Goal: Task Accomplishment & Management: Use online tool/utility

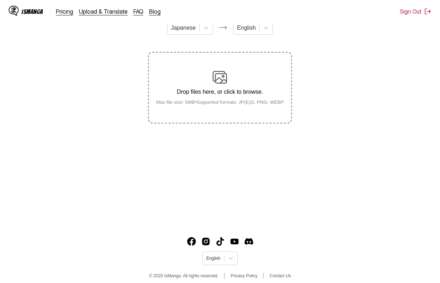
drag, startPoint x: 93, startPoint y: 92, endPoint x: 137, endPoint y: 96, distance: 43.9
click at [95, 93] on section "From Japanese To English Drop files here, or click to browse. Max file size: 5M…" at bounding box center [220, 69] width 428 height 109
click at [170, 95] on p "Drop files here, or click to browse." at bounding box center [219, 92] width 139 height 6
click at [0, 0] on input "Drop files here, or click to browse. Max file size: 5MB • Supported formats: JP…" at bounding box center [0, 0] width 0 height 0
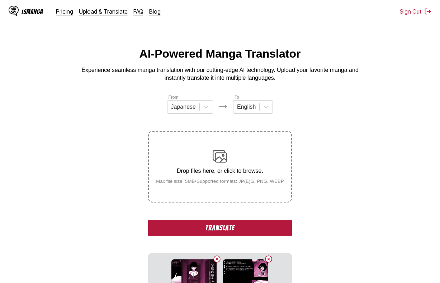
click at [226, 227] on button "Translate" at bounding box center [219, 228] width 143 height 16
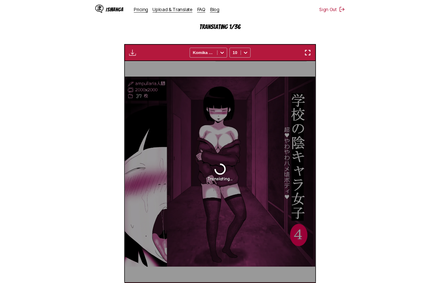
scroll to position [192, 0]
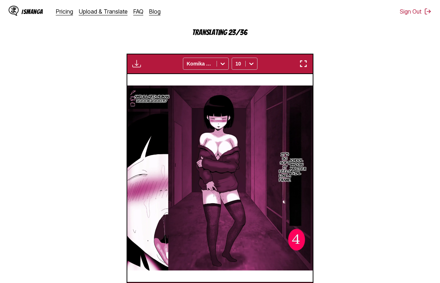
click at [247, 12] on div "IsManga Pricing Upload & Translate FAQ Blog Sign Out Pricing Upload & Translate…" at bounding box center [220, 11] width 440 height 23
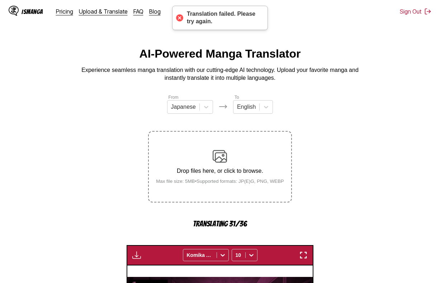
click at [235, 24] on div "Translation failed. Please try again." at bounding box center [223, 17] width 73 height 15
click at [358, 22] on div "IsManga Pricing Upload & Translate FAQ Blog Sign Out Pricing Upload & Translate…" at bounding box center [220, 11] width 440 height 23
click at [251, 13] on div "Translation failed. Please try again." at bounding box center [223, 17] width 73 height 15
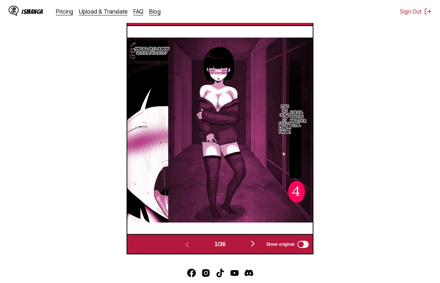
scroll to position [215, 0]
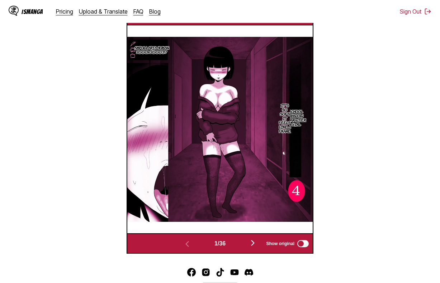
click at [253, 245] on img "button" at bounding box center [252, 243] width 9 height 9
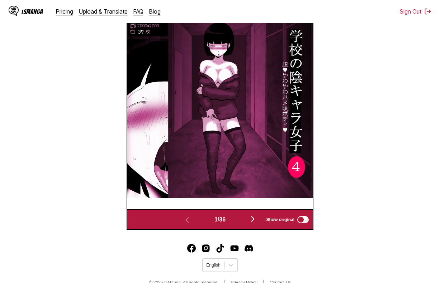
scroll to position [179, 0]
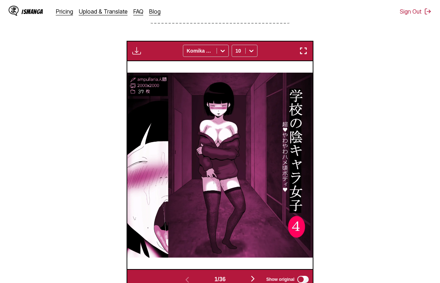
click at [139, 48] on img "button" at bounding box center [136, 51] width 9 height 9
drag, startPoint x: 388, startPoint y: 91, endPoint x: 327, endPoint y: 69, distance: 65.1
click at [387, 90] on section "From Japanese To English Drop files here, or click to browse. Max file size: 5M…" at bounding box center [220, 102] width 428 height 375
click at [312, 53] on div "Download Panel Download All Komika Axis 10" at bounding box center [220, 51] width 187 height 20
click at [308, 52] on button "button" at bounding box center [303, 50] width 13 height 9
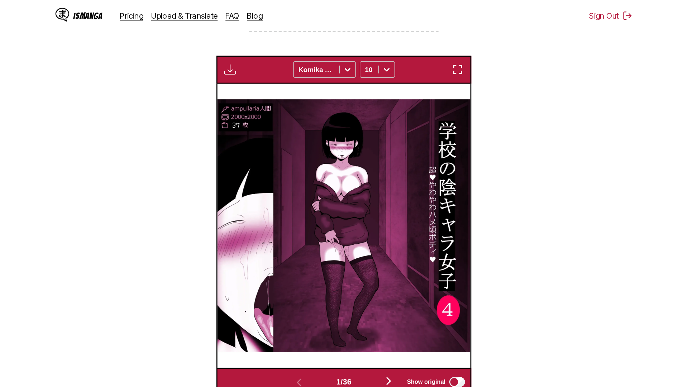
scroll to position [75, 0]
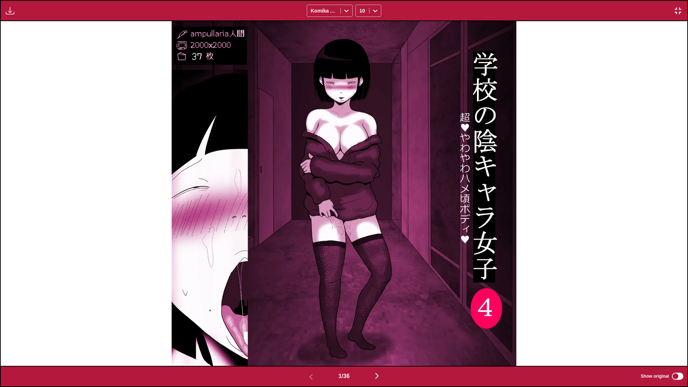
click at [14, 14] on button "button" at bounding box center [10, 10] width 13 height 9
drag, startPoint x: 24, startPoint y: 16, endPoint x: 95, endPoint y: 49, distance: 78.7
click at [24, 16] on button "Download Panel" at bounding box center [29, 17] width 46 height 17
click at [116, 57] on div "Ampullaria Human 2000x200037 School Shadow Character Girl It's so soft, it feel…" at bounding box center [344, 193] width 687 height 345
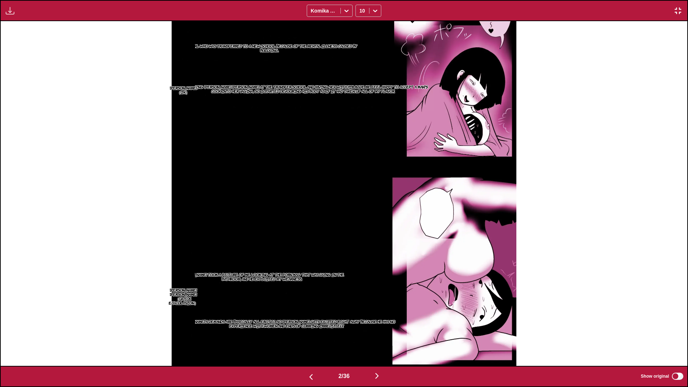
click at [83, 78] on div "The girl who was transferred to a new school because of the mental illness caus…" at bounding box center [344, 193] width 687 height 345
click at [5, 16] on div "Download Panel Download All Komika Axis 10" at bounding box center [344, 10] width 688 height 21
click at [13, 10] on img "button" at bounding box center [10, 10] width 9 height 9
click at [23, 16] on button "Download Panel" at bounding box center [29, 17] width 46 height 17
click at [57, 120] on div "The girl who was transferred to a new school because of the mental illness caus…" at bounding box center [344, 193] width 687 height 345
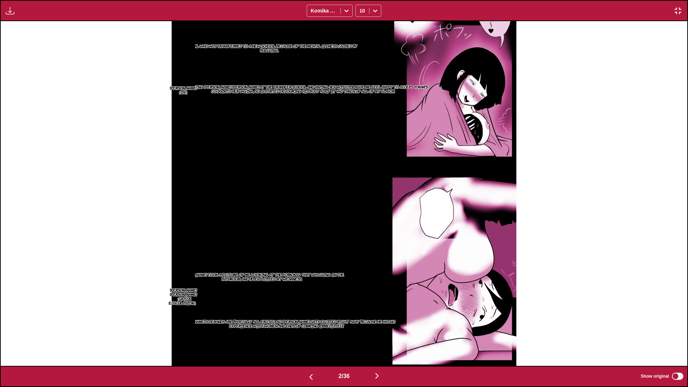
scroll to position [0, 1373]
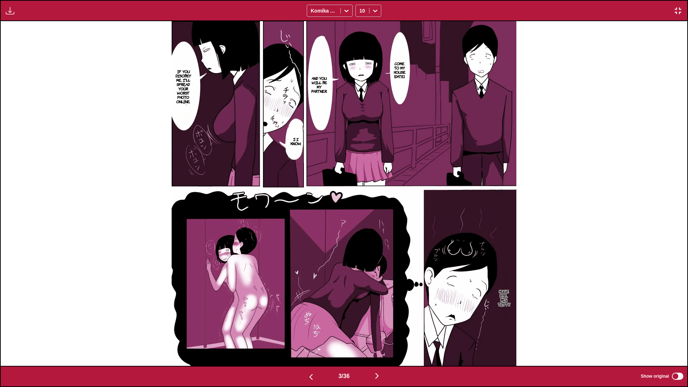
click at [8, 11] on img "button" at bounding box center [10, 10] width 9 height 9
click at [18, 14] on button "Preparing..." at bounding box center [29, 17] width 46 height 17
click at [37, 84] on div "Come to my house tomorrow. And you will be my partner. If you disobey me, I'll …" at bounding box center [344, 193] width 687 height 345
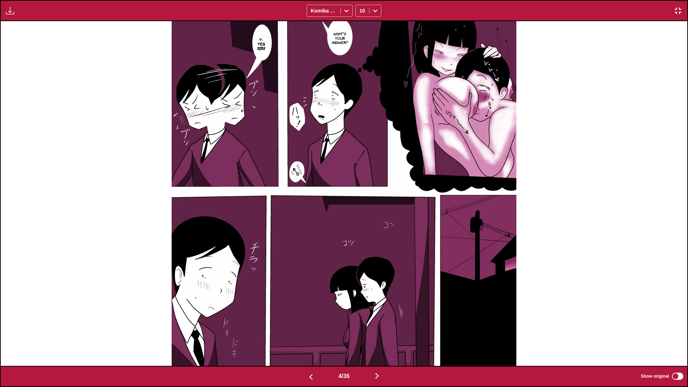
drag, startPoint x: 10, startPoint y: 10, endPoint x: 14, endPoint y: 10, distance: 4.3
click at [10, 10] on img "button" at bounding box center [10, 10] width 9 height 9
click at [21, 10] on button "Download Panel" at bounding box center [29, 17] width 46 height 17
click at [43, 92] on div "What's your answer? Y-Yes, sir!!" at bounding box center [344, 193] width 687 height 345
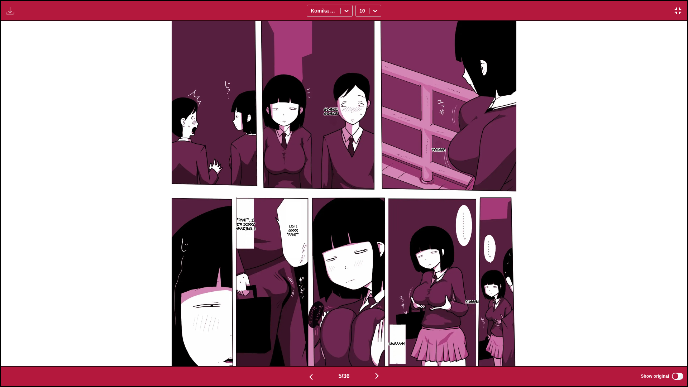
click at [9, 11] on img "button" at bounding box center [10, 10] width 9 height 9
click at [25, 15] on button "Preparing..." at bounding box center [29, 17] width 46 height 17
click at [23, 87] on div "Glance, glance Youssa Ugh... Grrr. *pant*... *pant*... I-I'm sorry. Amazing...!…" at bounding box center [344, 193] width 687 height 345
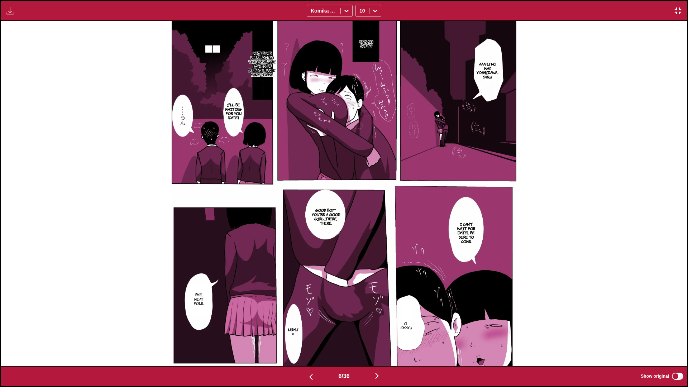
click at [6, 12] on img "button" at bounding box center [10, 10] width 9 height 9
click at [19, 19] on button "Download Panel" at bounding box center [29, 17] width 46 height 17
click at [32, 69] on div "It's so soft...!! Aaah...!! No way. Yoshizawa-san...!! While we were doing that…" at bounding box center [344, 193] width 687 height 345
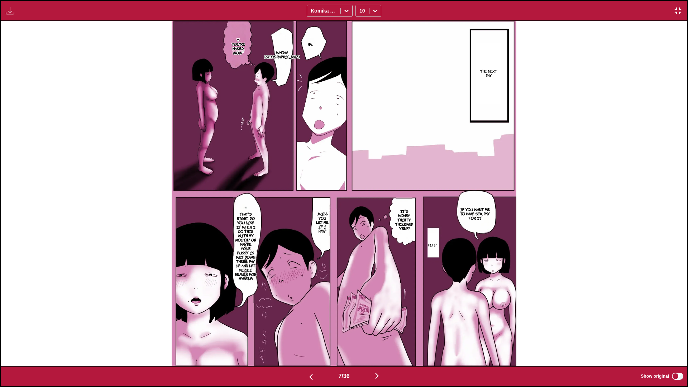
click at [10, 15] on button "button" at bounding box center [10, 10] width 13 height 9
click at [16, 15] on button "Download Panel" at bounding box center [29, 17] width 46 height 17
click at [28, 91] on div "Ha... The next day Whoa!! Yoshizawa-san Y-You're naked... Wow~ If you want me t…" at bounding box center [344, 193] width 687 height 345
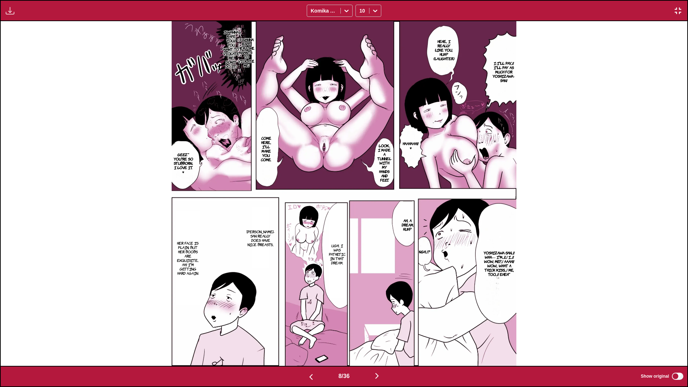
click at [12, 8] on img "button" at bounding box center [10, 10] width 9 height 9
click at [25, 14] on button "Preparing..." at bounding box center [29, 17] width 46 height 17
drag, startPoint x: 35, startPoint y: 94, endPoint x: 28, endPoint y: 56, distance: 38.7
click at [35, 90] on div "Hehe... I really like you, huh? (laughter) I-I'll pay...!! I'll pay as much for…" at bounding box center [344, 193] width 687 height 345
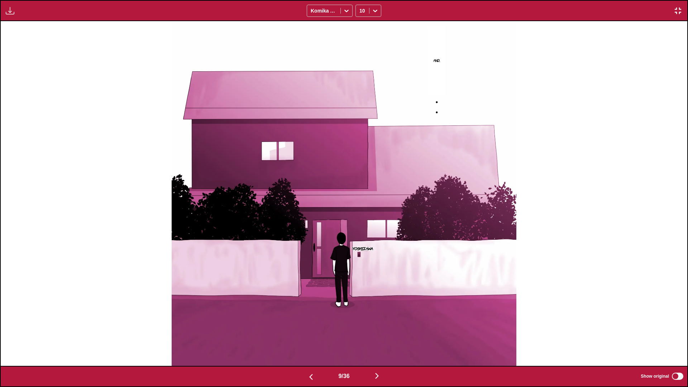
click at [11, 8] on img "button" at bounding box center [10, 10] width 9 height 9
click at [24, 10] on button "Preparing..." at bounding box center [29, 17] width 46 height 17
drag, startPoint x: 30, startPoint y: 106, endPoint x: 30, endPoint y: 98, distance: 8.6
click at [30, 106] on div "And... Yoshizawa" at bounding box center [344, 193] width 687 height 345
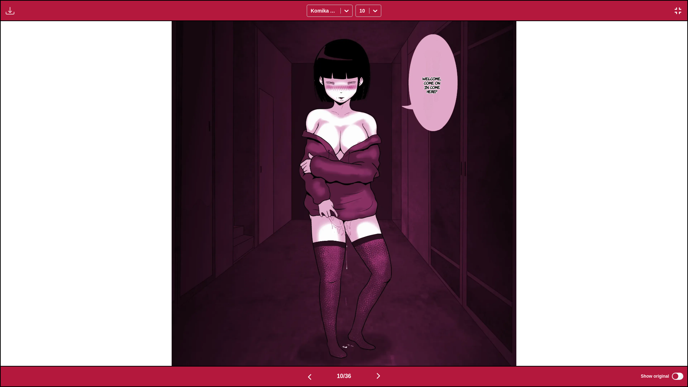
click at [10, 13] on img "button" at bounding box center [10, 10] width 9 height 9
click at [20, 15] on button "Download Panel" at bounding box center [29, 17] width 46 height 17
click at [39, 115] on div "Welcome... Come on in. Come here?" at bounding box center [344, 193] width 687 height 345
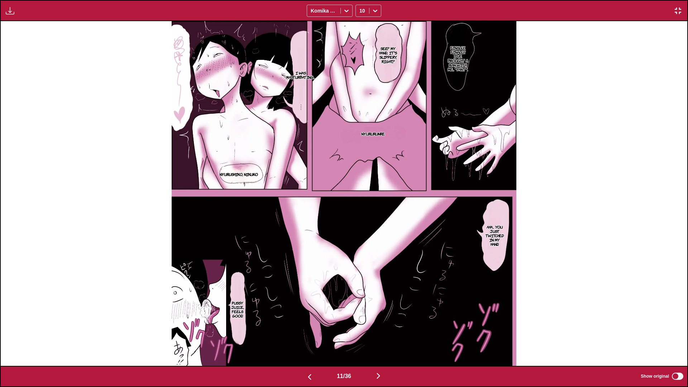
click at [9, 15] on img "button" at bounding box center [10, 10] width 9 height 9
click at [14, 15] on button "Download Panel" at bounding box center [29, 17] width 46 height 17
click at [24, 81] on div "Finally... finally. I've brought a man with me... *pant*. See? My hand... It's …" at bounding box center [344, 193] width 687 height 345
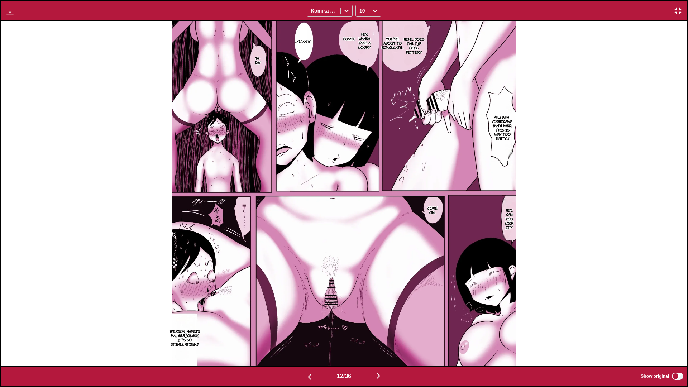
click at [3, 7] on div "Download Panel Download All Komika Axis 10" at bounding box center [344, 10] width 688 height 21
click at [14, 10] on img "button" at bounding box center [10, 10] width 9 height 9
click at [19, 12] on button "Download Panel" at bounding box center [29, 17] width 46 height 17
click at [22, 64] on div "Hehe... Does the tip feel better? You're about to ejaculate... Hey... Wanna tak…" at bounding box center [344, 193] width 687 height 345
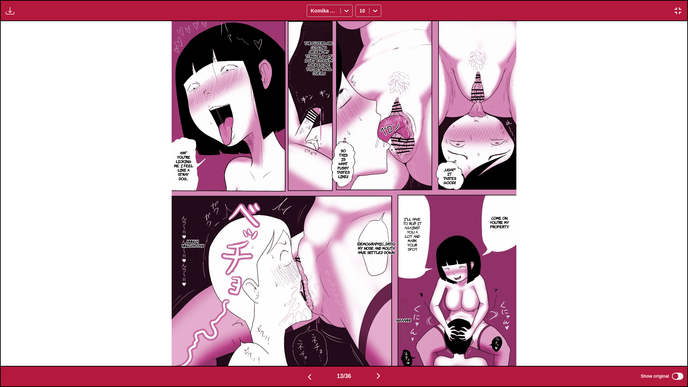
click at [5, 12] on button "button" at bounding box center [10, 10] width 13 height 9
click at [18, 16] on button "Preparing..." at bounding box center [29, 17] width 46 height 17
click at [23, 68] on div "The flyers are coiling around my tongue...!! ♥ If I get eaten by a hole like th…" at bounding box center [344, 193] width 687 height 345
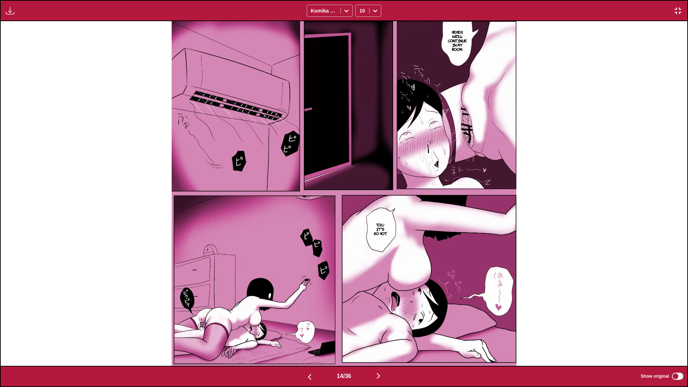
click at [6, 11] on img "button" at bounding box center [10, 10] width 9 height 9
click at [20, 15] on button "Download Panel" at bounding box center [29, 17] width 46 height 17
click at [26, 72] on div "Heheh... We'll continue in my room. Tch...! It's so hot." at bounding box center [344, 193] width 687 height 345
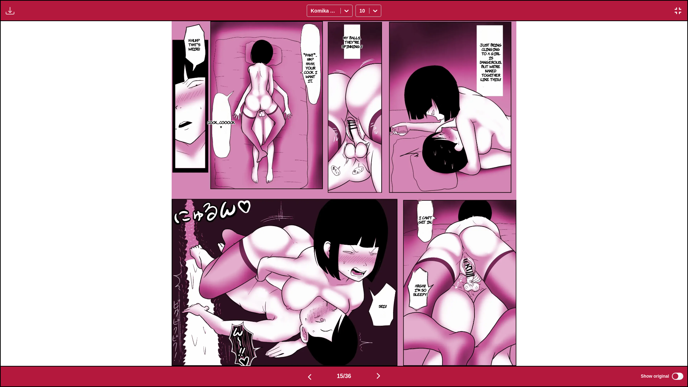
click at [6, 10] on button "button" at bounding box center [10, 10] width 13 height 9
click at [15, 12] on button "Download Panel" at bounding box center [29, 17] width 46 height 17
click at [19, 91] on div "My balls... They're spinning.!! H-Huh? That's weird. Just being clinging to a g…" at bounding box center [344, 193] width 687 height 345
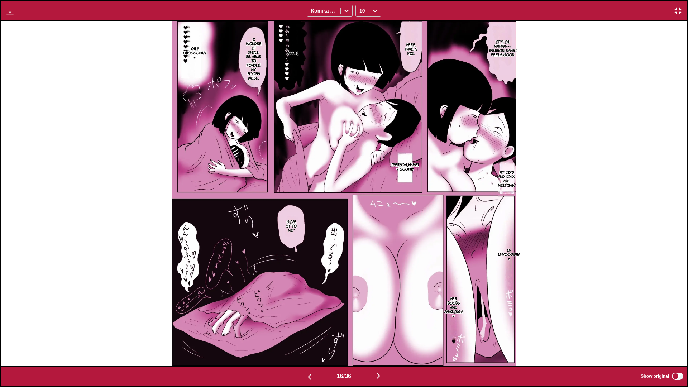
click at [5, 0] on div "Download Panel Download All Komika Axis 10" at bounding box center [344, 10] width 688 height 21
click at [10, 10] on img "button" at bounding box center [10, 10] width 9 height 9
click at [20, 11] on button "Download Panel" at bounding box center [29, 17] width 46 height 17
click at [10, 91] on div "It's in... Mmhmm〜♪ Chuu feels good Here, have a pie. Aaahh... I wonder if she'l…" at bounding box center [344, 193] width 687 height 345
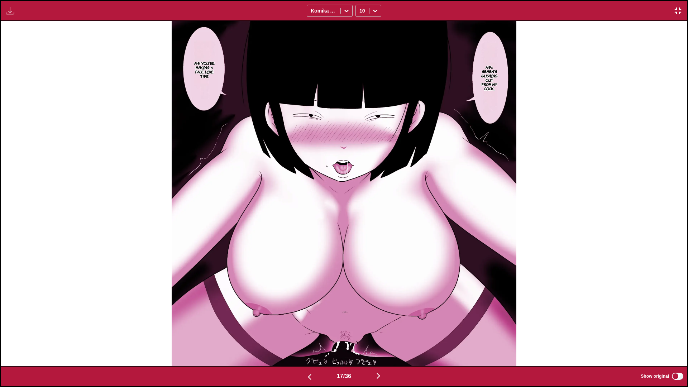
click at [1, 11] on div "Download Panel Download All Komika Axis 10" at bounding box center [344, 10] width 688 height 21
click at [6, 11] on img "button" at bounding box center [10, 10] width 9 height 9
click at [14, 13] on button "Download Panel" at bounding box center [29, 17] width 46 height 17
click at [17, 92] on div "Aha♪ Semen's gushing out from my cock... Ahh, you're making a face like that." at bounding box center [344, 193] width 687 height 345
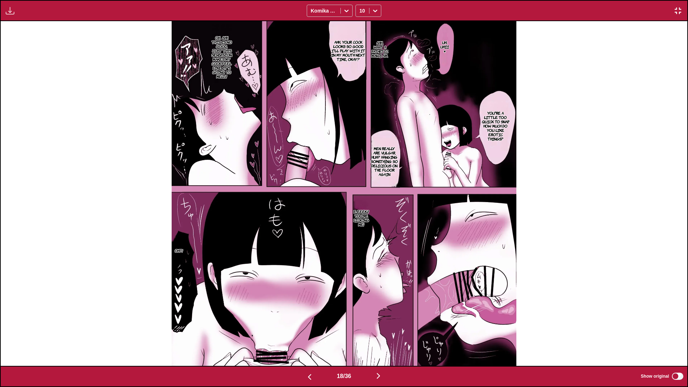
click at [8, 4] on div "Preparing... Download All Komika Axis 10" at bounding box center [344, 10] width 688 height 21
click at [10, 11] on img "button" at bounding box center [10, 10] width 9 height 9
click at [16, 14] on button "Download Panel" at bounding box center [29, 17] width 46 height 17
click at [24, 91] on div "Uh... uhii ♥ Ahh... What a pathetic man I am. Ahh... Your cock looks so good. I…" at bounding box center [344, 193] width 687 height 345
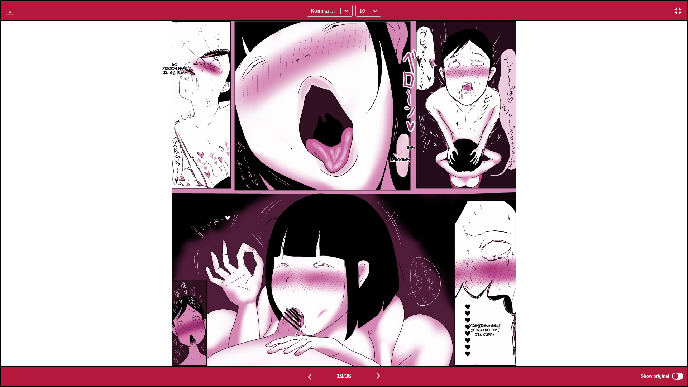
click at [10, 19] on div "Download Panel Download All Komika Axis 10" at bounding box center [344, 10] width 688 height 21
click at [13, 14] on img "button" at bounding box center [10, 10] width 9 height 9
click at [20, 17] on button "Download Panel" at bounding box center [29, 17] width 46 height 17
click at [18, 62] on div "Gi-mo Ji-yo. Zu-gi... Ru!! ♥ Rerochapa Rerochapa Yoshizawa-san...!! If you do t…" at bounding box center [344, 193] width 687 height 345
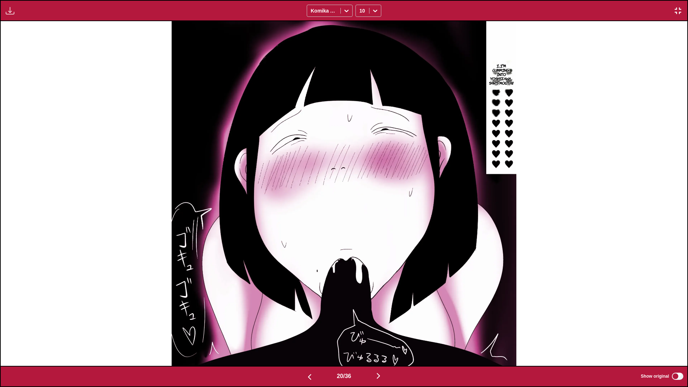
click at [9, 12] on img "button" at bounding box center [10, 10] width 9 height 9
click at [19, 13] on button "Preparing..." at bounding box center [29, 17] width 46 height 17
click at [25, 87] on div "I...I'm cumming. Into Yoshizawa-san's mouth!!" at bounding box center [344, 193] width 687 height 345
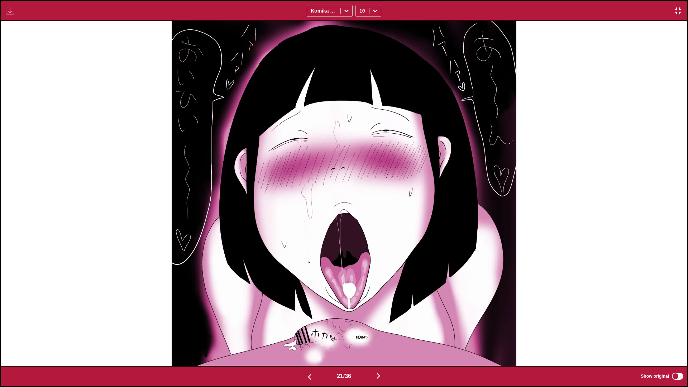
click at [11, 14] on img "button" at bounding box center [10, 10] width 9 height 9
click at [22, 15] on button "Preparing..." at bounding box center [29, 17] width 46 height 17
drag, startPoint x: 22, startPoint y: 79, endPoint x: 22, endPoint y: 67, distance: 12.2
click at [22, 79] on div "Hoka♡" at bounding box center [344, 193] width 687 height 345
click at [9, 12] on img "button" at bounding box center [10, 10] width 9 height 9
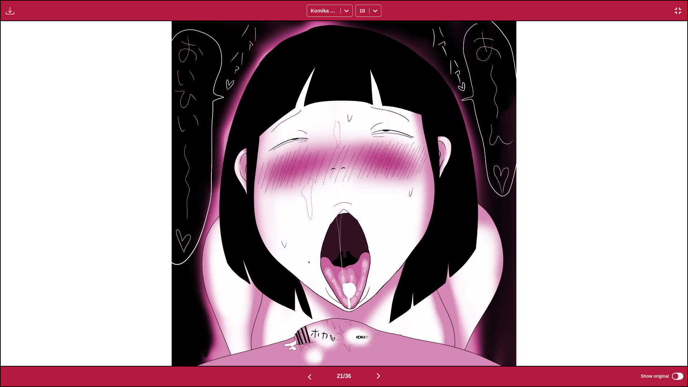
click at [27, 75] on div "Hoka♡" at bounding box center [344, 193] width 687 height 345
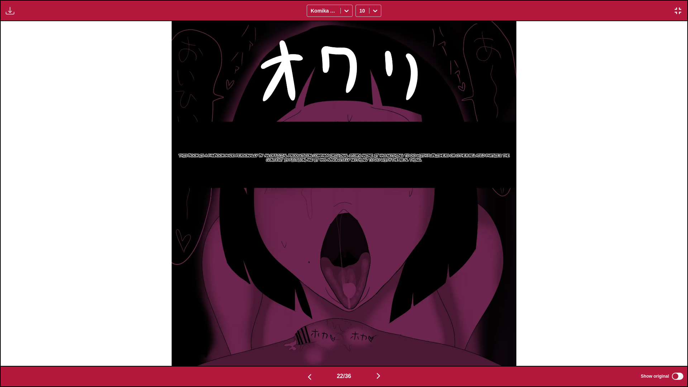
click at [13, 14] on img "button" at bounding box center [10, 10] width 9 height 9
click at [21, 15] on button "Download Panel" at bounding box center [29, 17] width 46 height 17
click at [35, 88] on div "This book is a fanbook made personally by an official production company. Origi…" at bounding box center [344, 193] width 687 height 345
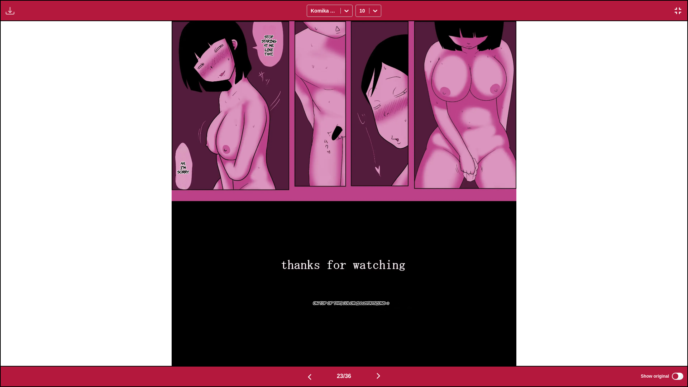
click at [14, 15] on div "Preparing... Download All Komika Axis 10" at bounding box center [344, 10] width 688 height 21
click at [13, 11] on img "button" at bounding box center [10, 10] width 9 height 9
click at [22, 13] on button "Download Panel" at bounding box center [29, 17] width 46 height 17
click at [35, 70] on div "Stop staring at me like that... Ah... I'm sorry. On top of that, color illustra…" at bounding box center [344, 193] width 687 height 345
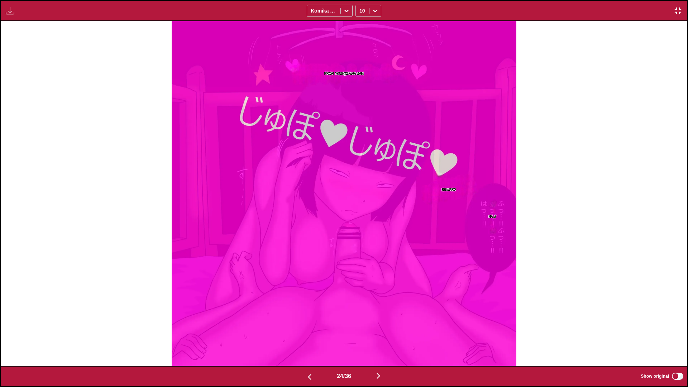
click at [13, 10] on img "button" at bounding box center [10, 10] width 9 height 9
click at [19, 13] on button "Preparing..." at bounding box center [29, 17] width 46 height 17
click at [26, 96] on div "From Yoshizawa-san. Reward Ha...!!" at bounding box center [344, 193] width 687 height 345
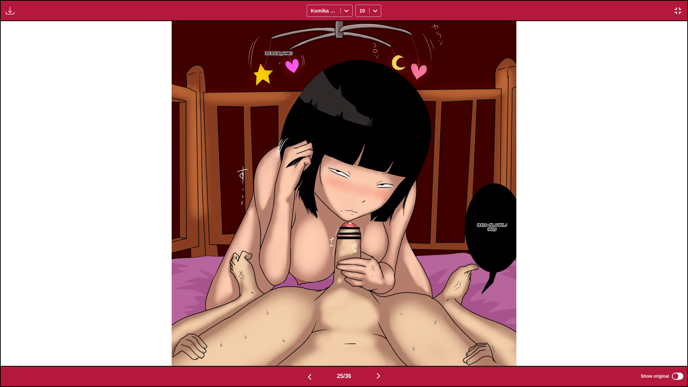
click at [11, 16] on div "Download Panel Download All Komika Axis 10" at bounding box center [344, 10] width 688 height 21
click at [13, 10] on img "button" at bounding box center [10, 10] width 9 height 9
click at [20, 12] on button "Download Panel" at bounding box center [29, 17] width 46 height 17
click at [28, 92] on div "Kara Huh...!! □ha...!! Hah......! Hah...!!" at bounding box center [344, 193] width 687 height 345
click at [34, 60] on div "Kara Huh...!! □ha...!! Hah......! Hah...!!" at bounding box center [344, 193] width 687 height 345
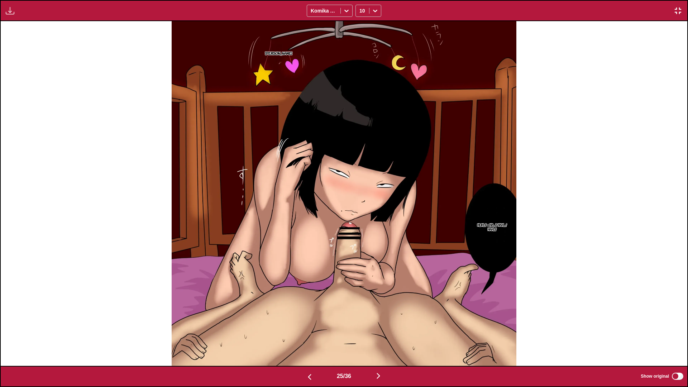
scroll to position [0, 0]
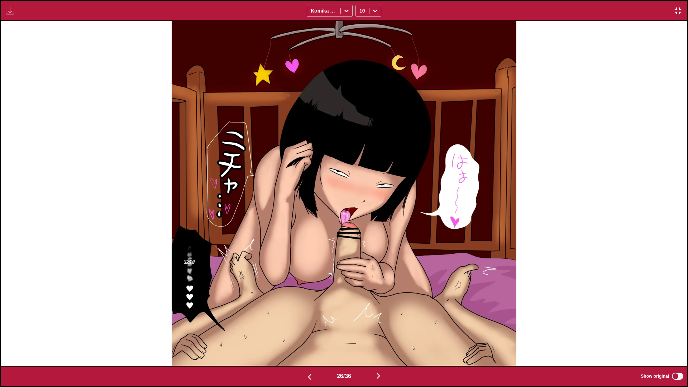
click at [7, 10] on img "button" at bounding box center [10, 10] width 9 height 9
click at [18, 14] on button "Download Panel" at bounding box center [29, 17] width 46 height 17
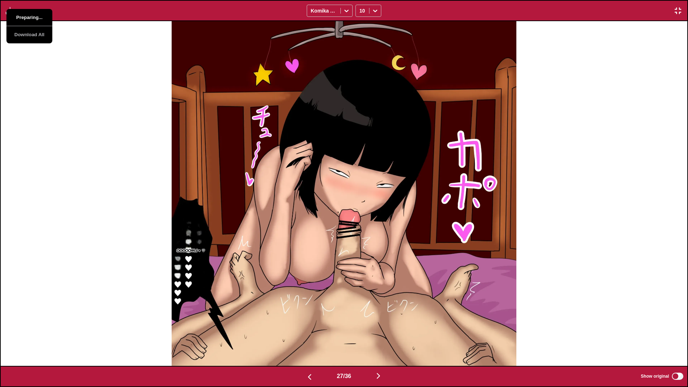
click at [17, 16] on button "Preparing..." at bounding box center [29, 17] width 46 height 17
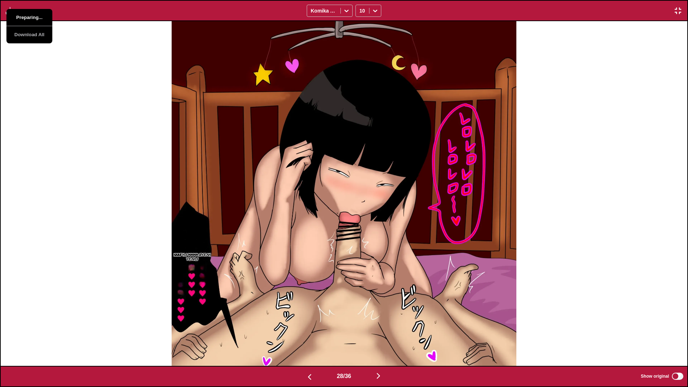
click at [17, 16] on button "Preparing..." at bounding box center [29, 17] width 46 height 17
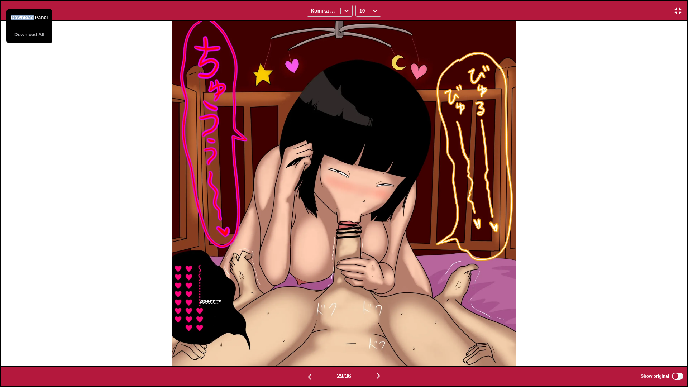
click at [17, 16] on button "Download Panel" at bounding box center [29, 17] width 46 height 17
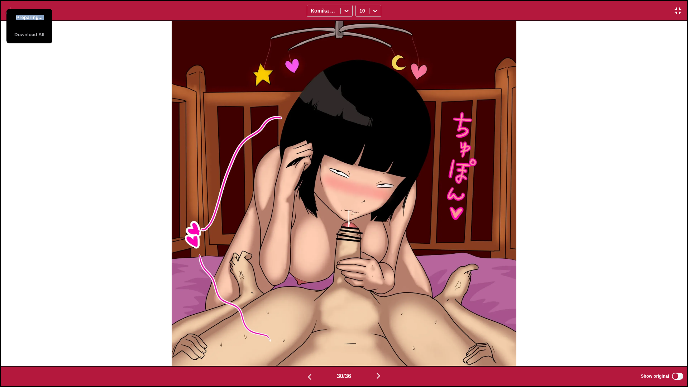
click at [17, 16] on button "Preparing..." at bounding box center [29, 17] width 46 height 17
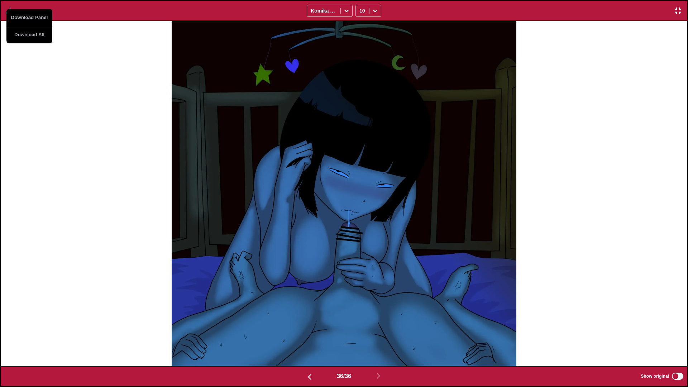
click at [151, 196] on div at bounding box center [344, 193] width 687 height 345
click at [667, 11] on img "button" at bounding box center [678, 10] width 9 height 9
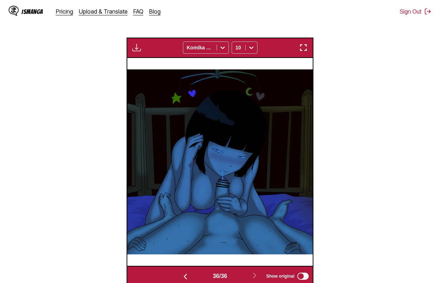
scroll to position [238, 0]
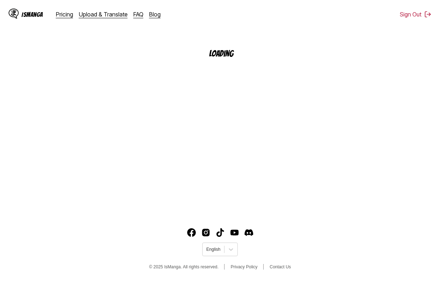
scroll to position [86, 0]
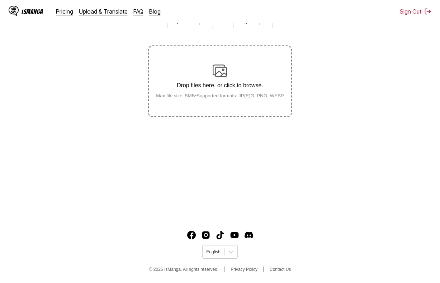
click at [195, 115] on label "Drop files here, or click to browse. Max file size: 5MB • Supported formats: JP…" at bounding box center [220, 81] width 142 height 70
click at [0, 0] on input "Drop files here, or click to browse. Max file size: 5MB • Supported formats: JP…" at bounding box center [0, 0] width 0 height 0
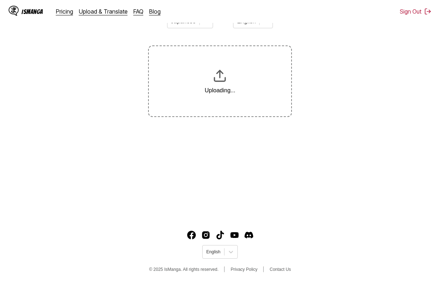
click at [391, 117] on section "From Japanese To English Uploading..." at bounding box center [220, 62] width 428 height 109
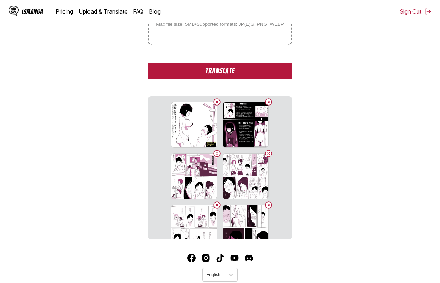
click at [255, 72] on button "Translate" at bounding box center [219, 71] width 143 height 16
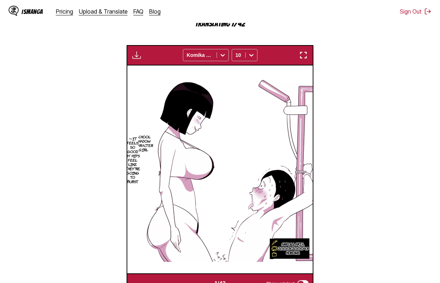
scroll to position [197, 0]
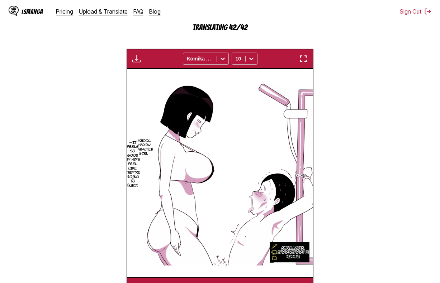
click at [299, 60] on button "button" at bounding box center [303, 58] width 13 height 9
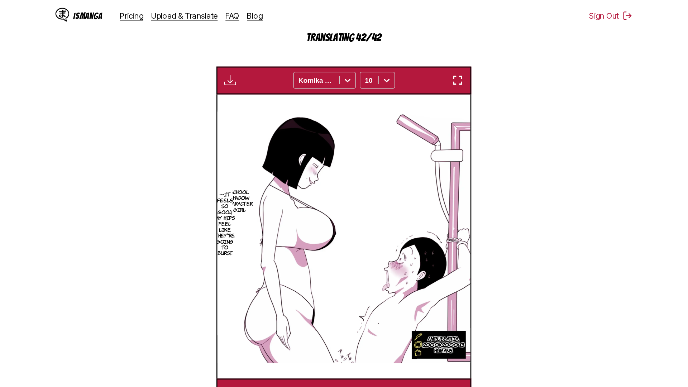
scroll to position [75, 0]
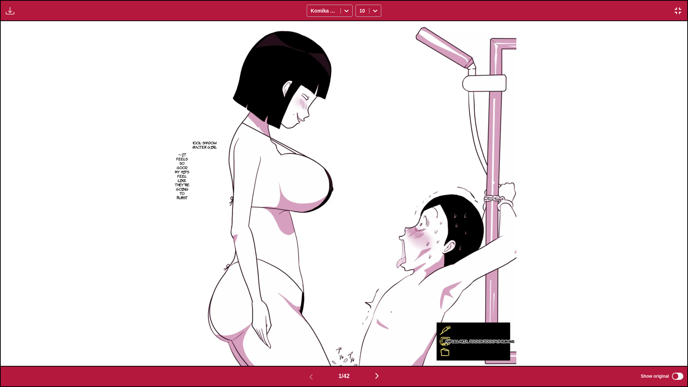
click at [439, 278] on div "1 / 42 Show original" at bounding box center [344, 376] width 688 height 21
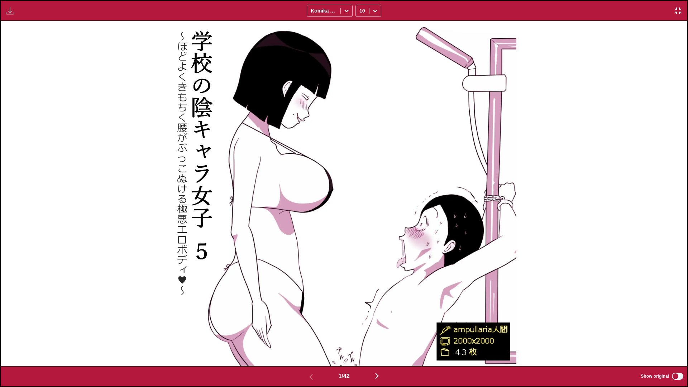
click at [439, 8] on img "button" at bounding box center [678, 10] width 9 height 9
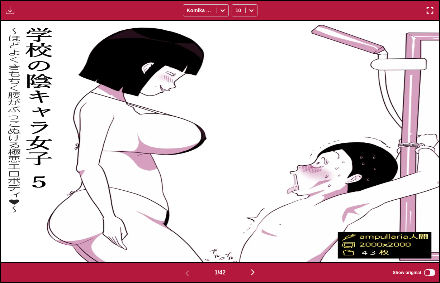
scroll to position [166, 0]
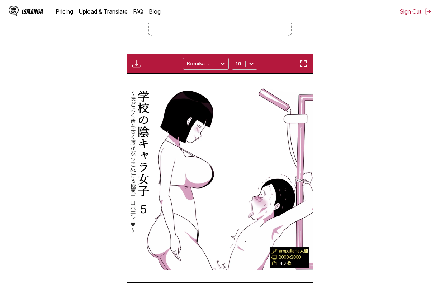
click at [304, 59] on div "Download Panel Download All Komika Axis 10" at bounding box center [220, 64] width 187 height 20
click at [306, 66] on img "button" at bounding box center [303, 63] width 9 height 9
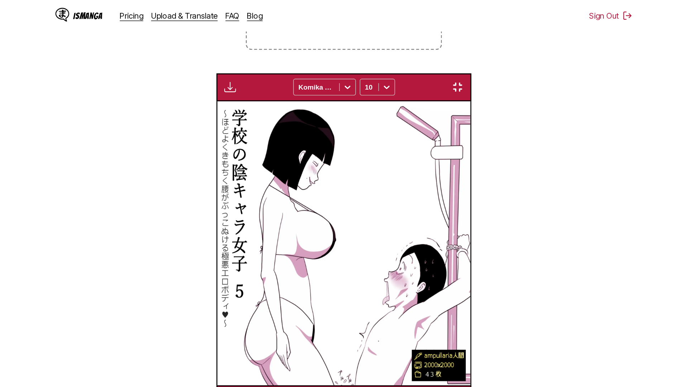
scroll to position [75, 0]
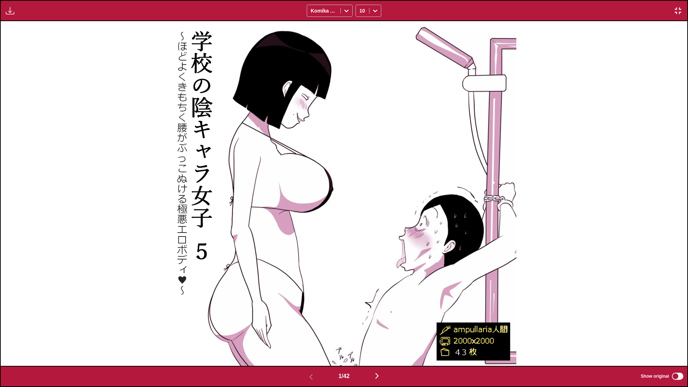
click at [14, 12] on img "button" at bounding box center [10, 10] width 9 height 9
click at [34, 16] on button "Download Panel" at bounding box center [29, 17] width 46 height 17
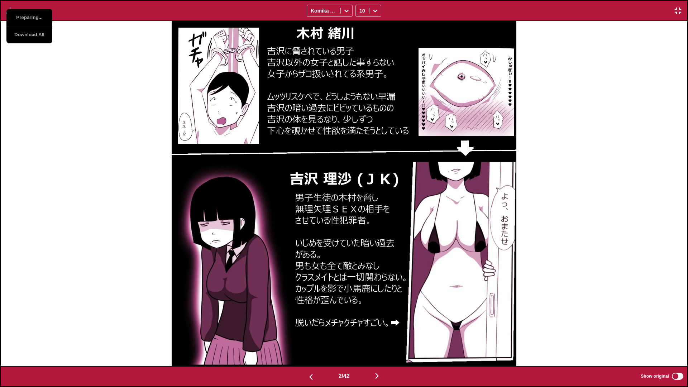
click at [439, 278] on label "Show original" at bounding box center [663, 376] width 44 height 9
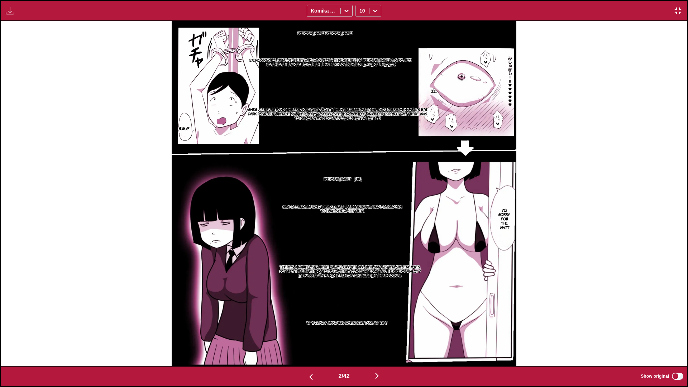
click at [370, 14] on div at bounding box center [375, 10] width 11 height 11
click at [370, 60] on div "12" at bounding box center [369, 58] width 26 height 11
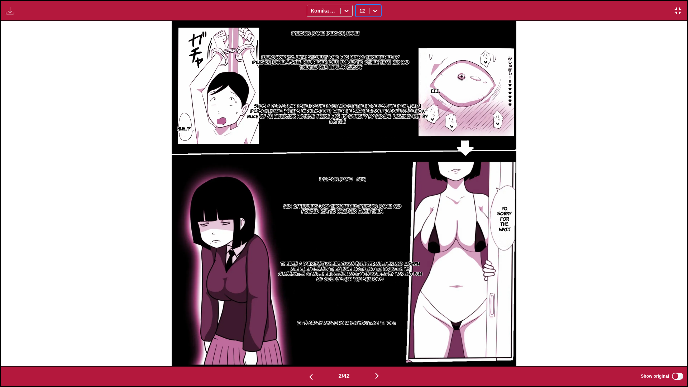
click at [13, 13] on img "button" at bounding box center [10, 10] width 9 height 9
click at [27, 19] on button "Download Panel" at bounding box center [29, 17] width 46 height 17
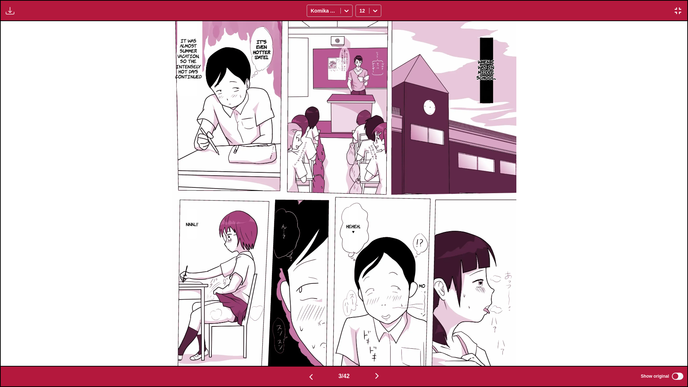
click at [64, 78] on div "It's even hotter [DATE]... When I was in middle school... It was almost summer …" at bounding box center [344, 193] width 687 height 345
click at [13, 13] on img "button" at bounding box center [10, 10] width 9 height 9
click at [19, 16] on button "Download Panel" at bounding box center [29, 17] width 46 height 17
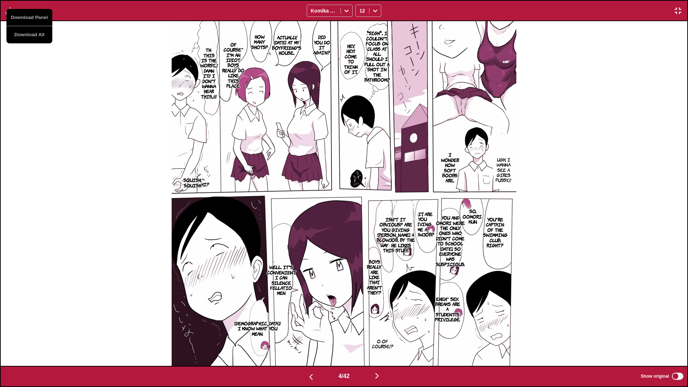
click at [263, 54] on section "How many shots?" at bounding box center [259, 41] width 9 height 41
click at [287, 94] on img at bounding box center [344, 193] width 345 height 345
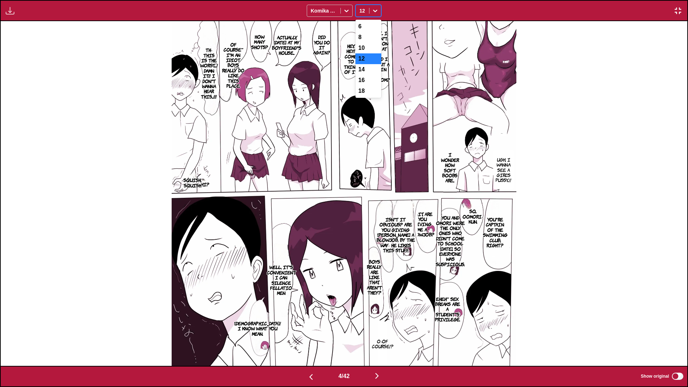
click at [375, 10] on icon at bounding box center [375, 10] width 7 height 7
click at [370, 48] on div "10" at bounding box center [369, 48] width 26 height 11
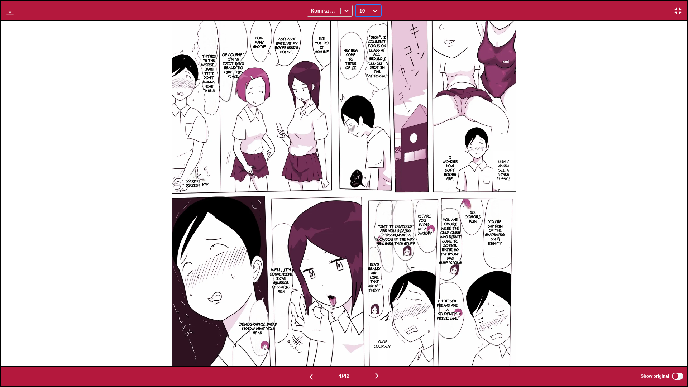
click at [369, 10] on span at bounding box center [369, 11] width 0 height 6
click at [374, 38] on div "8" at bounding box center [369, 37] width 26 height 11
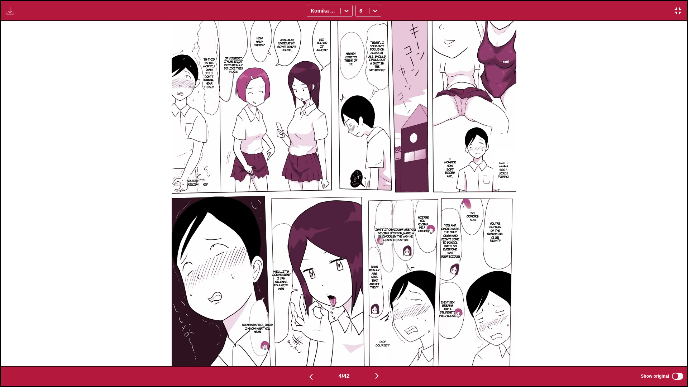
click at [12, 13] on img "button" at bounding box center [10, 10] width 9 height 9
click at [29, 20] on button "Download Panel" at bounding box center [29, 17] width 46 height 17
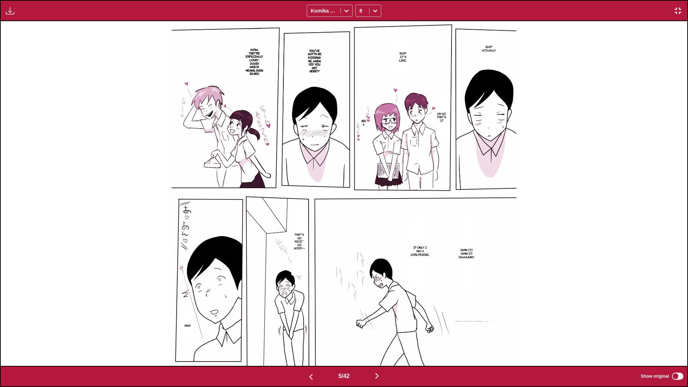
drag, startPoint x: 120, startPoint y: 36, endPoint x: 257, endPoint y: 24, distance: 137.8
click at [121, 37] on div "Huh? Actually Huh? It's like... You've gotta be kidding me... When did you get …" at bounding box center [344, 193] width 687 height 345
click at [367, 63] on img at bounding box center [344, 193] width 345 height 345
click at [373, 12] on icon at bounding box center [375, 10] width 7 height 7
click at [368, 64] on div "12" at bounding box center [369, 58] width 26 height 11
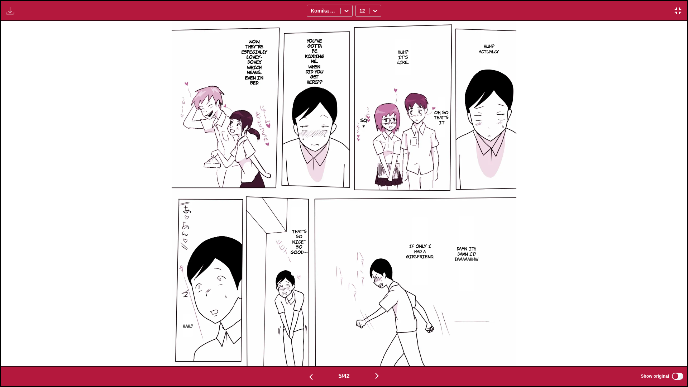
click at [11, 9] on img "button" at bounding box center [10, 10] width 9 height 9
click at [22, 14] on button "Download Panel" at bounding box center [29, 17] width 46 height 17
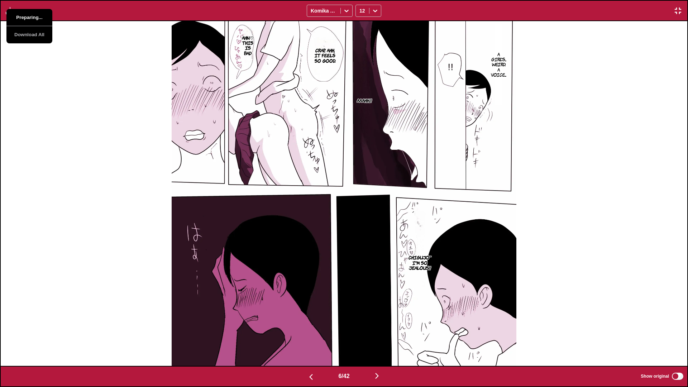
click at [22, 14] on button "Preparing..." at bounding box center [29, 17] width 46 height 17
drag, startPoint x: 35, startPoint y: 93, endPoint x: 19, endPoint y: 78, distance: 22.1
click at [35, 93] on div "A girl's... weird. A voice... Crap... Ahh, it feels so good. Ahn♡ This is bad A…" at bounding box center [344, 193] width 687 height 344
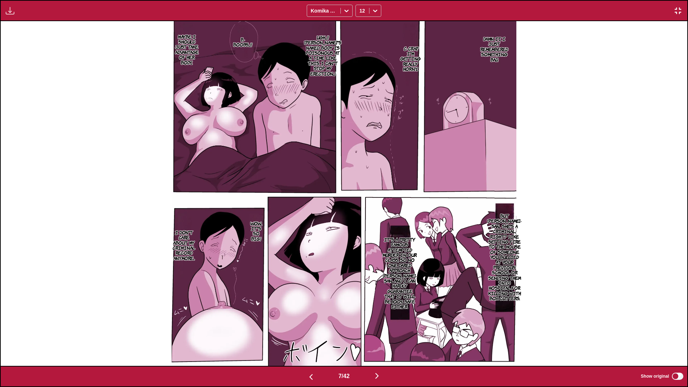
click at [10, 9] on img "button" at bounding box center [10, 10] width 9 height 9
click at [22, 14] on button "Download Panel" at bounding box center [29, 17] width 46 height 17
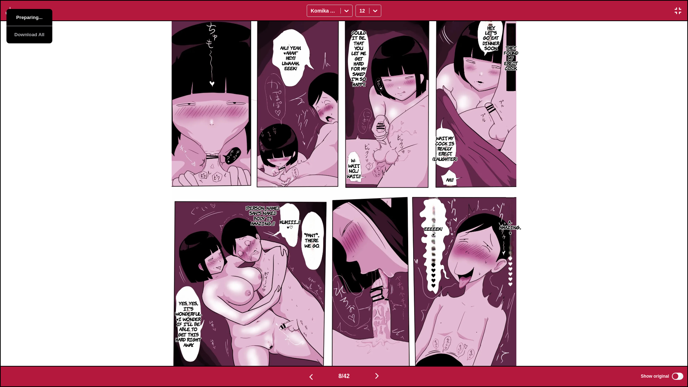
click at [22, 14] on button "Preparing..." at bounding box center [29, 17] width 46 height 17
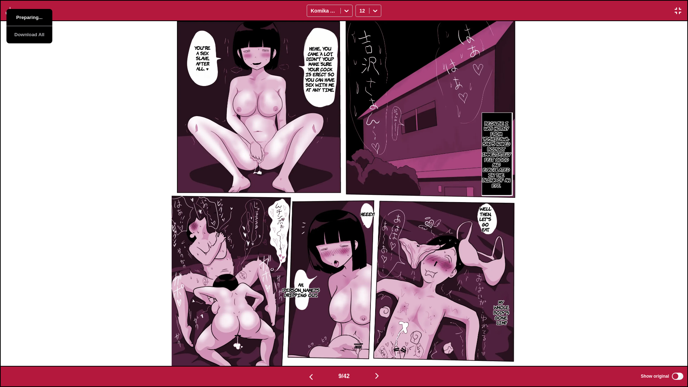
click at [22, 14] on button "Preparing..." at bounding box center [29, 17] width 46 height 17
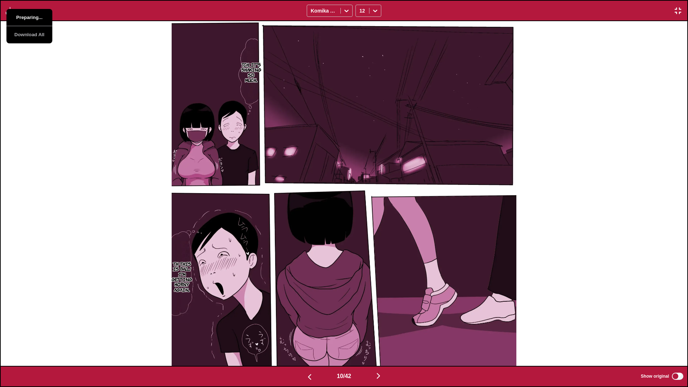
click at [22, 14] on button "Preparing..." at bounding box center [29, 17] width 46 height 17
click at [38, 71] on div "Tch, it's shaking so much... Th-This is bad......! I'm getting horny again..." at bounding box center [344, 193] width 687 height 345
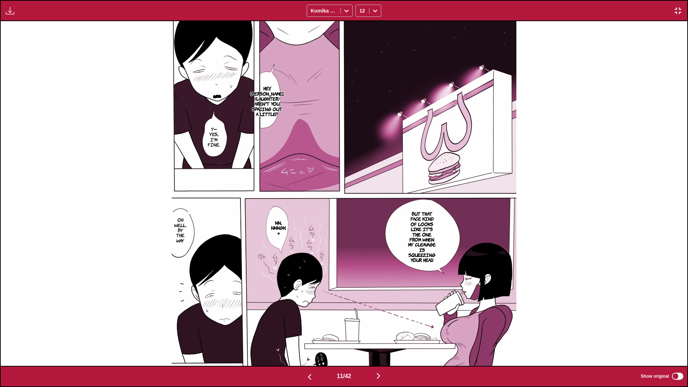
click at [14, 11] on img "button" at bounding box center [10, 10] width 9 height 9
click at [25, 16] on button "Download Panel" at bounding box center [29, 17] width 46 height 17
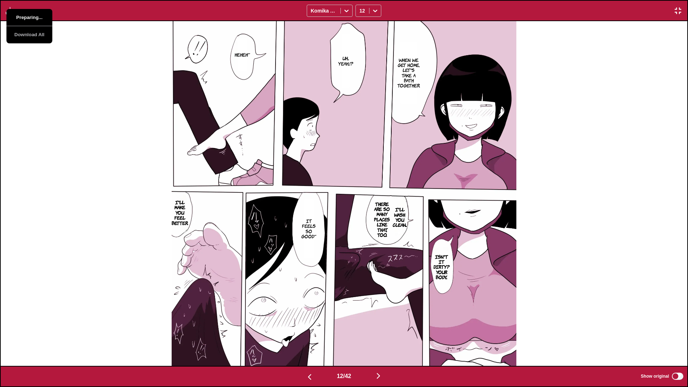
click at [25, 16] on button "Preparing..." at bounding box center [29, 17] width 46 height 17
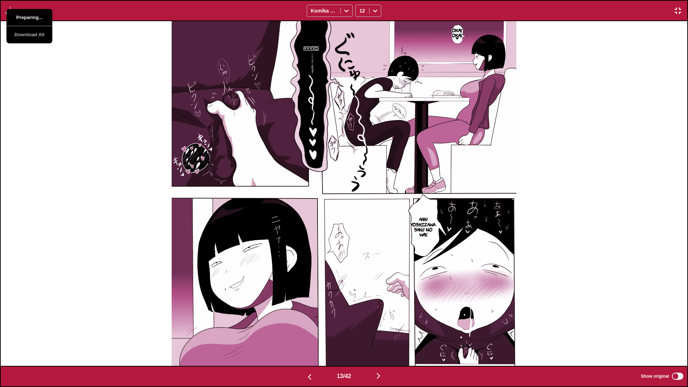
click at [25, 16] on button "Preparing..." at bounding box center [29, 17] width 46 height 17
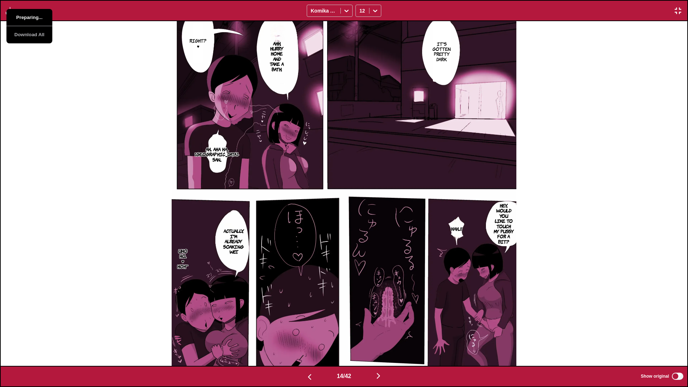
click at [25, 16] on button "Preparing..." at bounding box center [29, 17] width 46 height 17
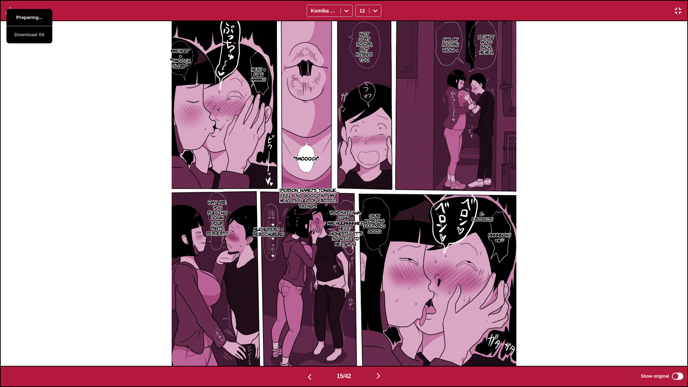
click at [25, 16] on button "Preparing..." at bounding box center [29, 17] width 46 height 17
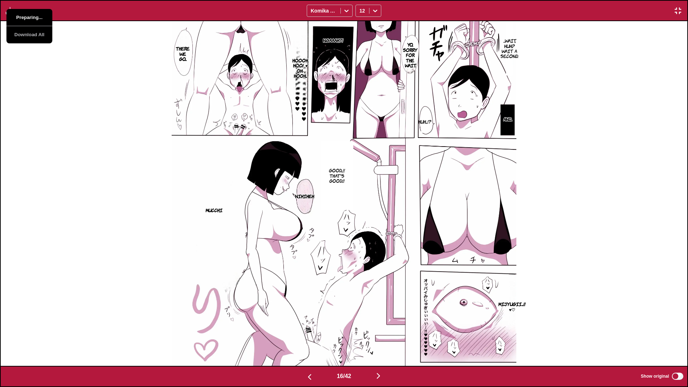
click at [25, 16] on button "Preparing..." at bounding box center [29, 17] width 46 height 17
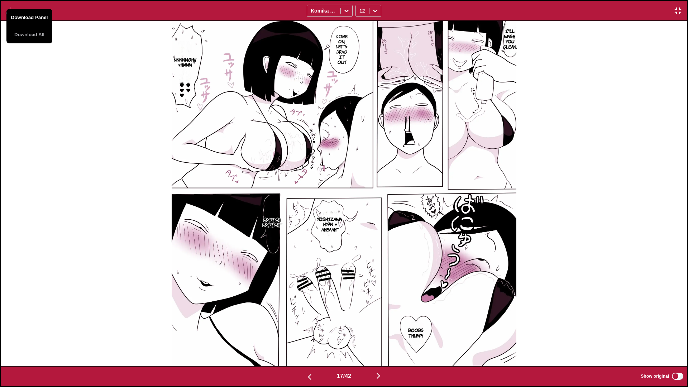
click at [25, 16] on button "Download Panel" at bounding box center [29, 17] width 46 height 17
drag, startPoint x: 32, startPoint y: 60, endPoint x: 24, endPoint y: 43, distance: 18.3
click at [32, 60] on div "I'll wash you clean. Come on, let's drag it out. Nnnnngh!! ♥Hmmm Yoshizawa-hyan…" at bounding box center [344, 193] width 687 height 344
click at [14, 15] on div "Download Panel Download All Komika Axis 12" at bounding box center [344, 10] width 688 height 21
click at [13, 11] on img "button" at bounding box center [10, 10] width 9 height 9
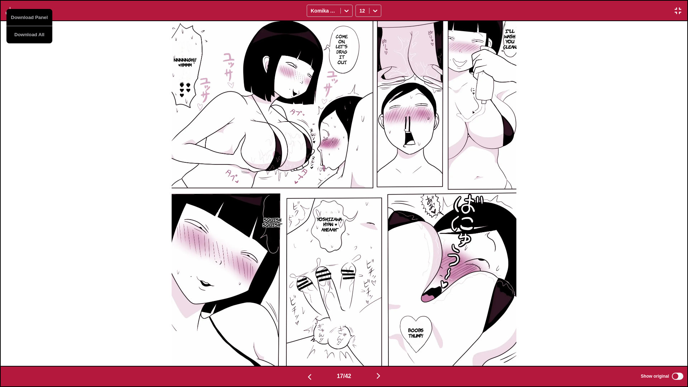
click at [41, 83] on div "I'll wash you clean. Come on, let's drag it out. Nnnnngh!! ♥Hmmm Yoshizawa-hyan…" at bounding box center [344, 193] width 687 height 345
click at [9, 13] on img "button" at bounding box center [10, 10] width 9 height 9
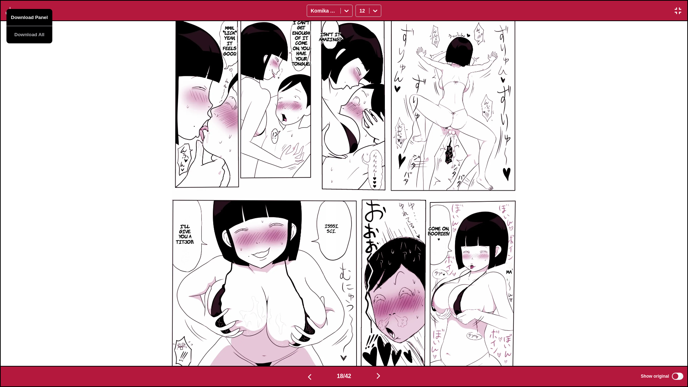
click at [25, 15] on button "Download Panel" at bounding box center [29, 17] width 46 height 17
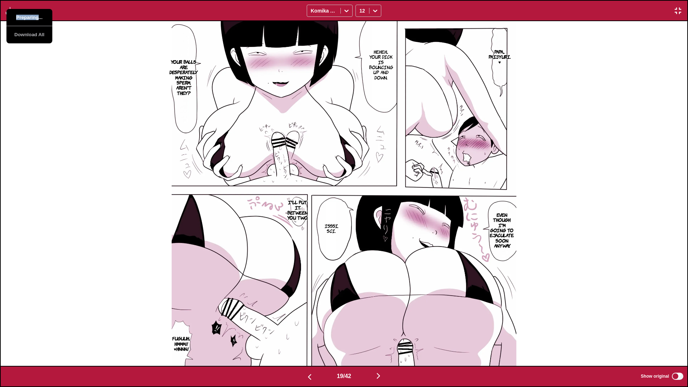
click at [25, 15] on button "Preparing..." at bounding box center [29, 17] width 46 height 17
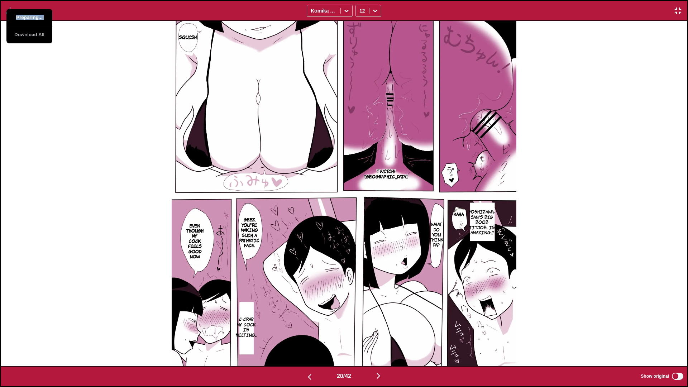
click at [25, 15] on button "Preparing..." at bounding box center [29, 17] width 46 height 17
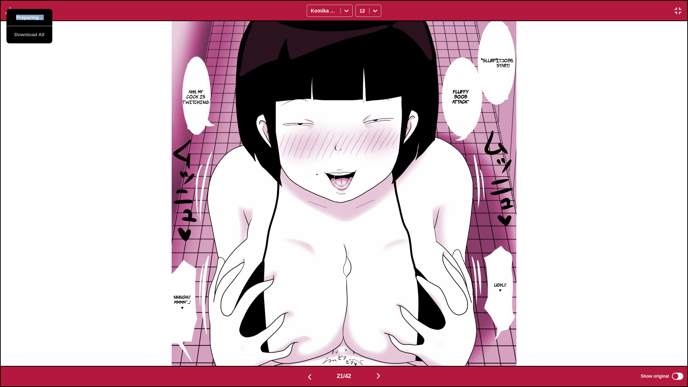
click at [25, 15] on button "Preparing..." at bounding box center [29, 17] width 46 height 17
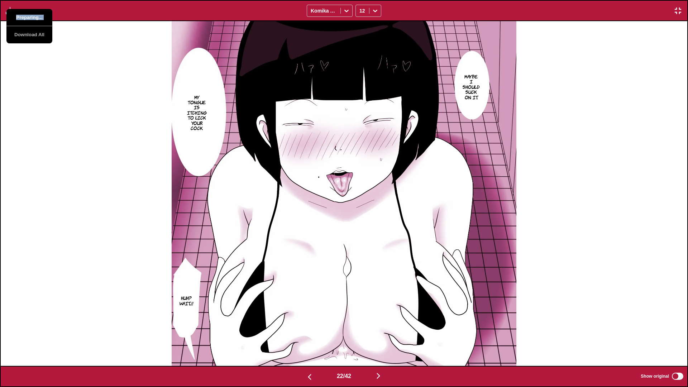
click at [25, 15] on button "Preparing..." at bounding box center [29, 17] width 46 height 17
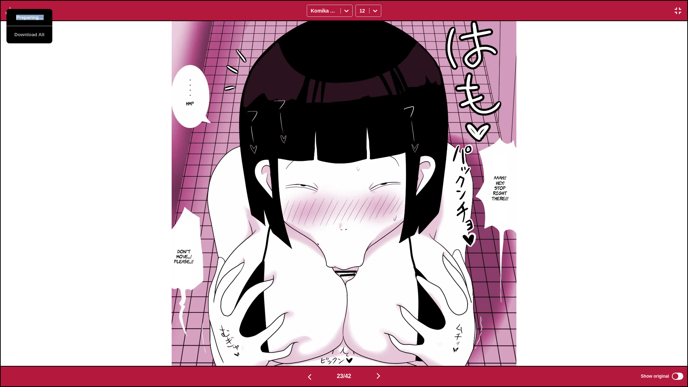
click at [25, 15] on button "Preparing..." at bounding box center [29, 17] width 46 height 17
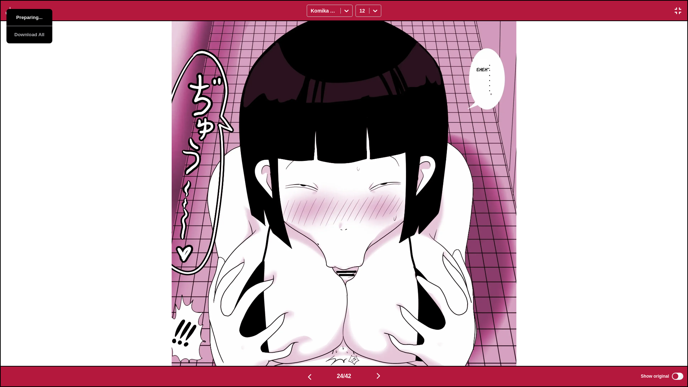
click at [25, 15] on button "Preparing..." at bounding box center [29, 17] width 46 height 17
click at [25, 15] on button "Download Panel" at bounding box center [29, 17] width 46 height 17
drag, startPoint x: 34, startPoint y: 67, endPoint x: 31, endPoint y: 53, distance: 14.1
click at [34, 66] on div "Eheh~" at bounding box center [344, 193] width 687 height 345
click at [15, 14] on button "button" at bounding box center [10, 10] width 13 height 9
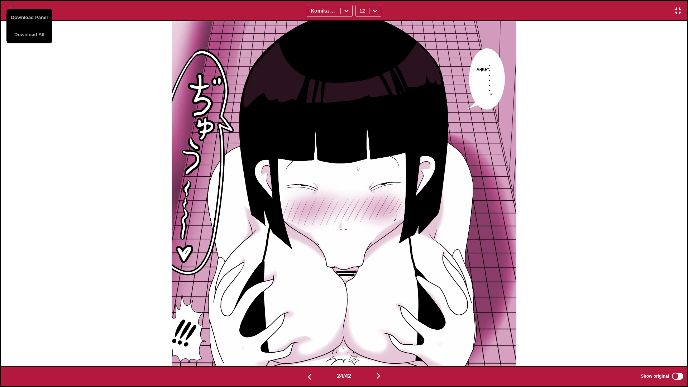
drag, startPoint x: 37, startPoint y: 85, endPoint x: 24, endPoint y: 52, distance: 35.9
click at [37, 81] on div "Eheh~" at bounding box center [344, 193] width 687 height 345
click at [11, 19] on div "Download Panel Download All Komika Axis 12" at bounding box center [344, 10] width 688 height 21
click at [12, 14] on img "button" at bounding box center [10, 10] width 9 height 9
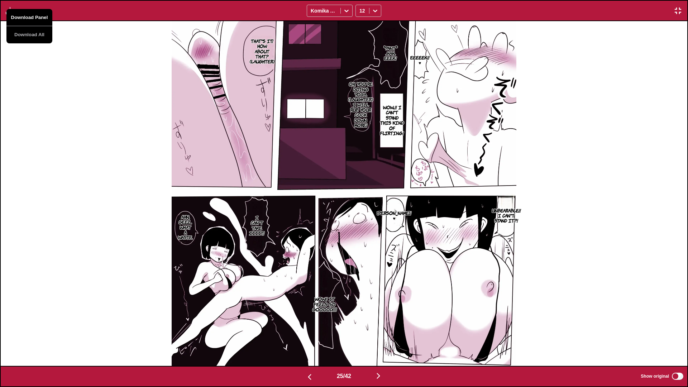
click at [29, 16] on button "Download Panel" at bounding box center [29, 17] width 46 height 17
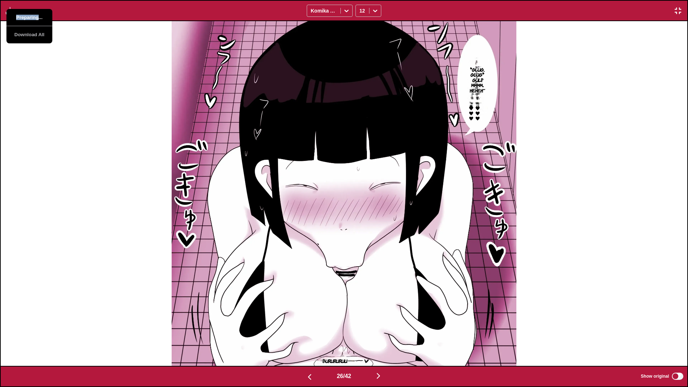
click at [29, 16] on button "Preparing..." at bounding box center [29, 17] width 46 height 17
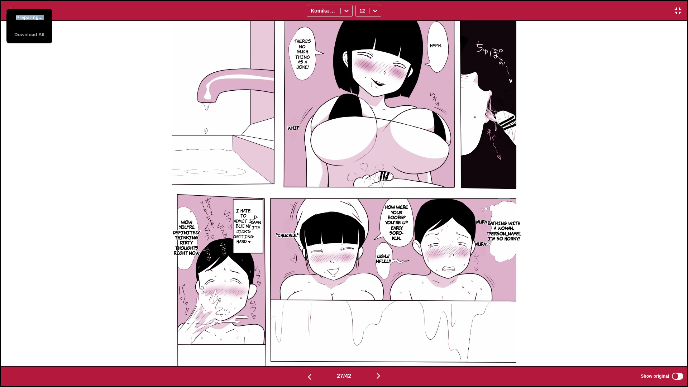
click at [29, 16] on button "Preparing..." at bounding box center [29, 17] width 46 height 17
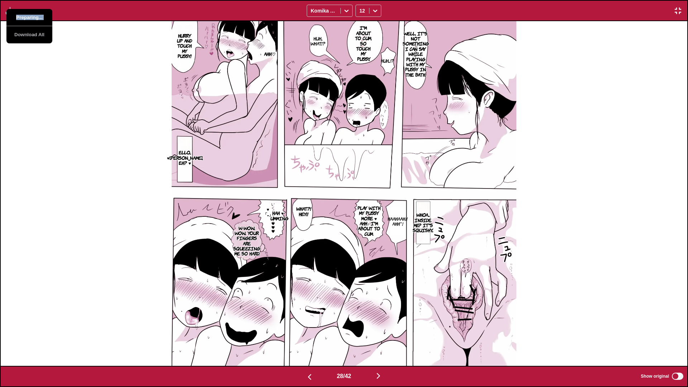
click at [29, 16] on button "Preparing..." at bounding box center [29, 17] width 46 height 17
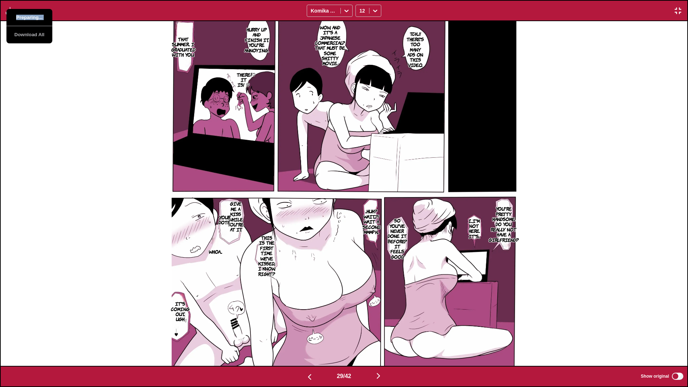
click at [29, 16] on button "Preparing..." at bounding box center [29, 17] width 46 height 17
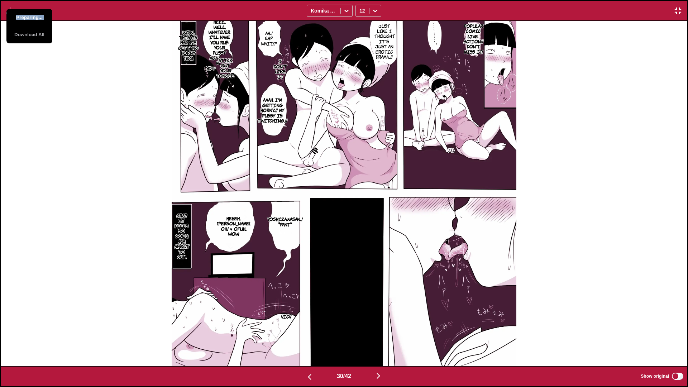
click at [29, 16] on button "Preparing..." at bounding box center [29, 17] width 46 height 17
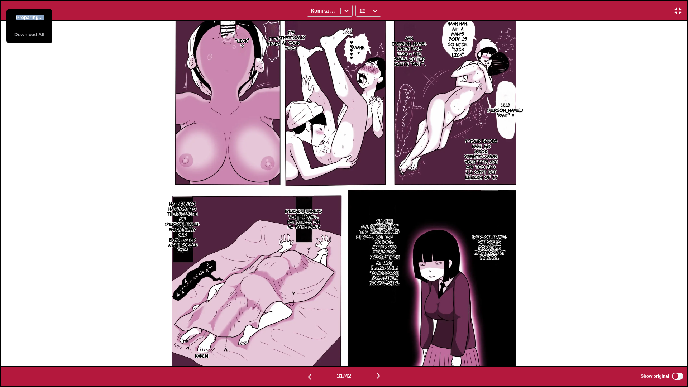
click at [29, 16] on button "Preparing..." at bounding box center [29, 17] width 46 height 17
click at [44, 110] on div "Haah, hah... Ah~ A man's body is so nice. *lick lick* Ahh... Yoshizawa-san's fa…" at bounding box center [344, 193] width 687 height 344
click at [38, 97] on div "Haah, hah... Ah~ A man's body is so nice. *lick lick* Ahh... Yoshizawa-san's fa…" at bounding box center [344, 193] width 687 height 345
click at [11, 13] on img "button" at bounding box center [10, 10] width 9 height 9
drag, startPoint x: 35, startPoint y: 65, endPoint x: 18, endPoint y: 34, distance: 35.6
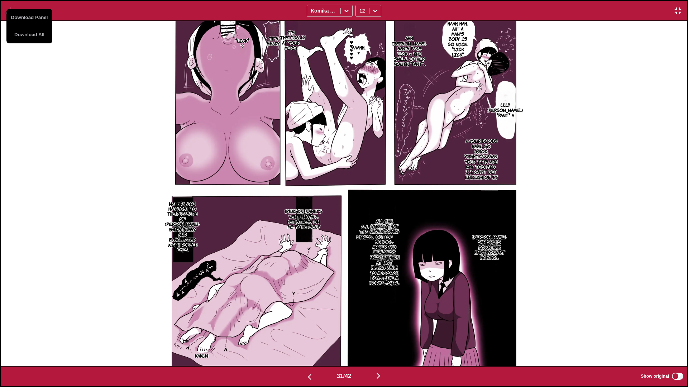
click at [35, 65] on div "Haah, hah... Ah~ A man's body is so nice. *lick lick* Ahh... Yoshizawa-san's fa…" at bounding box center [344, 193] width 687 height 345
drag, startPoint x: 12, startPoint y: 14, endPoint x: 25, endPoint y: 17, distance: 13.5
click at [12, 14] on img "button" at bounding box center [10, 10] width 9 height 9
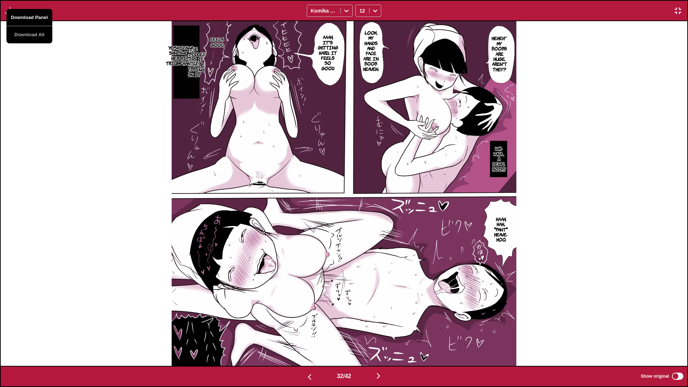
click at [26, 17] on button "Download Panel" at bounding box center [29, 17] width 46 height 17
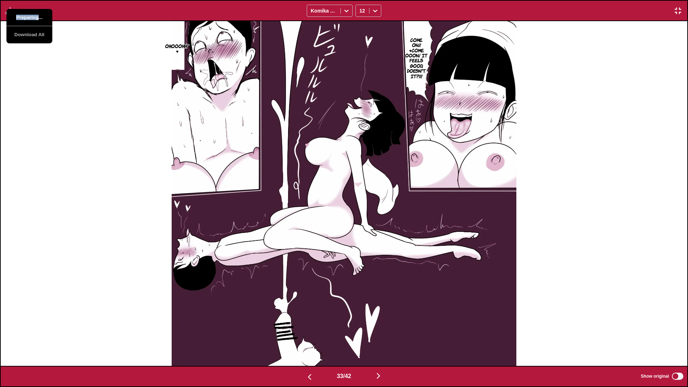
click at [26, 17] on button "Preparing..." at bounding box center [29, 17] width 46 height 17
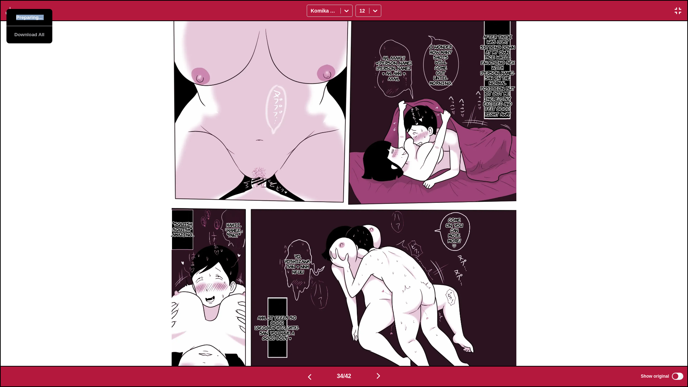
click at [26, 17] on button "Preparing..." at bounding box center [29, 17] width 46 height 17
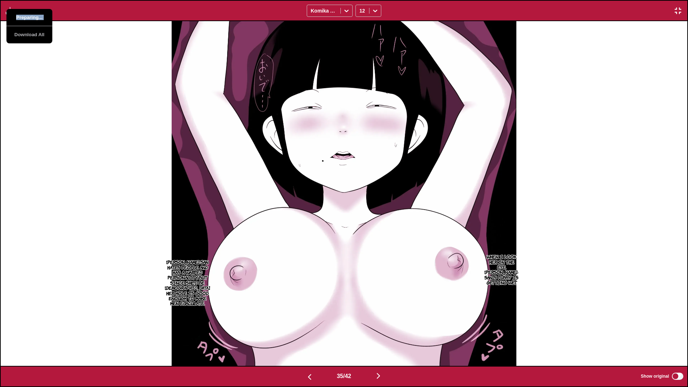
click at [26, 17] on button "Preparing..." at bounding box center [29, 17] width 46 height 17
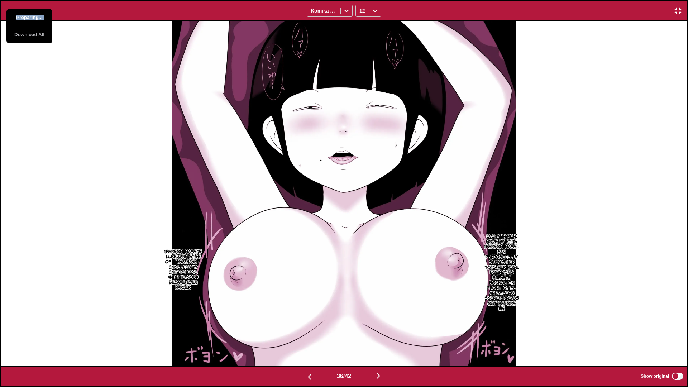
click at [26, 17] on button "Preparing..." at bounding box center [29, 17] width 46 height 17
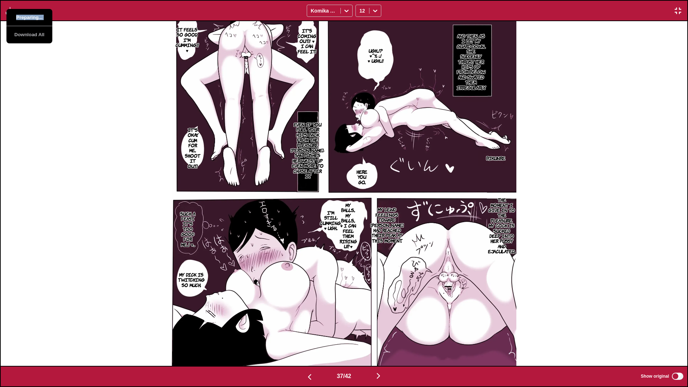
click at [26, 17] on button "Preparing..." at bounding box center [29, 17] width 46 height 17
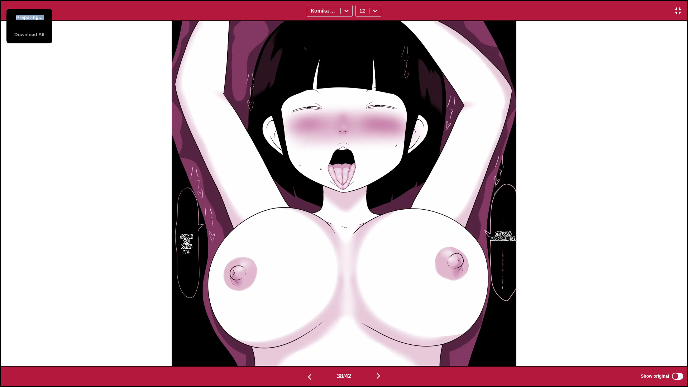
click at [26, 17] on button "Preparing..." at bounding box center [29, 17] width 46 height 17
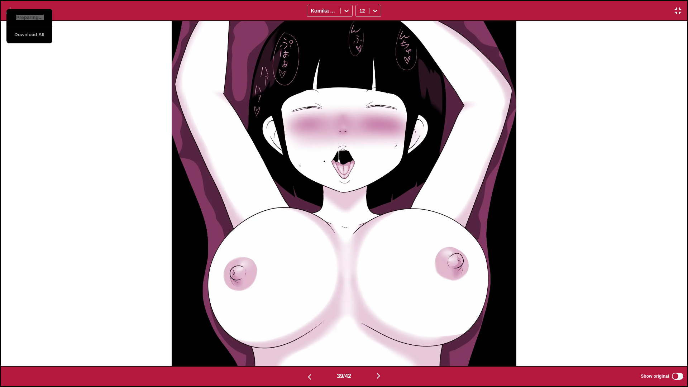
click at [26, 17] on button "Preparing..." at bounding box center [29, 17] width 46 height 17
click at [26, 17] on button "Download Panel" at bounding box center [29, 17] width 46 height 17
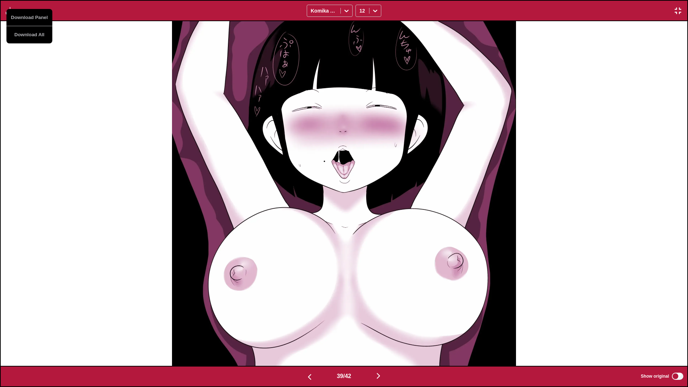
click at [40, 82] on div at bounding box center [344, 193] width 687 height 344
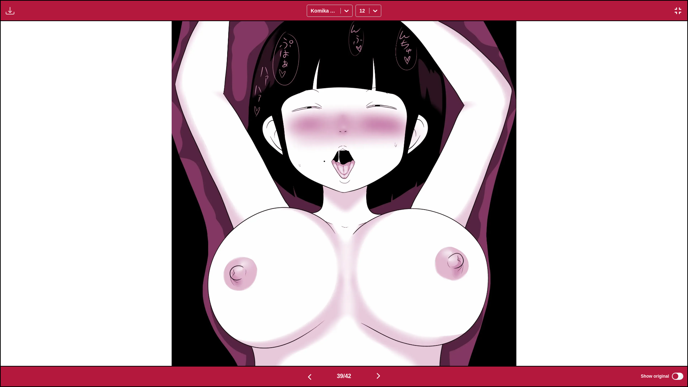
click at [14, 15] on button "button" at bounding box center [10, 10] width 13 height 9
drag, startPoint x: 47, startPoint y: 99, endPoint x: 19, endPoint y: 54, distance: 53.6
click at [46, 94] on div at bounding box center [344, 193] width 687 height 345
drag, startPoint x: 10, startPoint y: 23, endPoint x: 10, endPoint y: 19, distance: 3.9
click at [10, 22] on div at bounding box center [344, 193] width 687 height 345
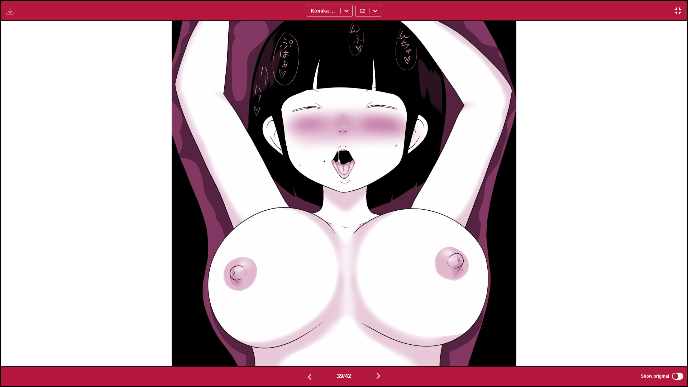
click at [10, 16] on div "Download Panel Download All Komika Axis 12" at bounding box center [344, 10] width 688 height 21
click at [10, 9] on img "button" at bounding box center [10, 10] width 9 height 9
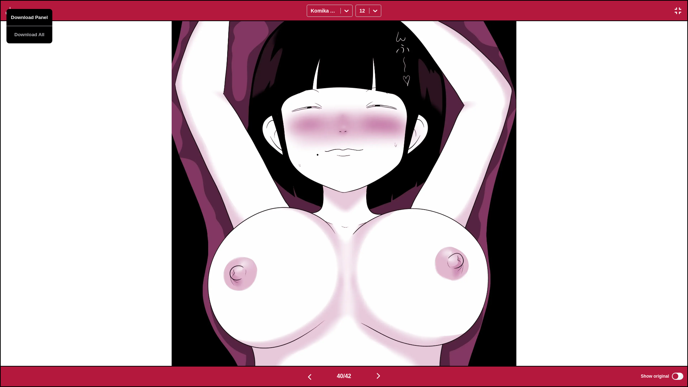
click at [29, 18] on button "Download Panel" at bounding box center [29, 17] width 46 height 17
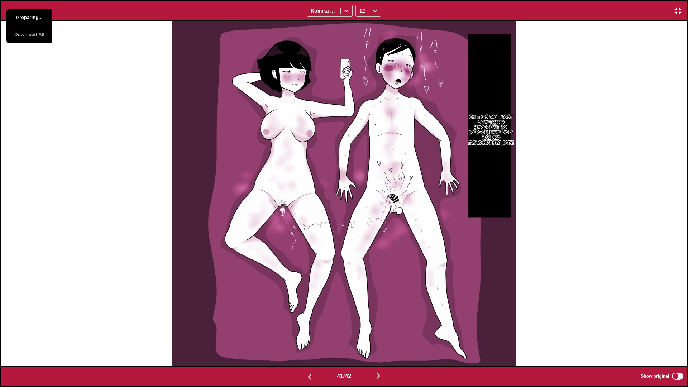
click at [29, 18] on button "Preparing..." at bounding box center [29, 17] width 46 height 17
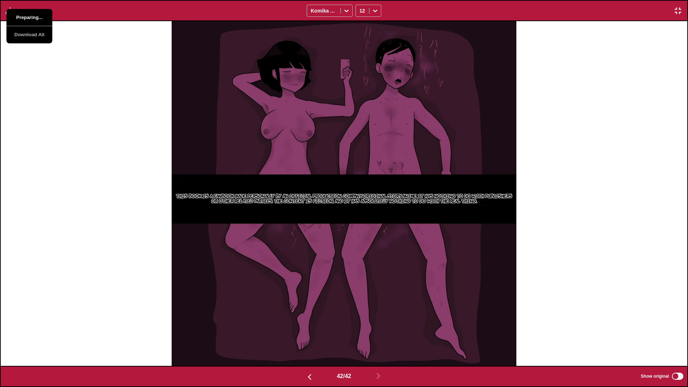
click at [29, 18] on button "Preparing..." at bounding box center [29, 17] width 46 height 17
click at [60, 143] on div "This book is a fanbook made personally by an official production company. Origi…" at bounding box center [344, 193] width 687 height 345
click at [439, 11] on div "Download Panel Download All Komika Axis 12" at bounding box center [344, 10] width 688 height 21
click at [439, 14] on button "button" at bounding box center [678, 10] width 13 height 9
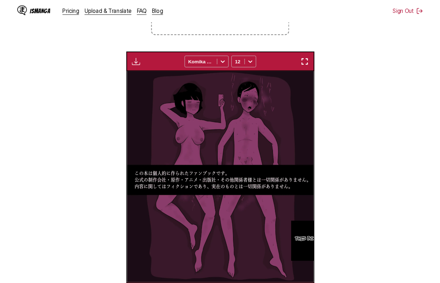
scroll to position [0, 7600]
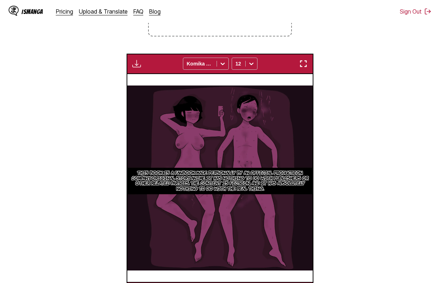
drag, startPoint x: 371, startPoint y: 259, endPoint x: 263, endPoint y: 190, distance: 127.7
click at [371, 259] on section "From Japanese To English Drop files here, or click to browse. Max file size: 5M…" at bounding box center [220, 115] width 428 height 375
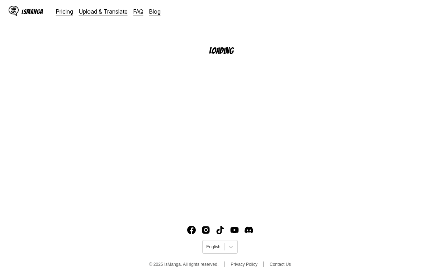
click at [250, 154] on div "Loading" at bounding box center [226, 100] width 440 height 223
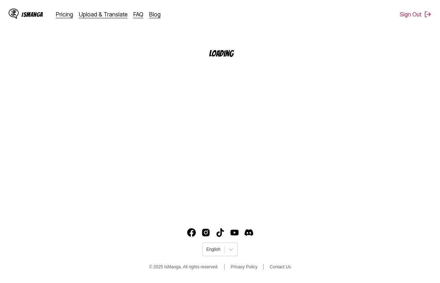
scroll to position [86, 0]
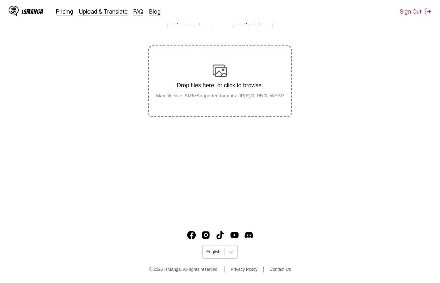
click at [240, 99] on small "Max file size: 5MB • Supported formats: JP(E)G, PNG, WEBP" at bounding box center [219, 95] width 139 height 5
click at [0, 0] on input "Drop files here, or click to browse. Max file size: 5MB • Supported formats: JP…" at bounding box center [0, 0] width 0 height 0
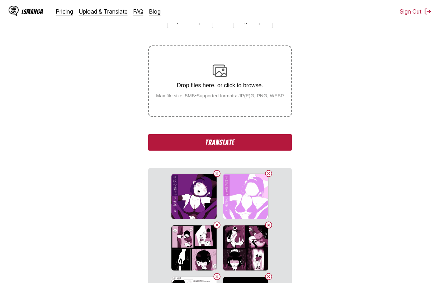
scroll to position [111, 0]
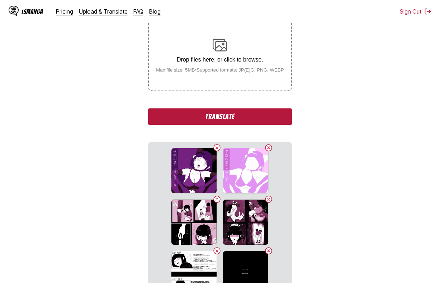
click at [257, 118] on button "Translate" at bounding box center [219, 117] width 143 height 16
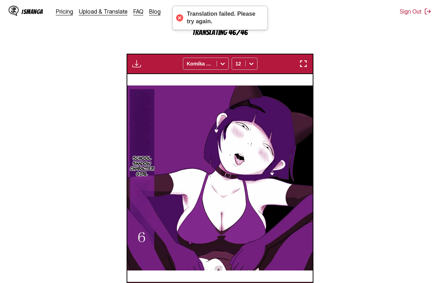
click at [347, 67] on section "From Japanese To English Drop files here, or click to browse. Max file size: 5M…" at bounding box center [220, 102] width 428 height 401
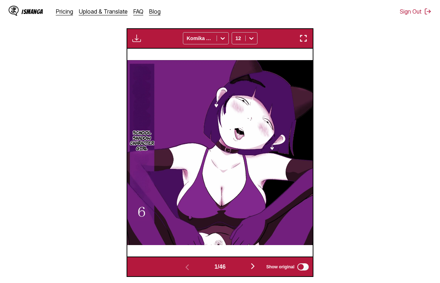
click at [135, 64] on section "School Shadow Character Girl" at bounding box center [142, 140] width 28 height 161
click at [309, 37] on button "button" at bounding box center [303, 38] width 13 height 9
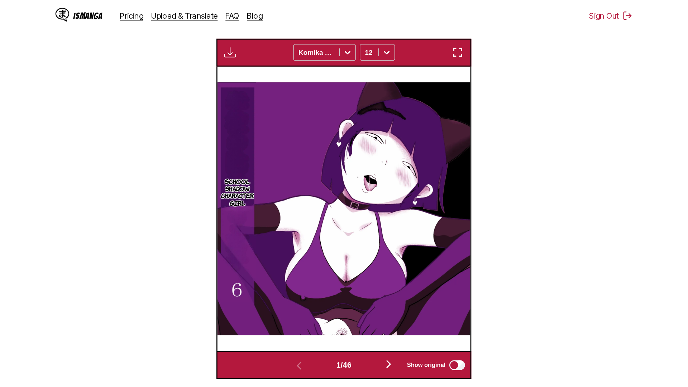
scroll to position [75, 0]
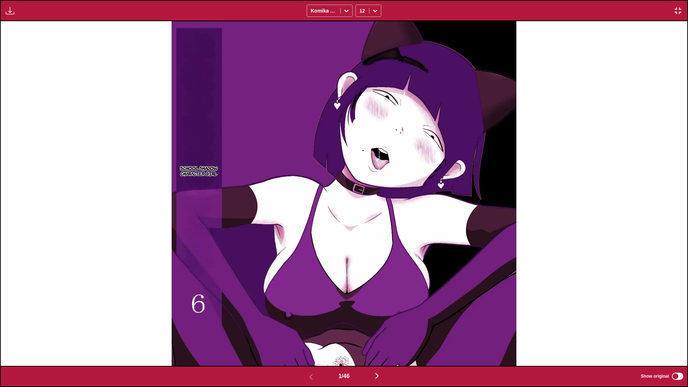
click at [439, 278] on div "1 / 46 Show original" at bounding box center [344, 376] width 688 height 21
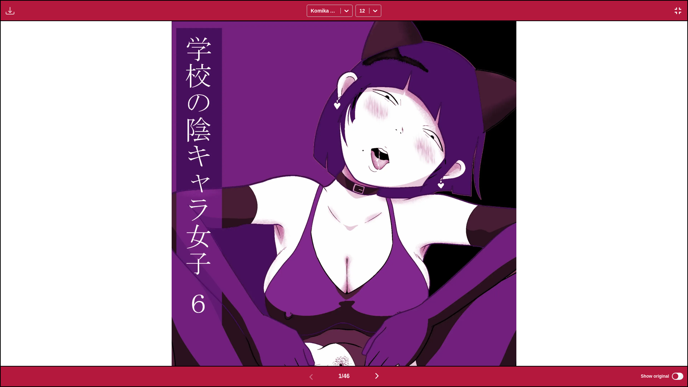
click at [3, 5] on div "Download Panel Download All Komika Axis 12" at bounding box center [344, 10] width 688 height 21
click at [9, 10] on img "button" at bounding box center [10, 10] width 9 height 9
click at [19, 16] on button "Download Panel" at bounding box center [29, 17] width 46 height 17
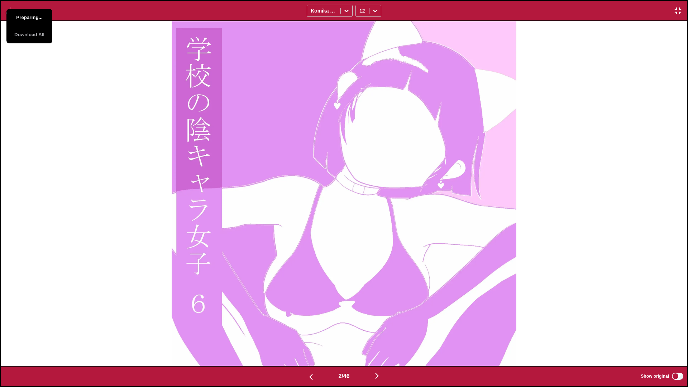
click at [25, 15] on button "Preparing..." at bounding box center [29, 17] width 46 height 17
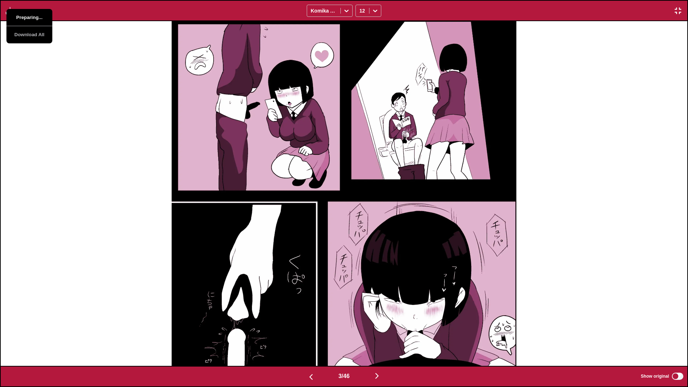
click at [25, 15] on button "Preparing..." at bounding box center [29, 17] width 46 height 17
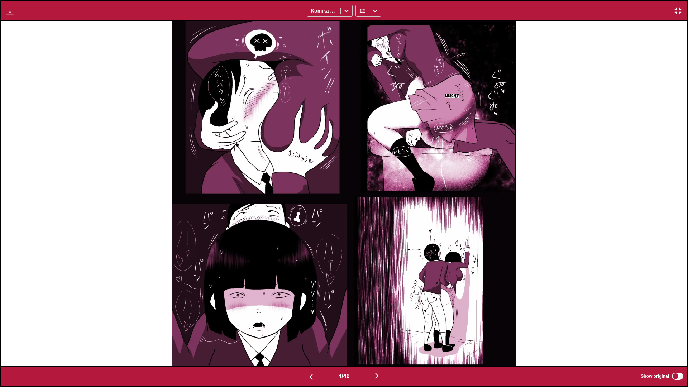
click at [4, 8] on button "button" at bounding box center [10, 10] width 13 height 9
click at [7, 8] on img "button" at bounding box center [10, 10] width 9 height 9
click at [10, 11] on button "Download Panel" at bounding box center [29, 17] width 46 height 17
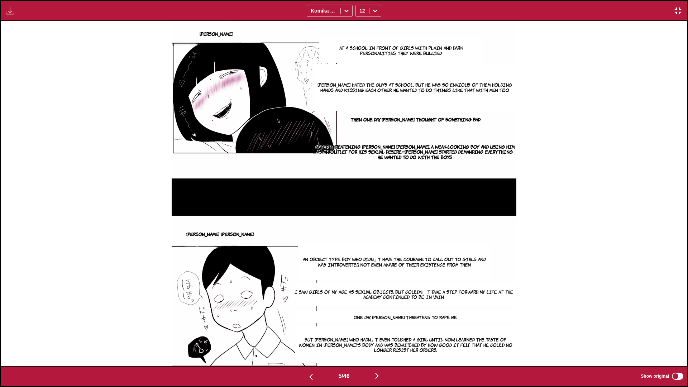
click at [0, 12] on div "Download Panel Download All Komika Axis 12" at bounding box center [344, 10] width 688 height 21
click at [7, 12] on img "button" at bounding box center [10, 10] width 9 height 9
click at [20, 18] on button "Download Panel" at bounding box center [29, 17] width 46 height 17
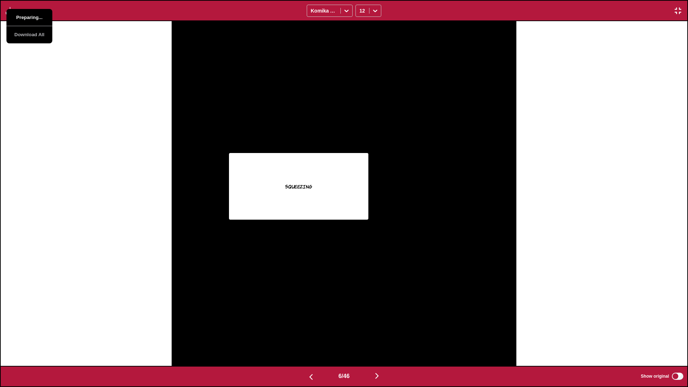
click at [20, 18] on button "Preparing..." at bounding box center [29, 17] width 46 height 17
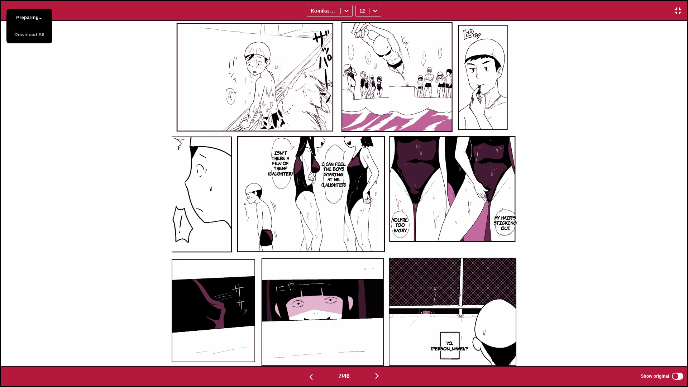
click at [20, 18] on button "Preparing..." at bounding box center [29, 17] width 46 height 17
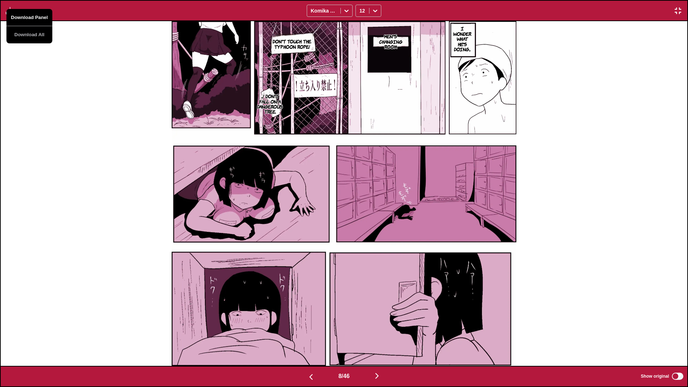
click at [20, 18] on button "Download Panel" at bounding box center [29, 17] width 46 height 17
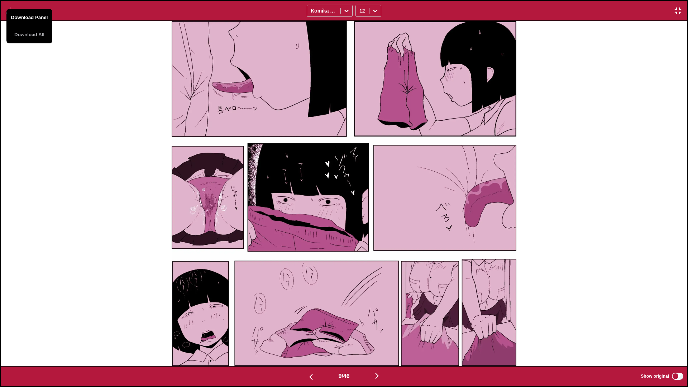
click at [20, 18] on button "Download Panel" at bounding box center [29, 17] width 46 height 17
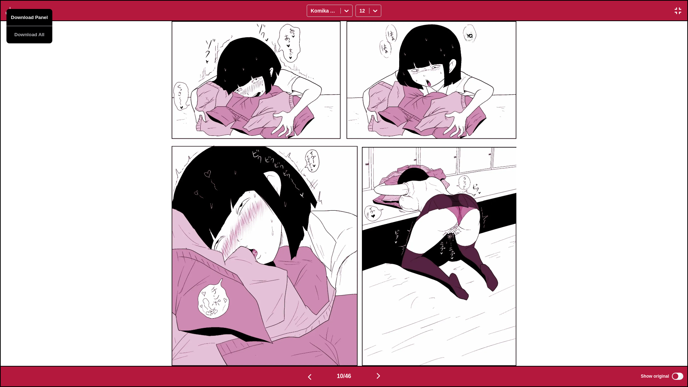
click at [20, 18] on button "Download Panel" at bounding box center [29, 17] width 46 height 17
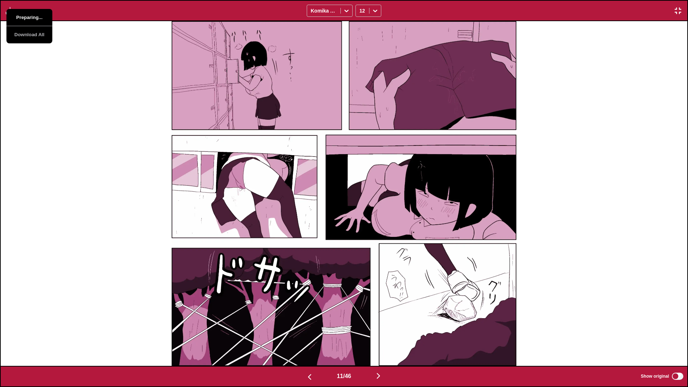
scroll to position [0, 6180]
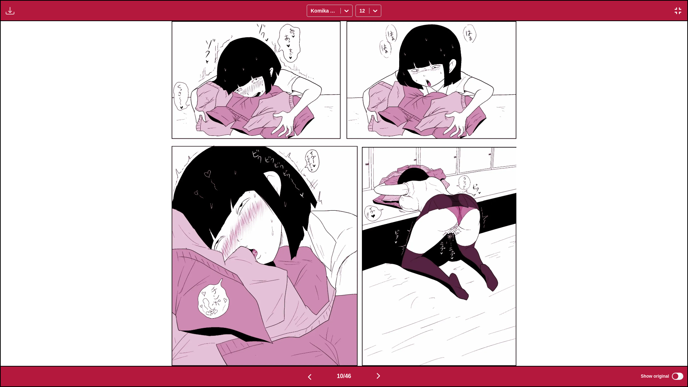
click at [5, 7] on button "button" at bounding box center [10, 10] width 13 height 9
click at [96, 55] on div "Yo." at bounding box center [344, 193] width 687 height 345
drag, startPoint x: 510, startPoint y: 0, endPoint x: 510, endPoint y: 14, distance: 13.6
click at [439, 14] on div "Download Panel Download All Komika Axis 12" at bounding box center [344, 10] width 688 height 21
click at [439, 11] on img "button" at bounding box center [678, 10] width 9 height 9
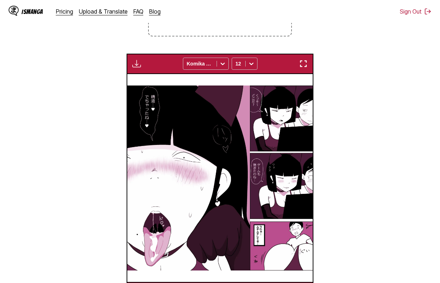
scroll to position [0, 1668]
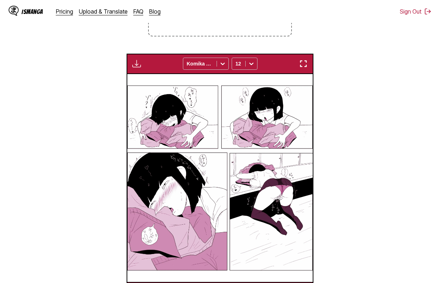
click at [405, 136] on section "From Japanese To English Drop files here, or click to browse. Max file size: 5M…" at bounding box center [220, 115] width 428 height 375
click at [139, 68] on button "button" at bounding box center [136, 63] width 13 height 9
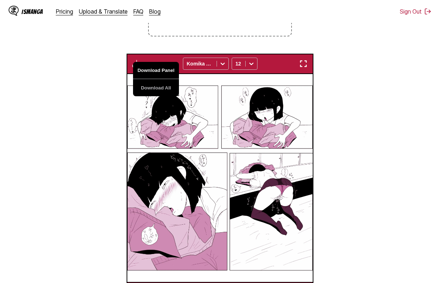
click at [148, 72] on button "Download Panel" at bounding box center [156, 70] width 46 height 17
drag, startPoint x: 303, startPoint y: 65, endPoint x: 473, endPoint y: 141, distance: 186.6
click at [303, 65] on img "button" at bounding box center [303, 63] width 9 height 9
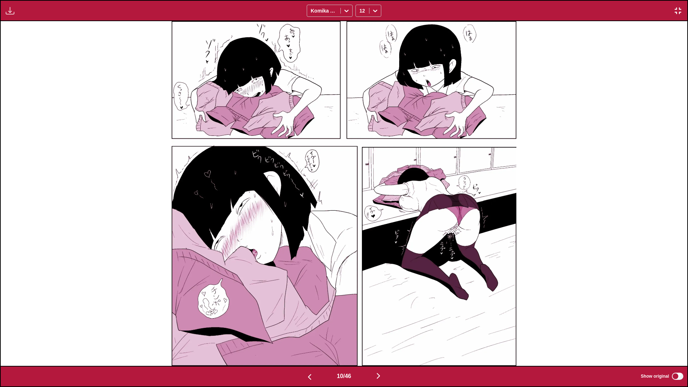
scroll to position [0, 6867]
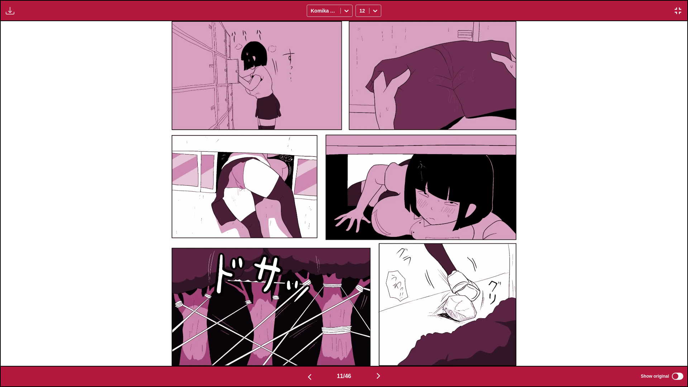
click at [16, 11] on button "button" at bounding box center [10, 10] width 13 height 9
click at [27, 19] on button "Download Panel" at bounding box center [29, 17] width 46 height 17
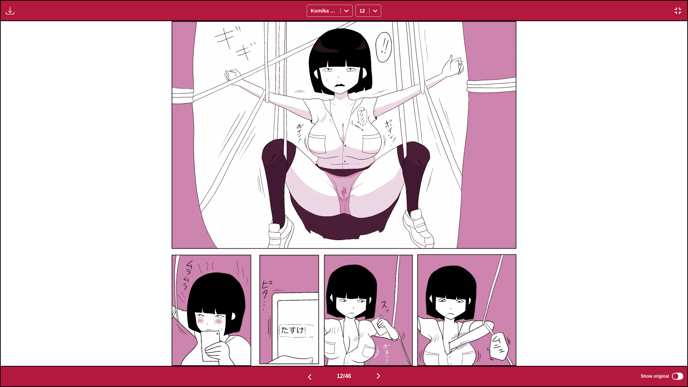
click at [5, 8] on button "button" at bounding box center [10, 10] width 13 height 9
click at [23, 18] on button "Download Panel" at bounding box center [29, 17] width 46 height 17
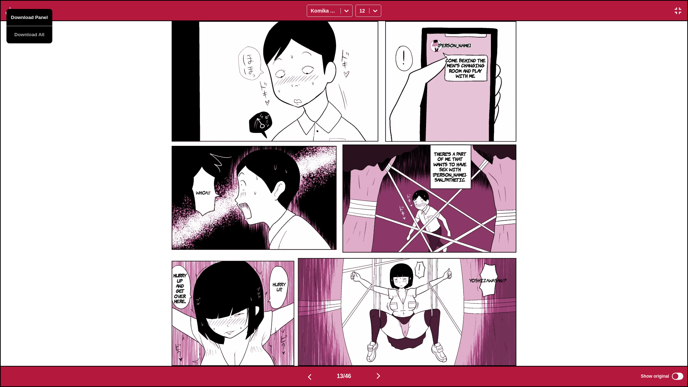
click at [23, 18] on button "Download Panel" at bounding box center [29, 17] width 46 height 17
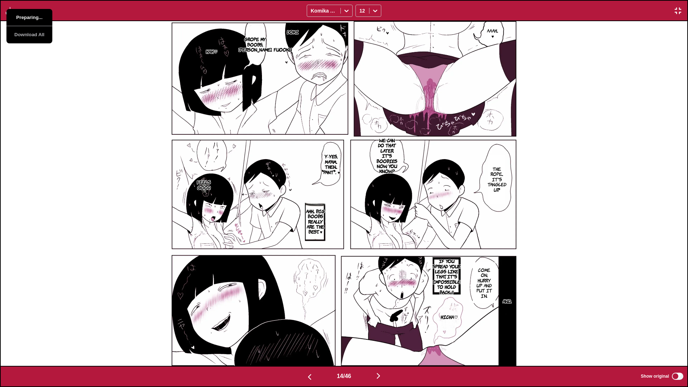
click at [23, 18] on button "Preparing..." at bounding box center [29, 17] width 46 height 17
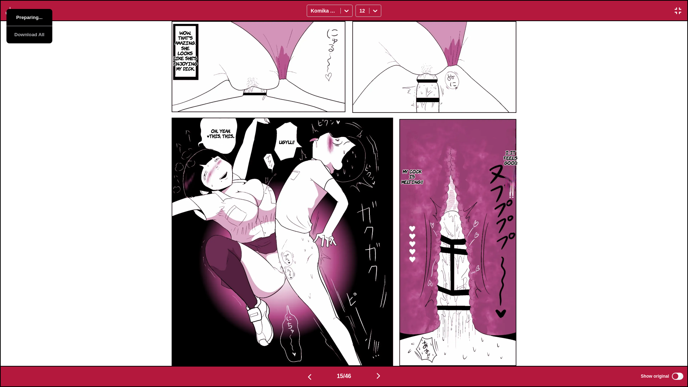
click at [23, 18] on button "Preparing..." at bounding box center [29, 17] width 46 height 17
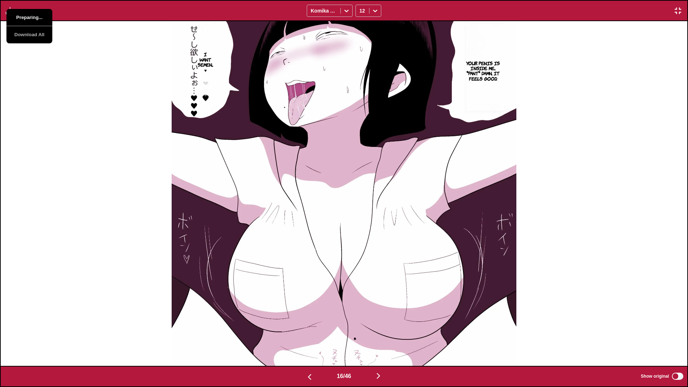
click at [23, 18] on button "Preparing..." at bounding box center [29, 17] width 46 height 17
drag, startPoint x: 150, startPoint y: 26, endPoint x: 123, endPoint y: 25, distance: 27.6
click at [150, 26] on div "Your penis is inside me... *pant* Damn, it feels good. I want semen... ♥" at bounding box center [344, 193] width 687 height 345
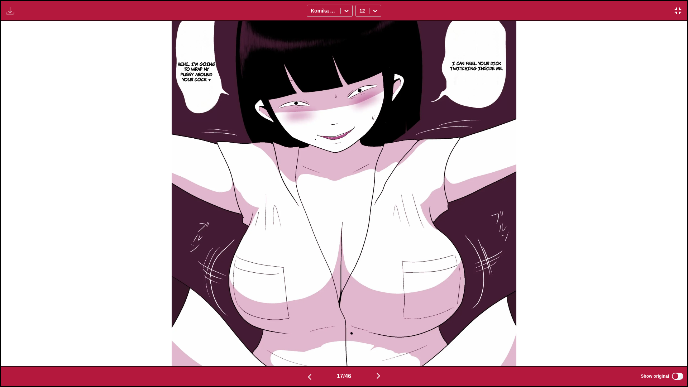
click at [12, 6] on img "button" at bounding box center [10, 10] width 9 height 9
click at [23, 9] on button "Download Panel" at bounding box center [29, 17] width 46 height 17
click at [28, 13] on button "Download Panel" at bounding box center [29, 17] width 46 height 17
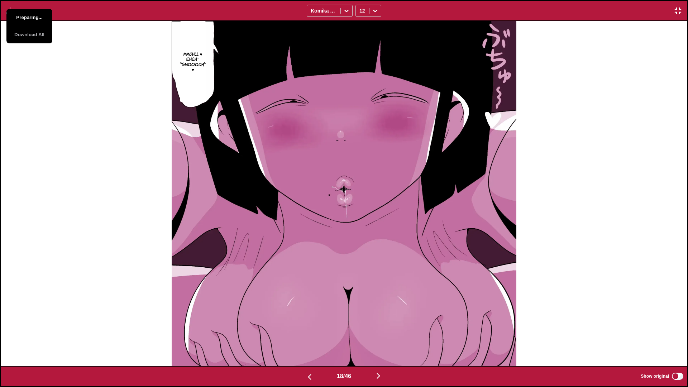
click at [29, 13] on button "Preparing..." at bounding box center [29, 17] width 46 height 17
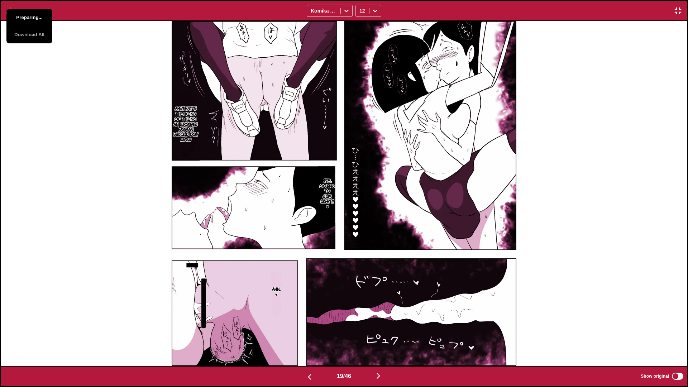
click at [29, 13] on button "Preparing..." at bounding box center [29, 17] width 46 height 17
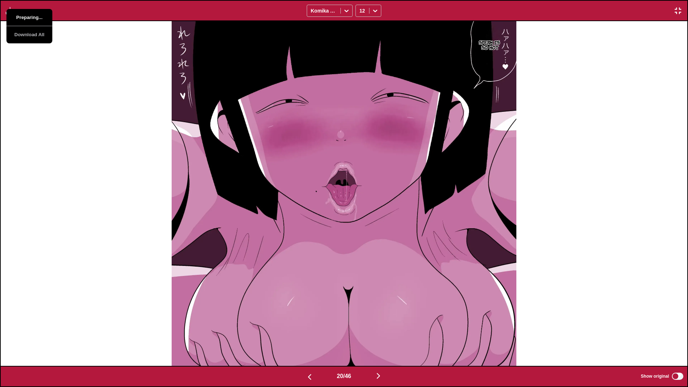
click at [29, 13] on button "Preparing..." at bounding box center [29, 17] width 46 height 17
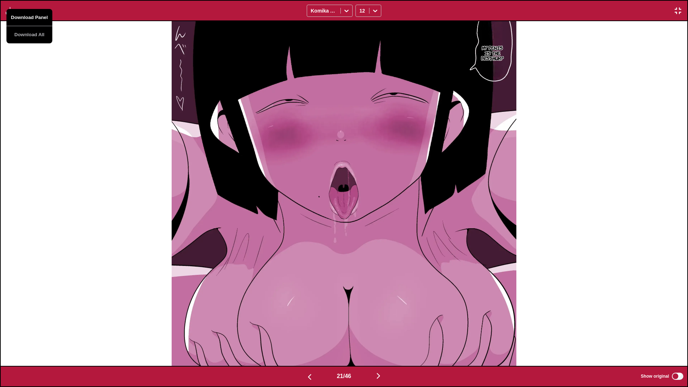
click at [29, 13] on button "Download Panel" at bounding box center [29, 17] width 46 height 17
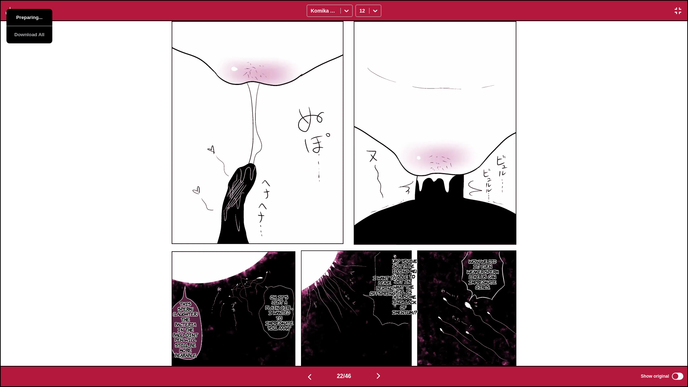
click at [29, 13] on button "Preparing..." at bounding box center [29, 17] width 46 height 17
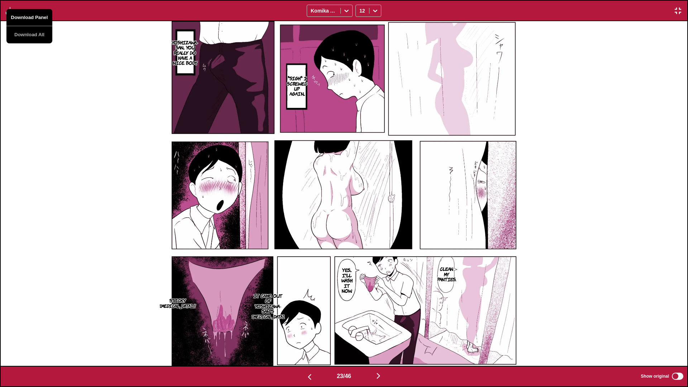
click at [29, 13] on button "Download Panel" at bounding box center [29, 17] width 46 height 17
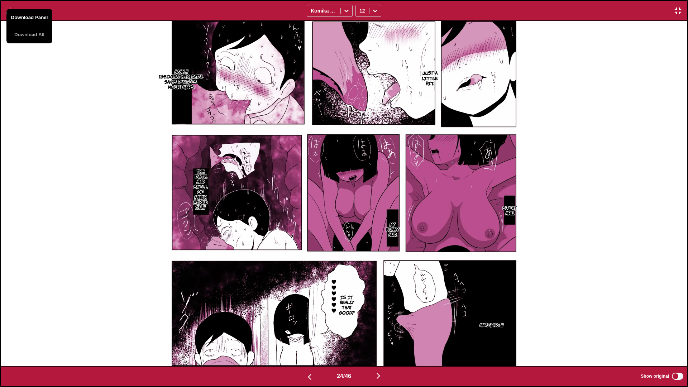
click at [29, 13] on button "Download Panel" at bounding box center [29, 17] width 46 height 17
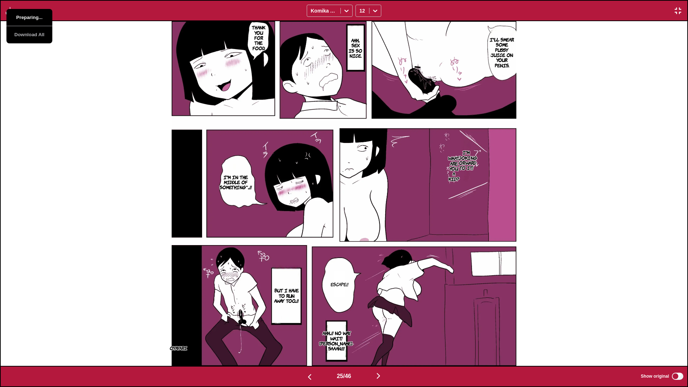
click at [29, 13] on button "Preparing..." at bounding box center [29, 17] width 46 height 17
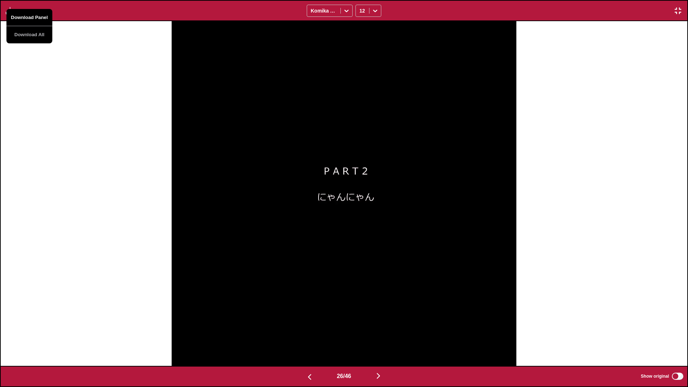
click at [29, 13] on button "Download Panel" at bounding box center [29, 17] width 46 height 17
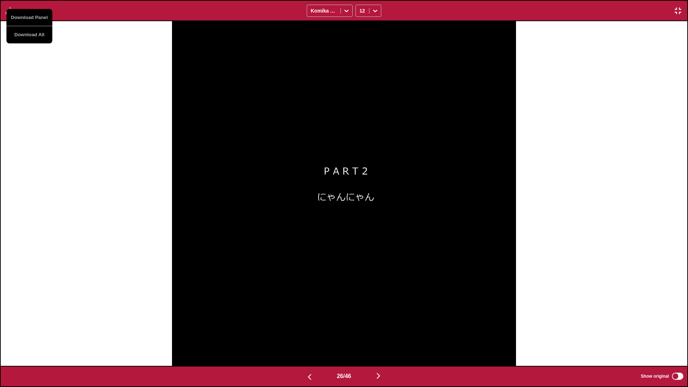
click at [134, 80] on div at bounding box center [344, 193] width 687 height 344
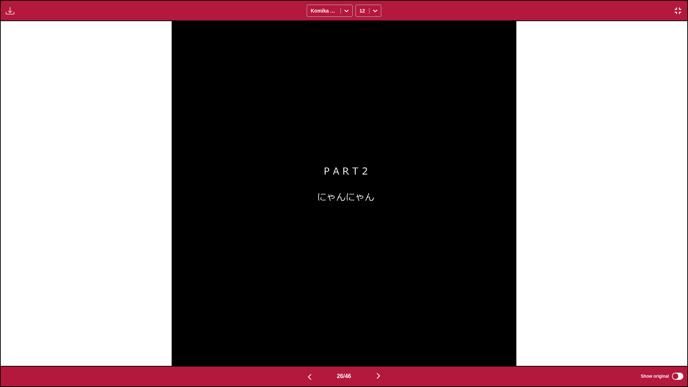
scroll to position [0, 17854]
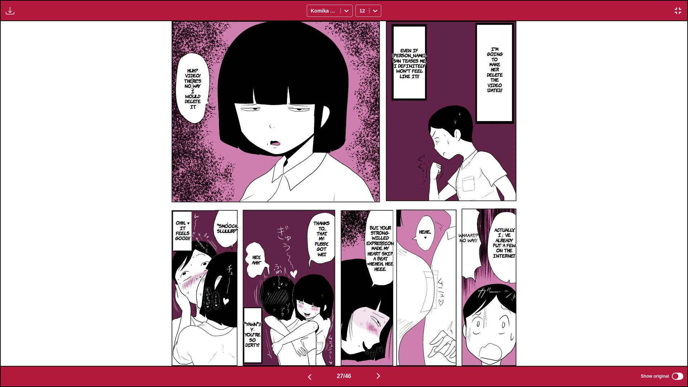
click at [10, 8] on img "button" at bounding box center [10, 10] width 9 height 9
click at [28, 18] on button "Download Panel" at bounding box center [29, 17] width 46 height 17
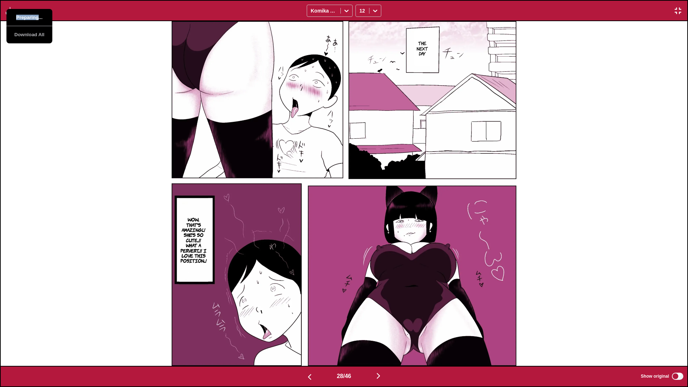
click at [28, 18] on button "Preparing..." at bounding box center [29, 17] width 46 height 17
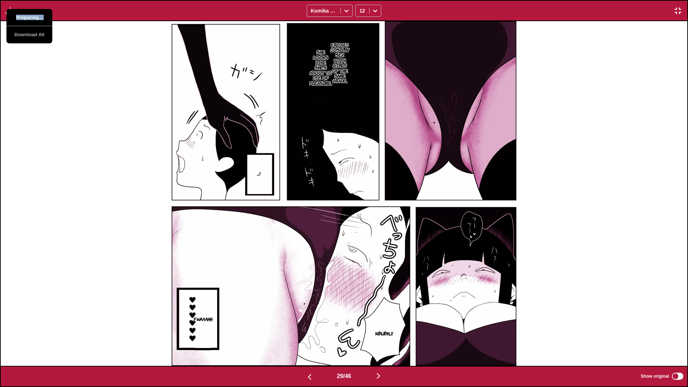
click at [28, 18] on button "Preparing..." at bounding box center [29, 17] width 46 height 17
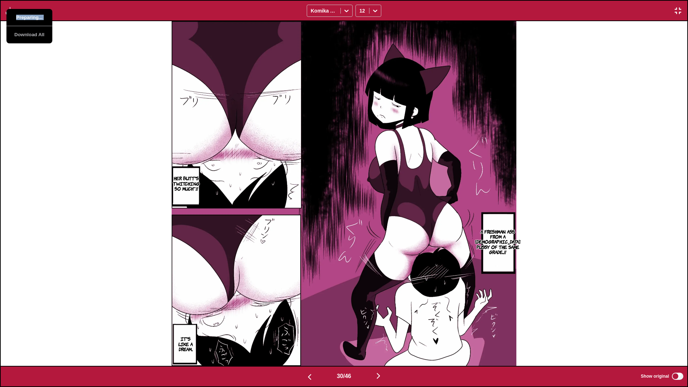
click at [30, 19] on button "Preparing..." at bounding box center [29, 17] width 46 height 17
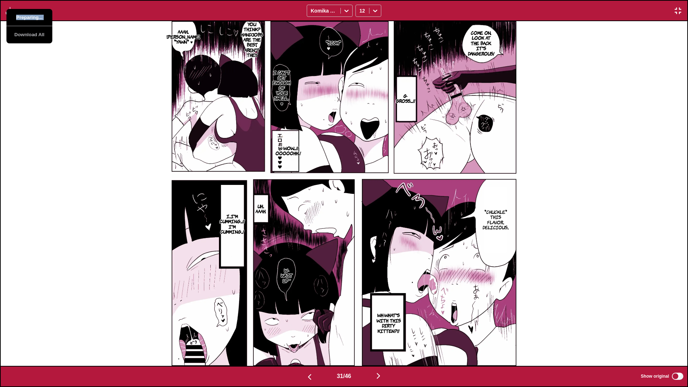
click at [30, 19] on button "Preparing..." at bounding box center [29, 17] width 46 height 17
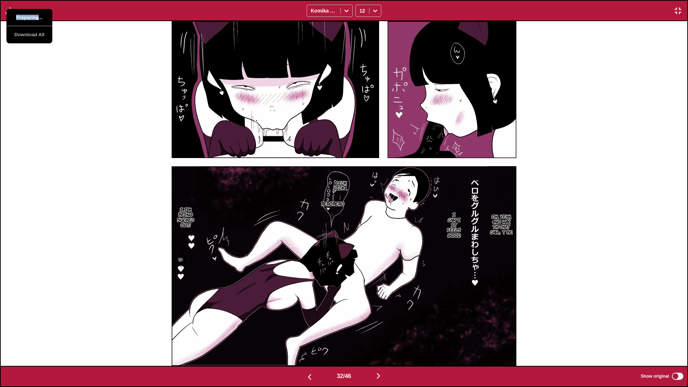
click at [30, 19] on button "Preparing..." at bounding box center [29, 17] width 46 height 17
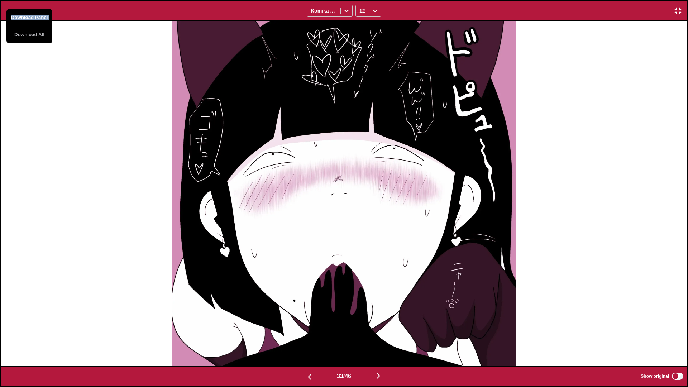
click at [30, 19] on button "Download Panel" at bounding box center [29, 17] width 46 height 17
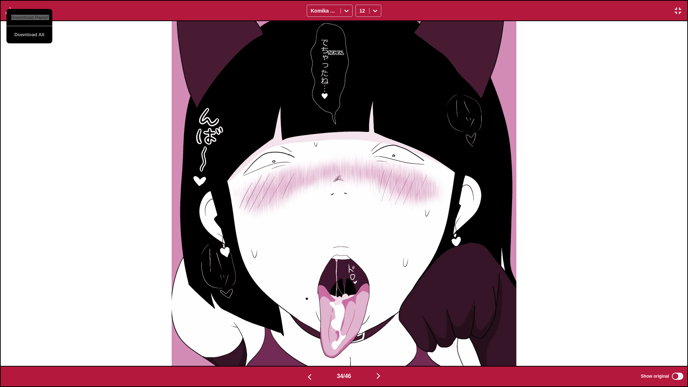
click at [30, 19] on button "Download Panel" at bounding box center [29, 17] width 46 height 17
click at [30, 19] on button "Preparing..." at bounding box center [29, 17] width 46 height 17
click at [92, 90] on div "Semen..." at bounding box center [344, 193] width 687 height 345
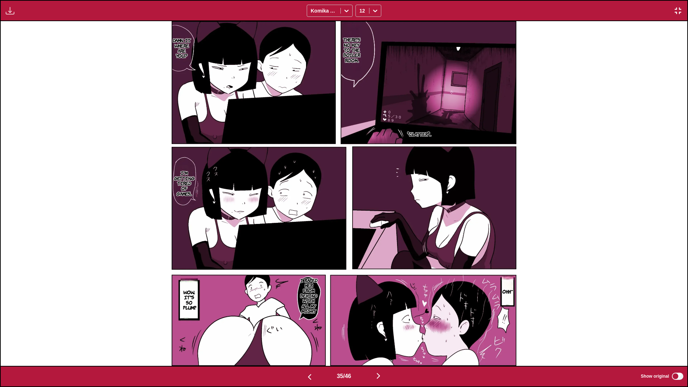
click at [6, 11] on img "button" at bounding box center [10, 10] width 9 height 9
click at [23, 14] on button "Download Panel" at bounding box center [29, 17] width 46 height 17
click at [24, 14] on button "Preparing..." at bounding box center [29, 17] width 46 height 17
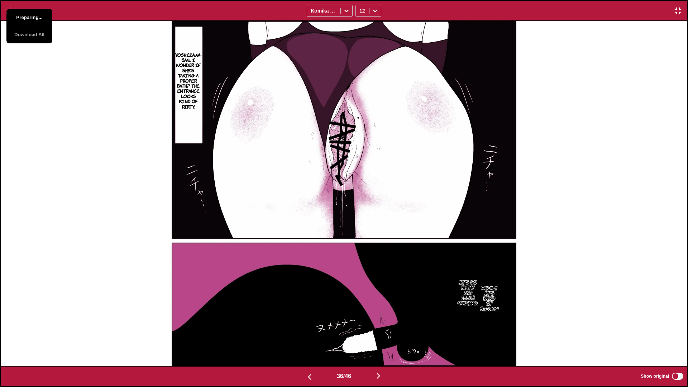
click at [24, 14] on button "Preparing..." at bounding box center [29, 17] width 46 height 17
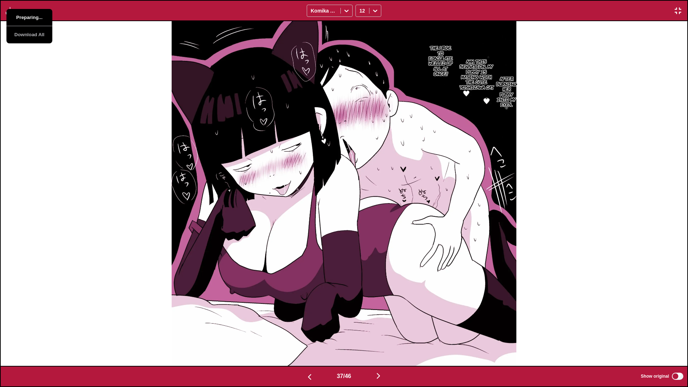
click at [24, 14] on button "Preparing..." at bounding box center [29, 17] width 46 height 17
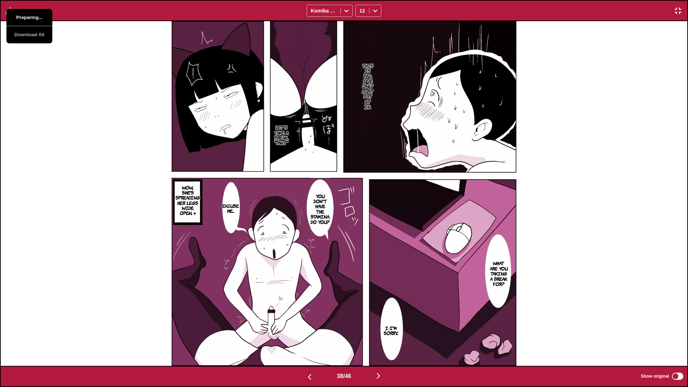
click at [24, 14] on button "Preparing..." at bounding box center [29, 17] width 46 height 17
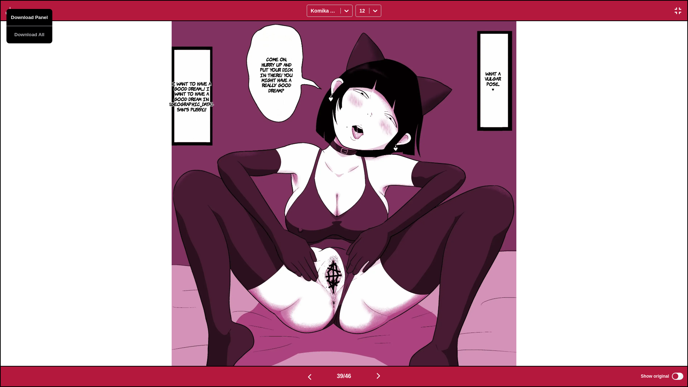
click at [24, 14] on button "Download Panel" at bounding box center [29, 17] width 46 height 17
click at [93, 90] on div "What a vulgar pose... ♥ Come on, hurry up and put your dick in there! You might…" at bounding box center [344, 193] width 687 height 345
click at [4, 13] on button "button" at bounding box center [10, 10] width 13 height 9
click at [26, 21] on button "Download Panel" at bounding box center [29, 17] width 46 height 17
click at [95, 57] on div "What a vulgar pose... ♥ Come on, hurry up and put your dick in there! You might…" at bounding box center [344, 193] width 687 height 345
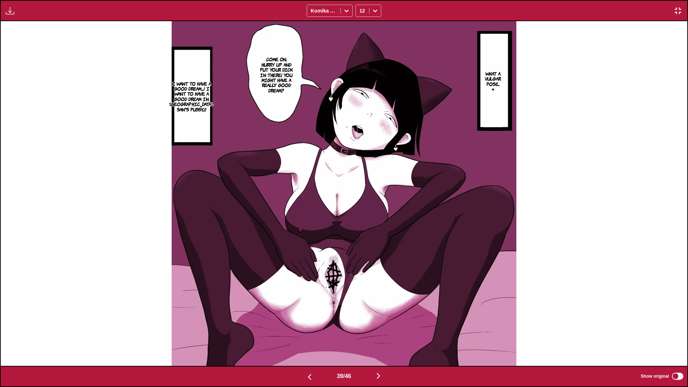
click at [8, 8] on img "button" at bounding box center [10, 10] width 9 height 9
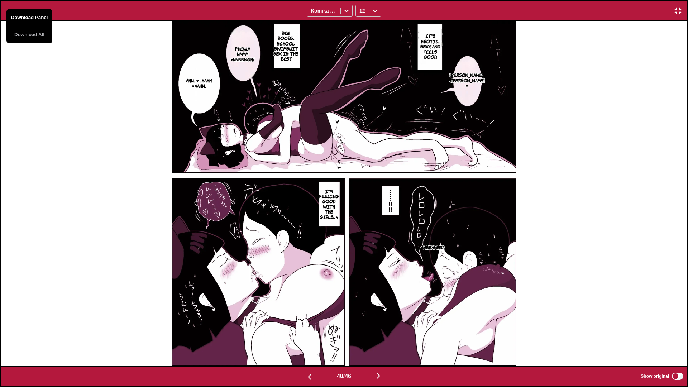
click at [32, 17] on button "Download Panel" at bounding box center [29, 17] width 46 height 17
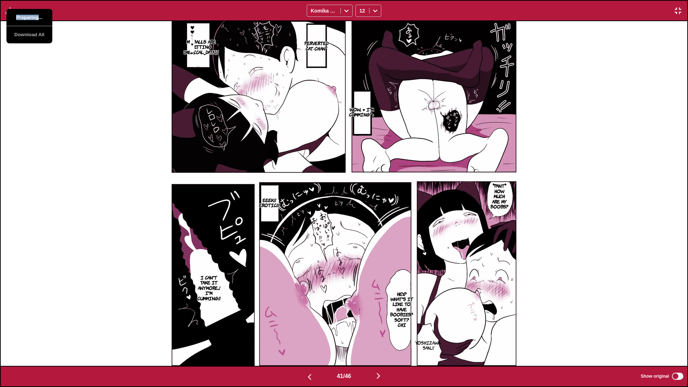
click at [32, 17] on button "Preparing..." at bounding box center [29, 17] width 46 height 17
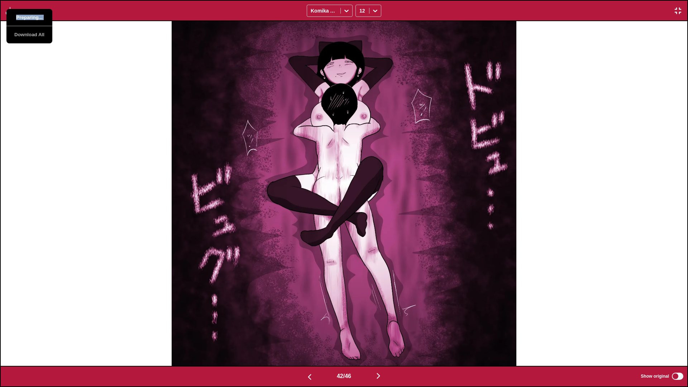
click at [32, 17] on button "Preparing..." at bounding box center [29, 17] width 46 height 17
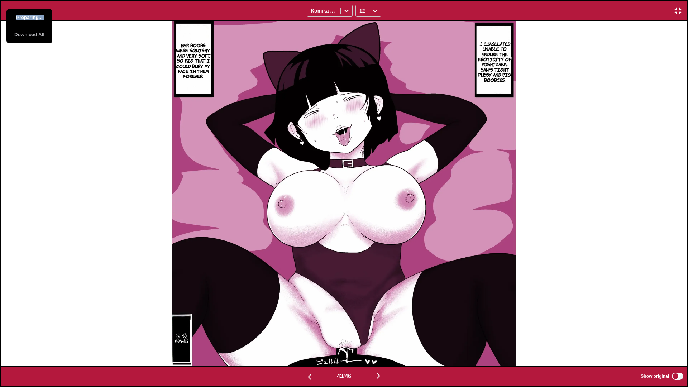
click at [32, 17] on button "Preparing..." at bounding box center [29, 17] width 46 height 17
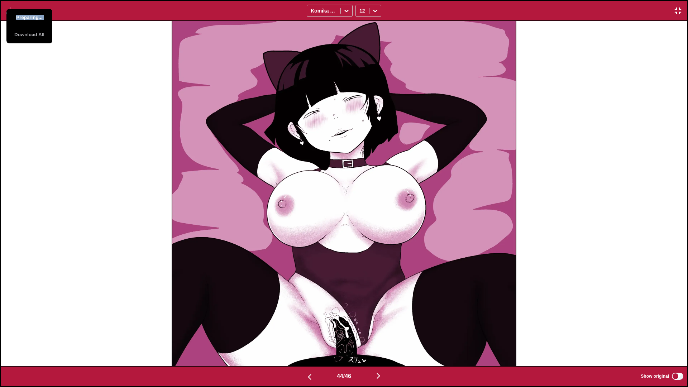
click at [32, 17] on button "Preparing..." at bounding box center [29, 17] width 46 height 17
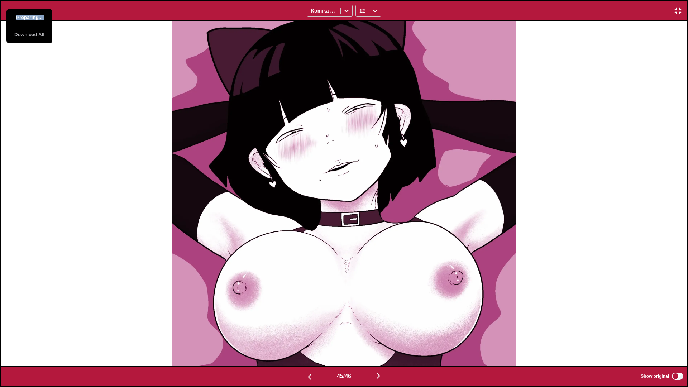
click at [32, 17] on button "Preparing..." at bounding box center [29, 17] width 46 height 17
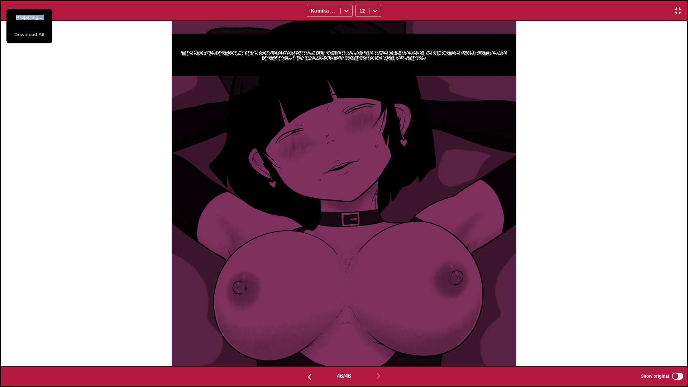
click at [32, 17] on button "Preparing..." at bounding box center [29, 17] width 46 height 17
drag, startPoint x: 102, startPoint y: 128, endPoint x: 151, endPoint y: 120, distance: 49.4
click at [101, 128] on div "This story is fiction, and it's completely original adult content.. All of the …" at bounding box center [344, 193] width 687 height 345
click at [439, 8] on button "button" at bounding box center [678, 10] width 13 height 9
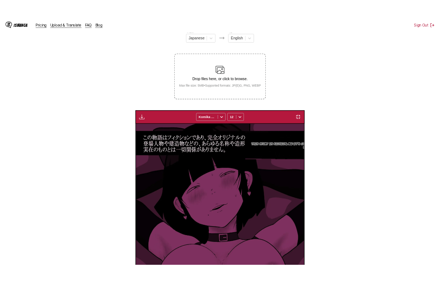
scroll to position [0, 8342]
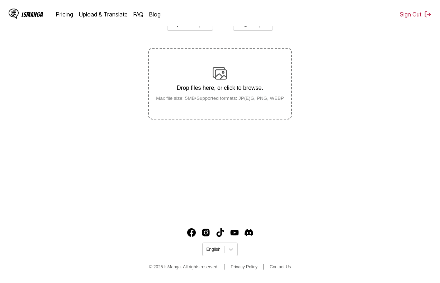
scroll to position [86, 0]
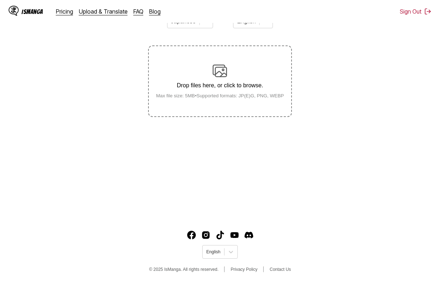
drag, startPoint x: 426, startPoint y: 111, endPoint x: 412, endPoint y: 111, distance: 14.0
click at [424, 111] on section "From Japanese To English Drop files here, or click to browse. Max file size: 5M…" at bounding box center [220, 62] width 428 height 109
click at [208, 111] on label "Drop files here, or click to browse. Max file size: 5MB • Supported formats: JP…" at bounding box center [220, 81] width 142 height 70
click at [0, 0] on input "Drop files here, or click to browse. Max file size: 5MB • Supported formats: JP…" at bounding box center [0, 0] width 0 height 0
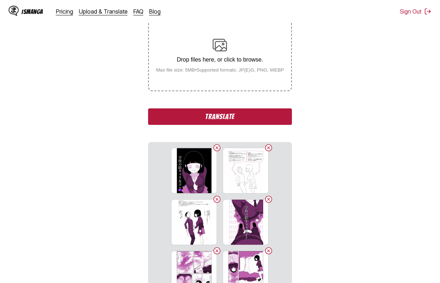
click at [213, 121] on button "Translate" at bounding box center [219, 117] width 143 height 16
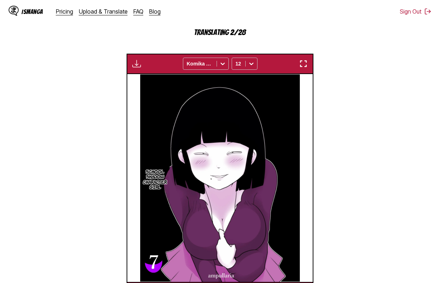
click at [370, 23] on div "IsManga Pricing Upload & Translate FAQ Blog Sign Out Pricing Upload & Translate…" at bounding box center [220, 11] width 440 height 23
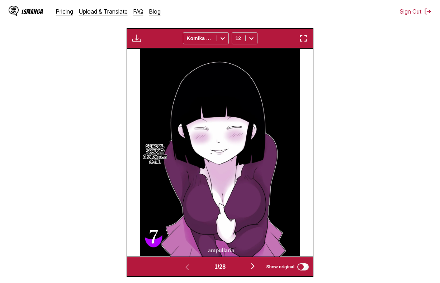
click at [304, 67] on div "School Shadow Character Girl" at bounding box center [219, 153] width 185 height 208
click at [302, 36] on img "button" at bounding box center [303, 38] width 9 height 9
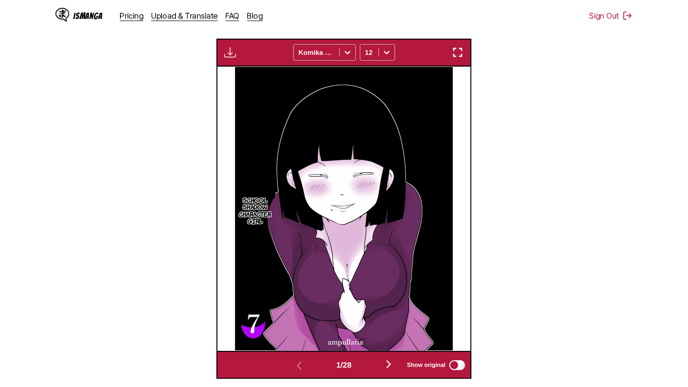
scroll to position [75, 0]
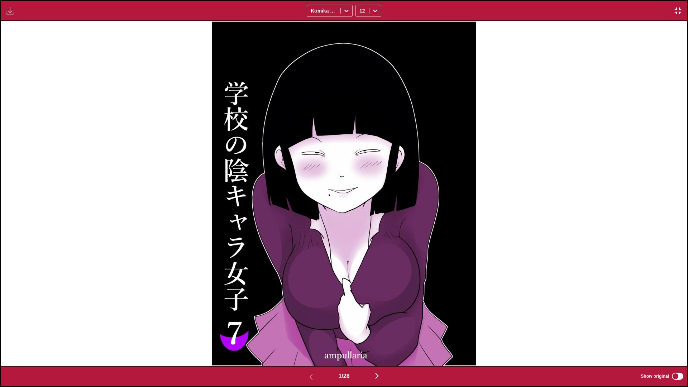
click at [13, 13] on img "button" at bounding box center [10, 10] width 9 height 9
click at [13, 14] on button "Download Panel" at bounding box center [29, 17] width 46 height 17
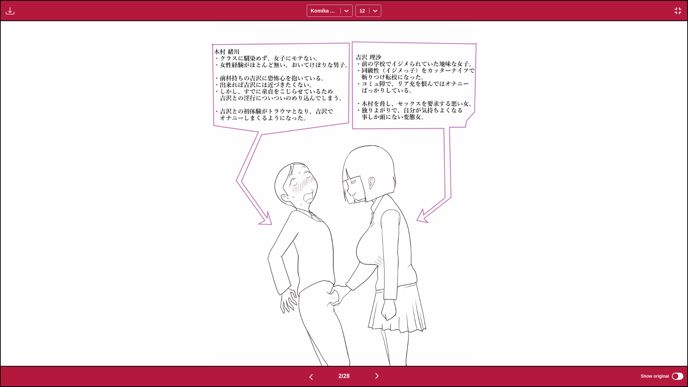
click at [439, 278] on div "2 / 28 Show original" at bounding box center [344, 376] width 688 height 21
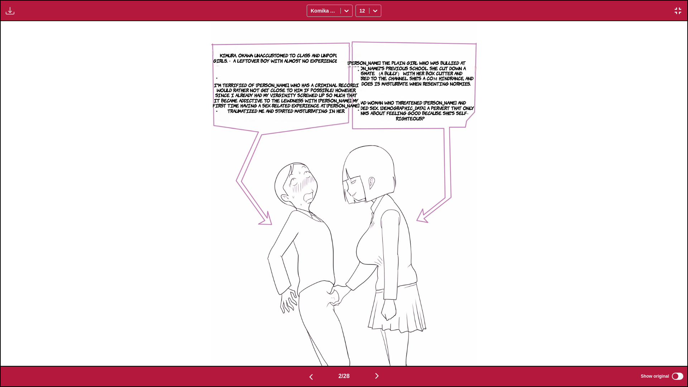
drag, startPoint x: 326, startPoint y: 128, endPoint x: 346, endPoint y: 101, distance: 34.1
click at [326, 129] on div "Kimura. Okawa: Unaccustomed to class and unpopular with girls.・ A leftover boy …" at bounding box center [344, 193] width 687 height 345
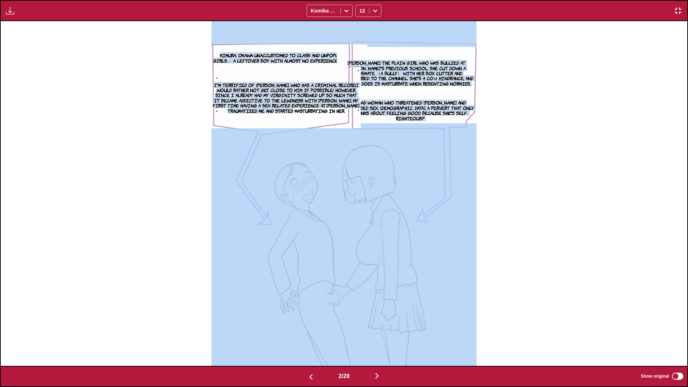
click at [396, 187] on img at bounding box center [343, 193] width 265 height 345
click at [404, 49] on section "Yoshizawa The plain girl who was bullied at Risa's previous school. She cut dow…" at bounding box center [407, 73] width 140 height 53
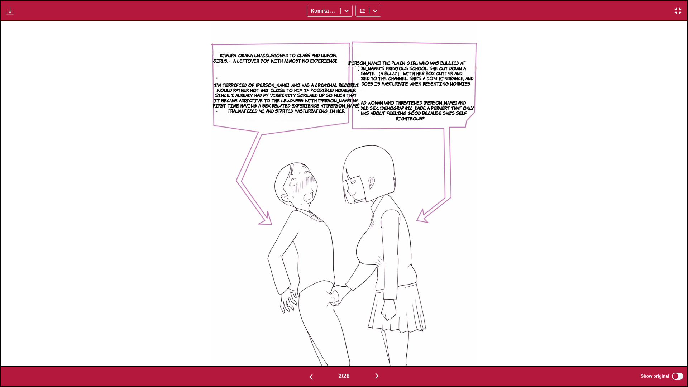
click at [370, 9] on div at bounding box center [375, 10] width 11 height 11
click at [375, 42] on div "8" at bounding box center [369, 37] width 26 height 11
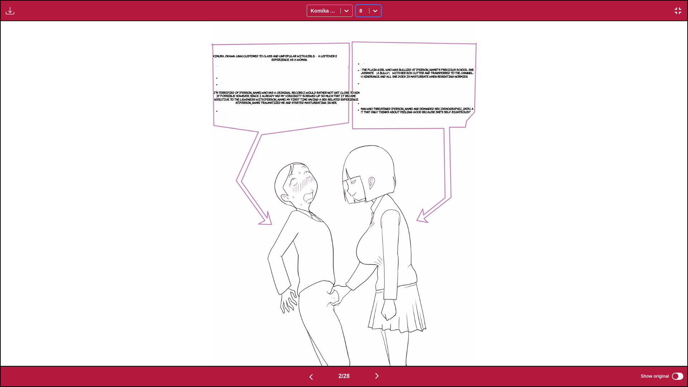
click at [366, 8] on div "8" at bounding box center [362, 11] width 13 height 10
click at [366, 49] on div "10" at bounding box center [369, 48] width 26 height 11
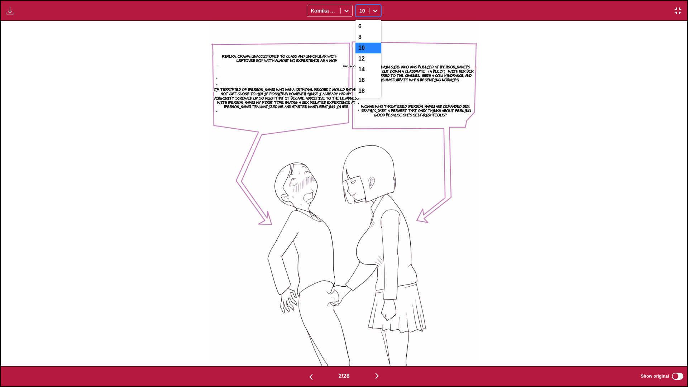
click at [368, 11] on div "10" at bounding box center [362, 11] width 13 height 10
click at [368, 60] on div "12" at bounding box center [369, 58] width 26 height 11
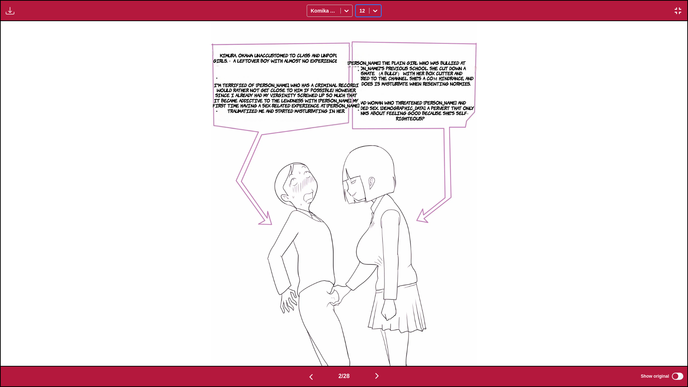
click at [371, 11] on div at bounding box center [375, 10] width 11 height 11
click at [370, 96] on div "18" at bounding box center [369, 91] width 26 height 11
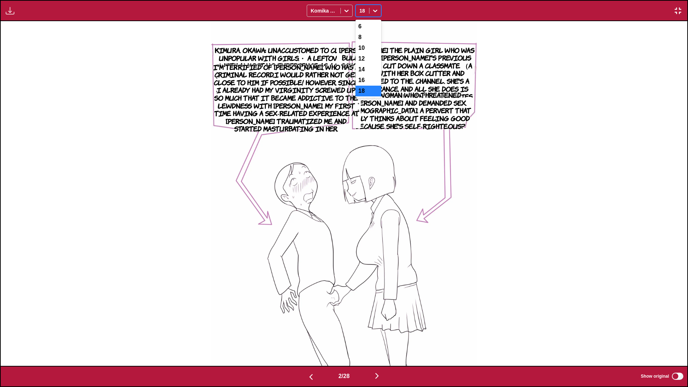
click at [378, 5] on div at bounding box center [375, 10] width 11 height 11
click at [372, 83] on div "16" at bounding box center [369, 80] width 26 height 11
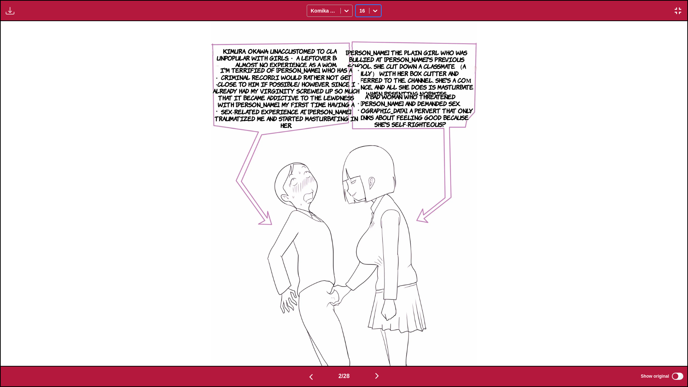
click at [339, 13] on div "Komika Axis" at bounding box center [323, 11] width 33 height 10
click at [340, 30] on div "Bangers" at bounding box center [330, 26] width 46 height 11
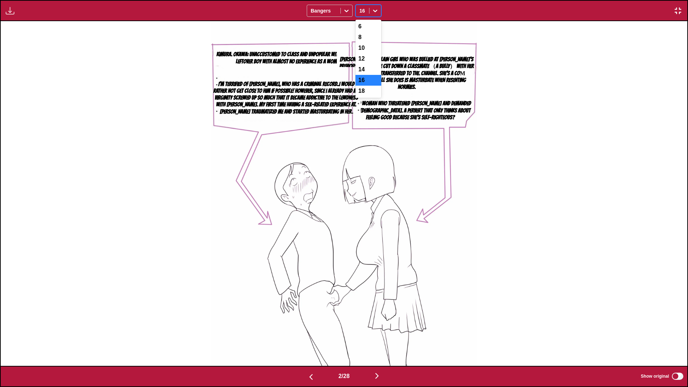
click at [374, 12] on icon at bounding box center [375, 10] width 7 height 7
click at [371, 43] on div "8" at bounding box center [369, 37] width 26 height 11
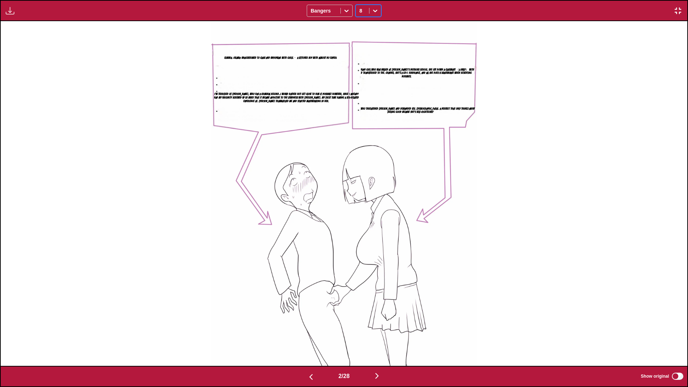
click at [371, 11] on div at bounding box center [375, 10] width 11 height 11
click at [368, 53] on div "10" at bounding box center [369, 48] width 26 height 11
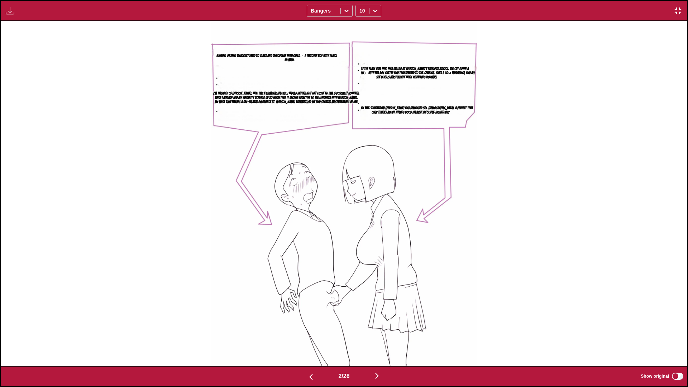
click at [333, 22] on img at bounding box center [343, 193] width 265 height 345
click at [336, 13] on div at bounding box center [324, 10] width 26 height 7
click at [336, 49] on div "Comic Neue" at bounding box center [330, 54] width 46 height 11
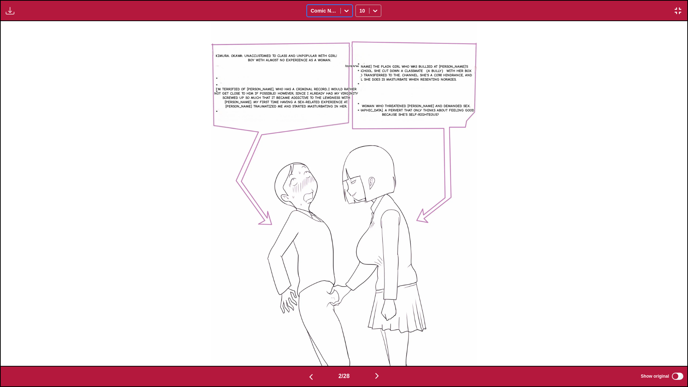
click at [344, 10] on icon at bounding box center [346, 10] width 7 height 7
click at [346, 38] on div "CC Wild Words" at bounding box center [330, 40] width 46 height 17
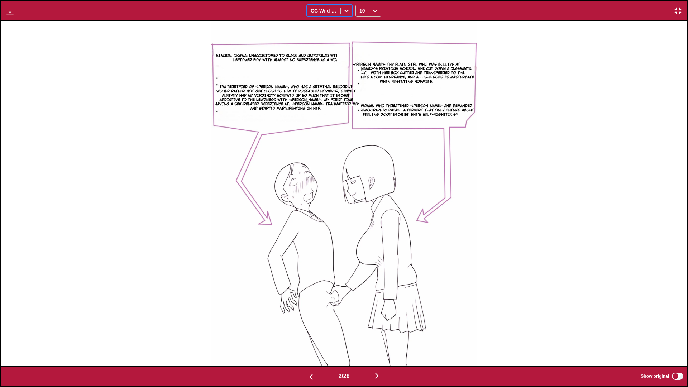
drag, startPoint x: 343, startPoint y: 11, endPoint x: 345, endPoint y: 18, distance: 7.5
click at [344, 11] on icon at bounding box center [346, 10] width 7 height 7
click at [339, 60] on div "Komika Axis" at bounding box center [330, 65] width 46 height 11
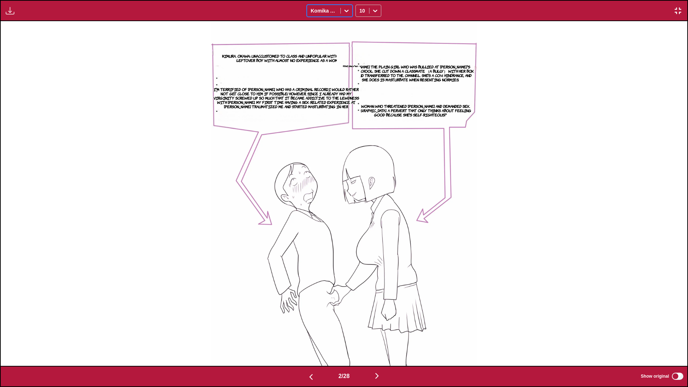
click at [382, 7] on div "Download Panel Download All option Komika Axis, selected. Komika Axis 10" at bounding box center [344, 10] width 688 height 21
click at [374, 10] on icon at bounding box center [375, 11] width 4 height 3
click at [372, 23] on div "6" at bounding box center [369, 26] width 26 height 11
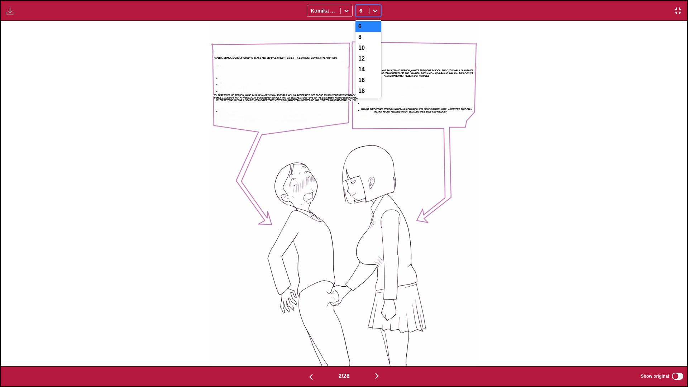
click at [372, 11] on icon at bounding box center [375, 10] width 7 height 7
drag, startPoint x: 370, startPoint y: 31, endPoint x: 370, endPoint y: 35, distance: 4.0
click at [369, 34] on div "6 8 10 12 14 16 18" at bounding box center [369, 59] width 26 height 78
click at [370, 35] on div "8" at bounding box center [369, 37] width 26 height 11
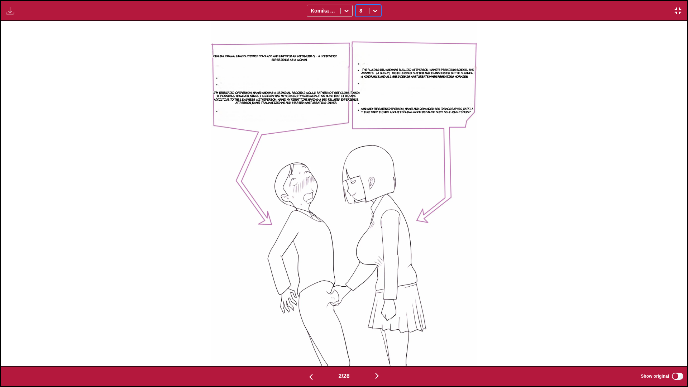
scroll to position [0, 1373]
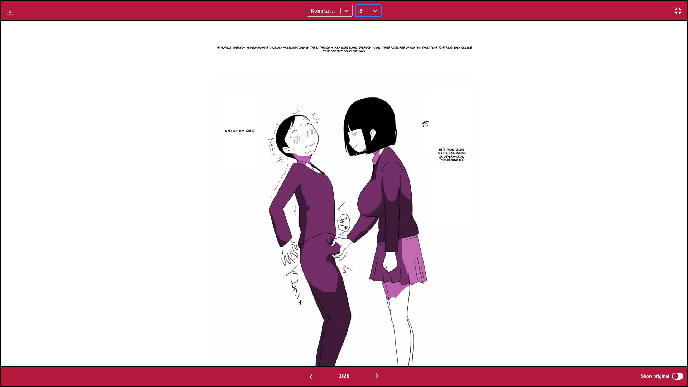
click at [383, 9] on div "Download Panel Download All Komika Axis option 8, selected. 8" at bounding box center [344, 10] width 688 height 21
click at [373, 11] on icon at bounding box center [375, 10] width 7 height 7
click at [376, 53] on div "10" at bounding box center [369, 48] width 26 height 11
click at [7, 9] on img "button" at bounding box center [10, 10] width 9 height 9
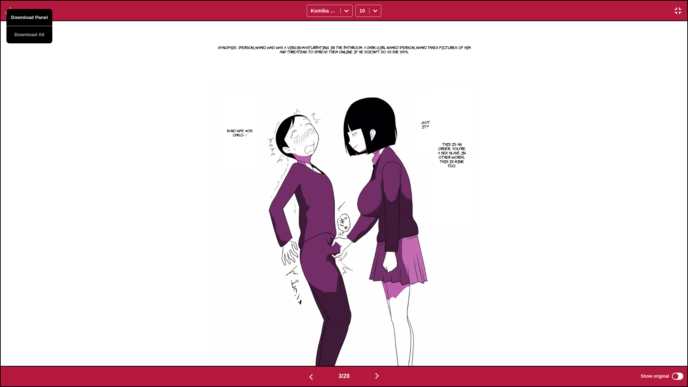
click at [15, 10] on button "Download Panel" at bounding box center [29, 17] width 46 height 17
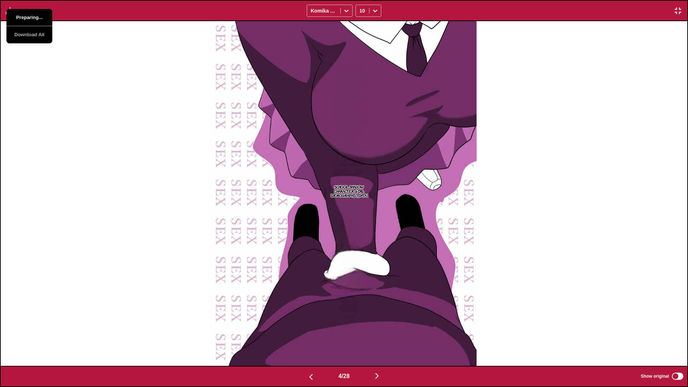
click at [21, 15] on button "Preparing..." at bounding box center [29, 17] width 46 height 17
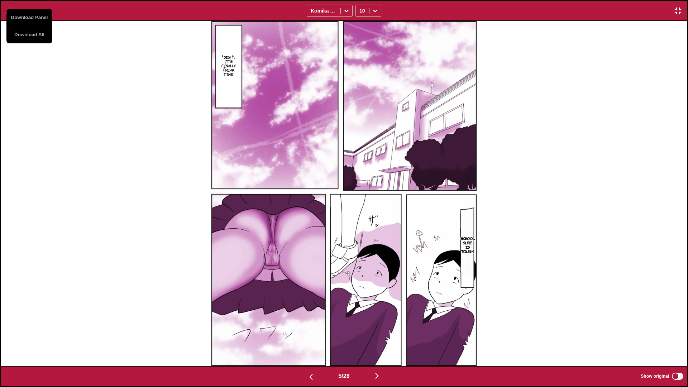
click at [124, 114] on div "*Sigh*... It's finally break time. School sure is tough..." at bounding box center [344, 193] width 687 height 345
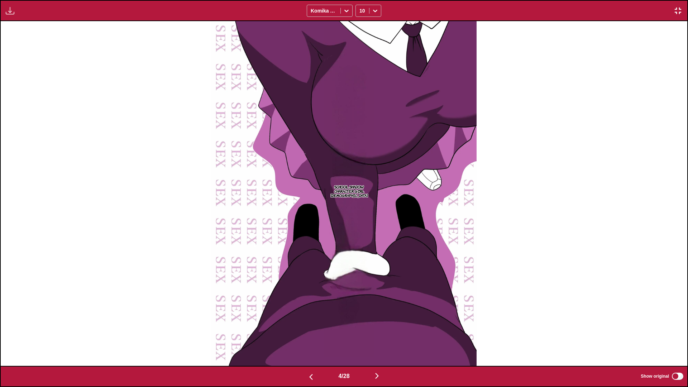
click at [344, 142] on section "School Shadow Character Girl 7" at bounding box center [349, 190] width 51 height 331
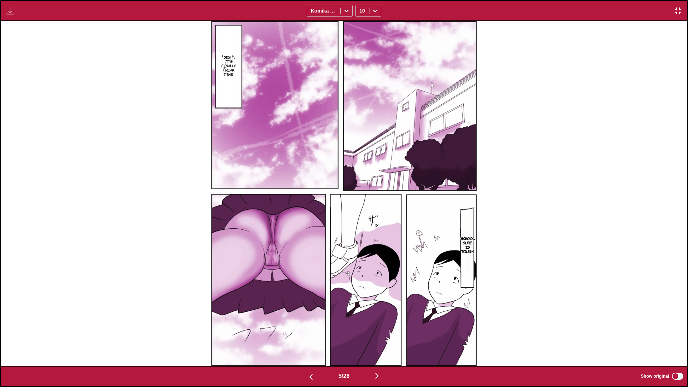
click at [4, 12] on button "button" at bounding box center [10, 10] width 13 height 9
click at [24, 16] on button "Download Panel" at bounding box center [29, 17] width 46 height 17
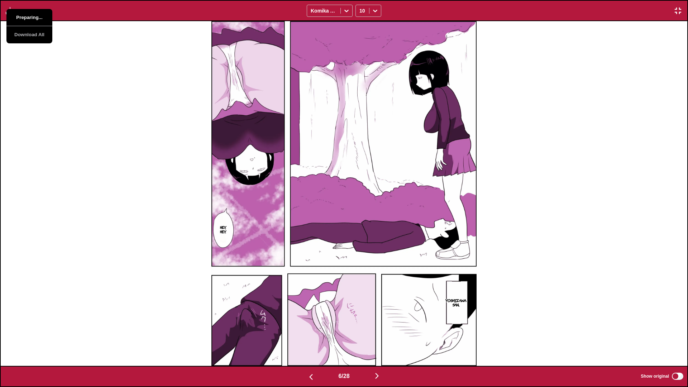
click at [24, 16] on button "Preparing..." at bounding box center [29, 17] width 46 height 17
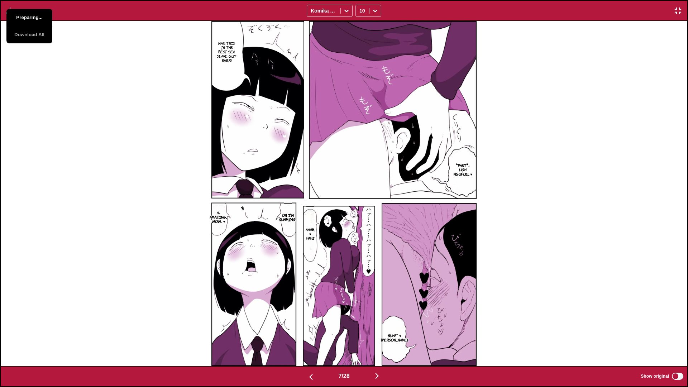
click at [24, 16] on button "Preparing..." at bounding box center [29, 17] width 46 height 17
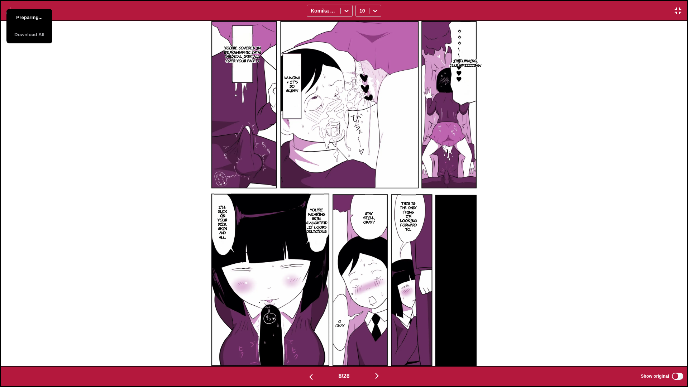
click at [24, 16] on button "Preparing..." at bounding box center [29, 17] width 46 height 17
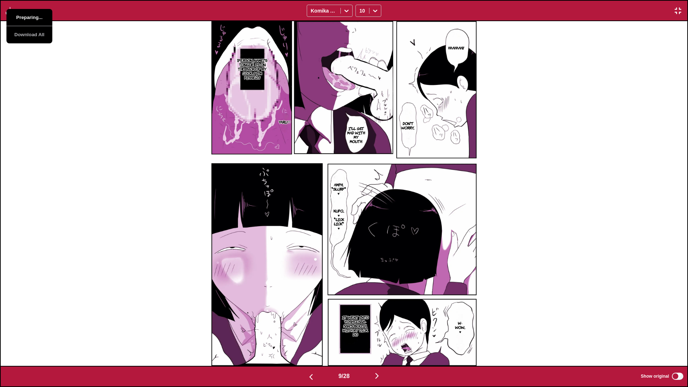
click at [24, 16] on button "Preparing..." at bounding box center [29, 17] width 46 height 17
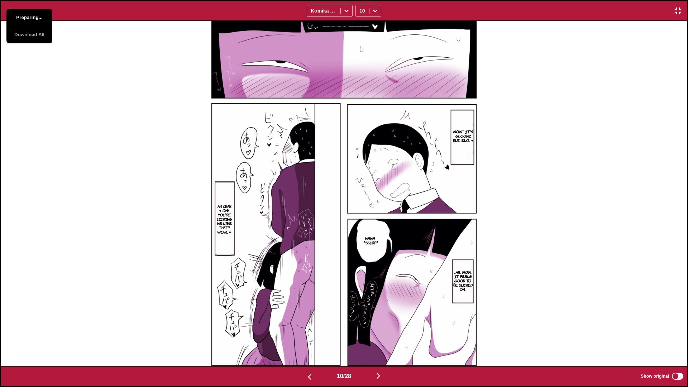
click at [24, 16] on button "Preparing..." at bounding box center [29, 17] width 46 height 17
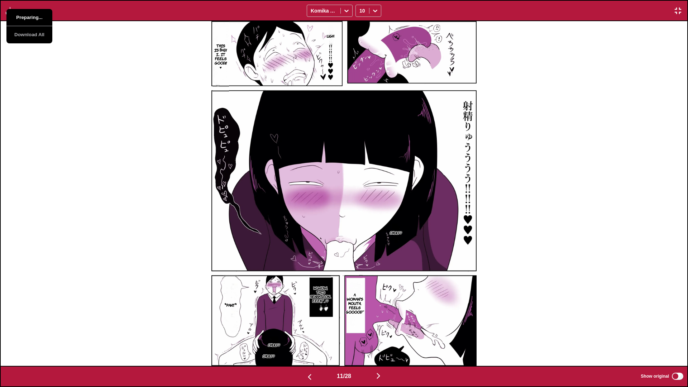
click at [24, 16] on button "Preparing..." at bounding box center [29, 17] width 46 height 17
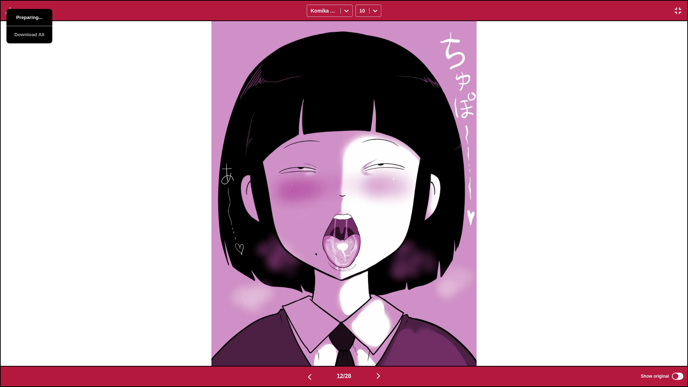
click at [24, 16] on button "Preparing..." at bounding box center [29, 17] width 46 height 17
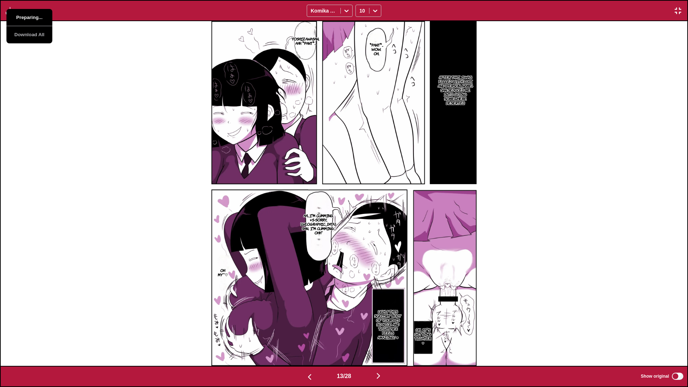
click at [24, 16] on button "Preparing..." at bounding box center [29, 17] width 46 height 17
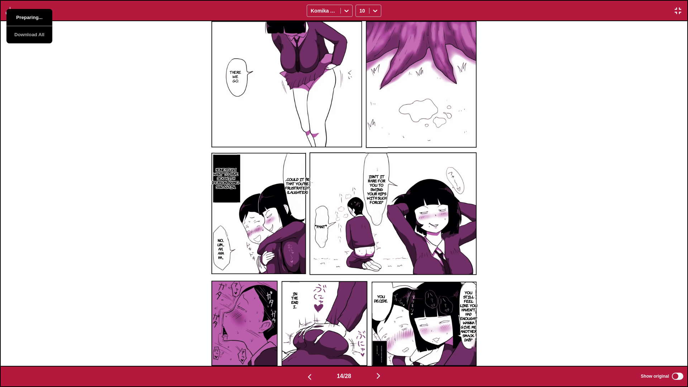
click at [24, 16] on button "Preparing..." at bounding box center [29, 17] width 46 height 17
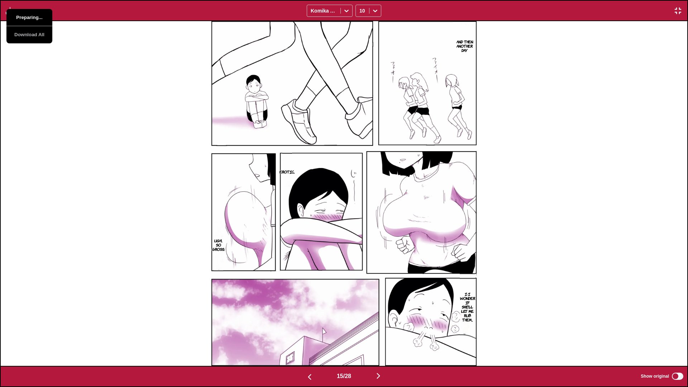
click at [24, 16] on button "Preparing..." at bounding box center [29, 17] width 46 height 17
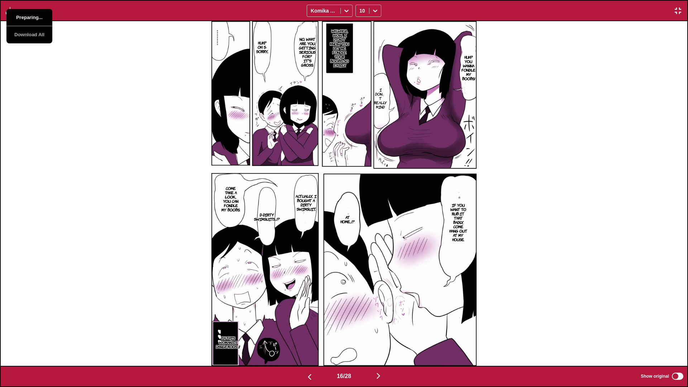
click at [24, 16] on button "Preparing..." at bounding box center [29, 17] width 46 height 17
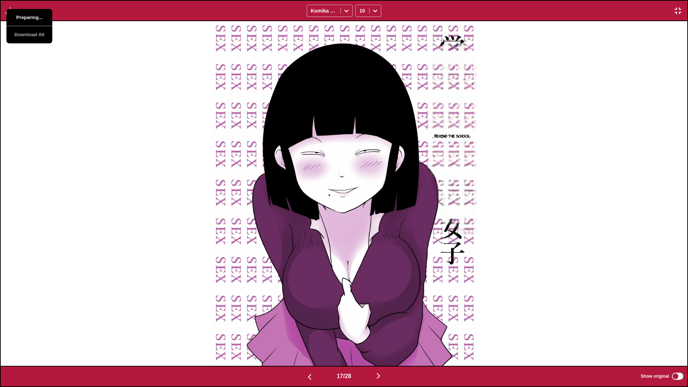
click at [24, 16] on button "Preparing..." at bounding box center [29, 17] width 46 height 17
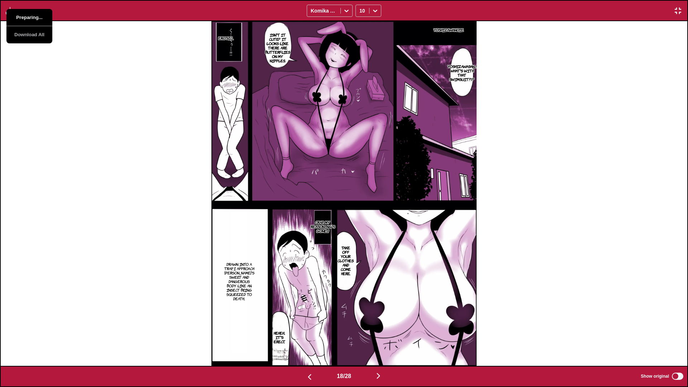
click at [24, 16] on button "Preparing..." at bounding box center [29, 17] width 46 height 17
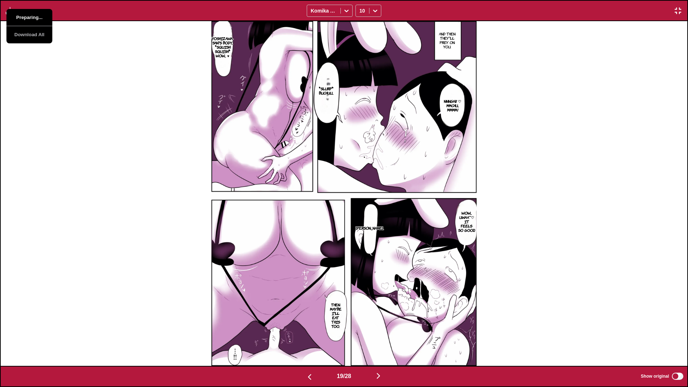
click at [24, 16] on button "Preparing..." at bounding box center [29, 17] width 46 height 17
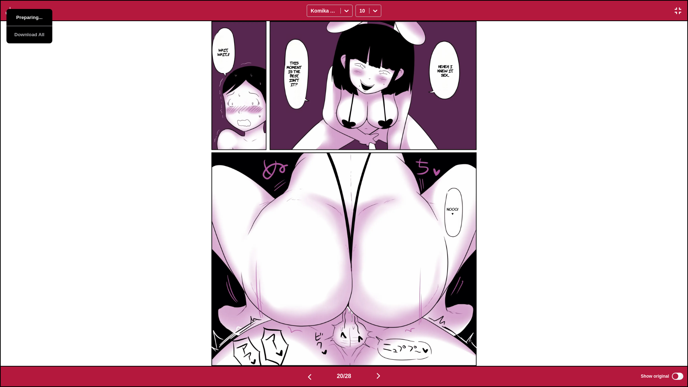
click at [24, 16] on button "Preparing..." at bounding box center [29, 17] width 46 height 17
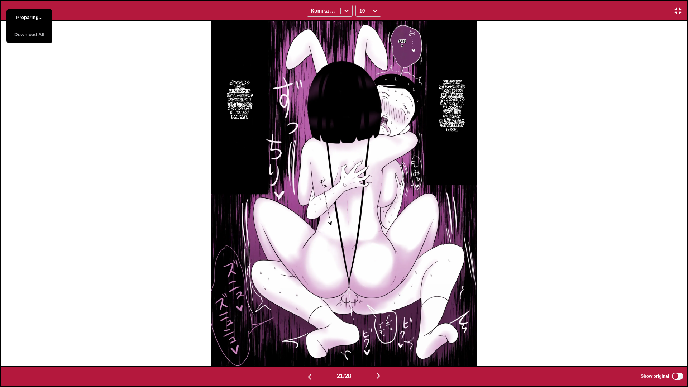
click at [24, 16] on button "Preparing..." at bounding box center [29, 17] width 46 height 17
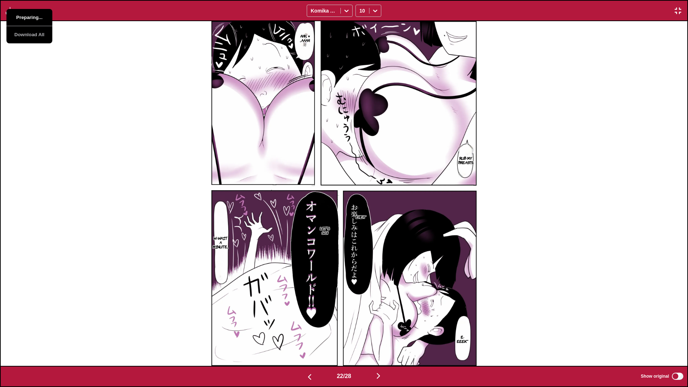
click at [24, 16] on button "Preparing..." at bounding box center [29, 17] width 46 height 17
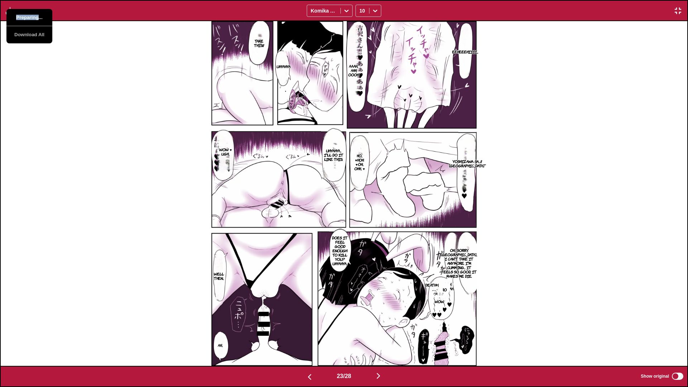
click at [24, 16] on button "Preparing..." at bounding box center [29, 17] width 46 height 17
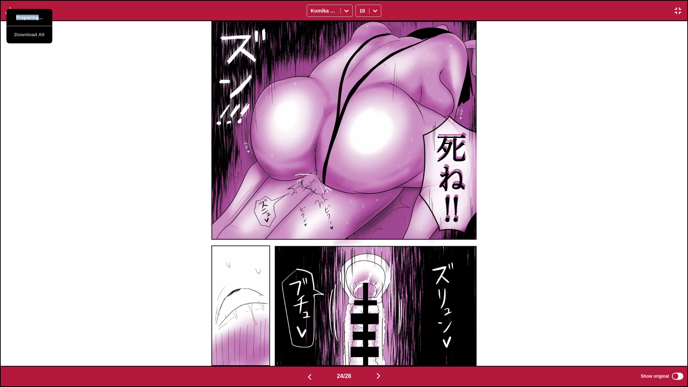
click at [24, 16] on button "Preparing..." at bounding box center [29, 17] width 46 height 17
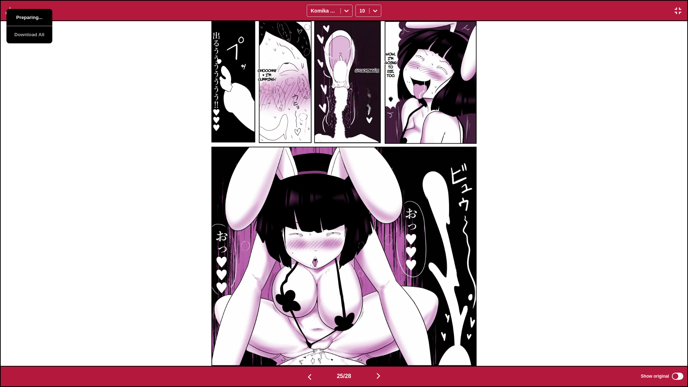
click at [24, 16] on button "Preparing..." at bounding box center [29, 17] width 46 height 17
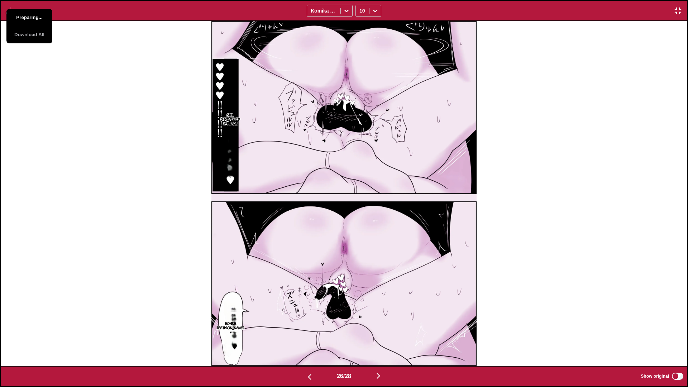
click at [24, 16] on button "Preparing..." at bounding box center [29, 17] width 46 height 17
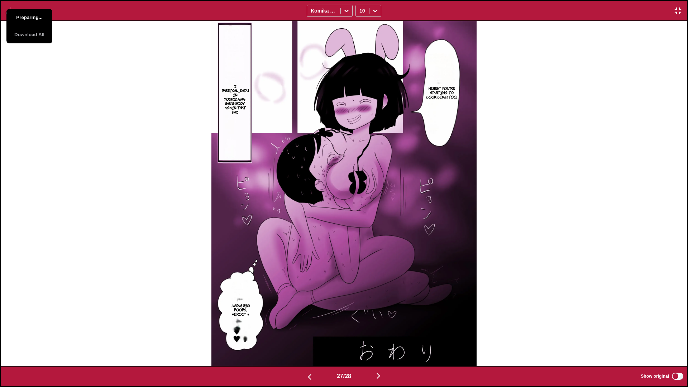
click at [24, 16] on button "Preparing..." at bounding box center [29, 17] width 46 height 17
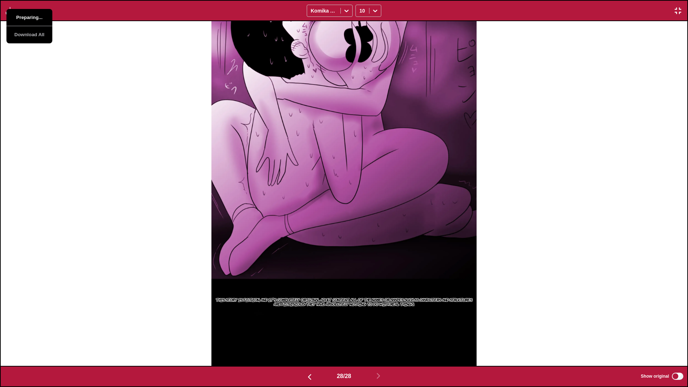
click at [24, 16] on button "Preparing..." at bounding box center [29, 17] width 46 height 17
click at [144, 97] on div "This story is fiction, and it's completely original adult content.. All of the …" at bounding box center [344, 193] width 687 height 345
drag, startPoint x: 495, startPoint y: 11, endPoint x: 625, endPoint y: 20, distance: 130.8
click at [439, 20] on div "Preparing... Download All Komika Axis 10" at bounding box center [344, 10] width 688 height 21
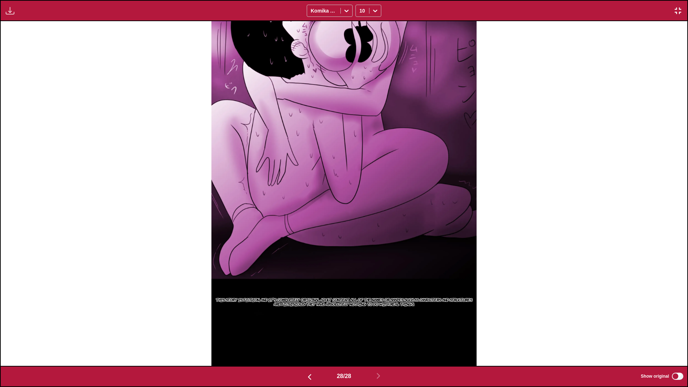
click at [439, 16] on div "Preparing... Download All Komika Axis 10" at bounding box center [344, 10] width 688 height 21
click at [439, 14] on img "button" at bounding box center [678, 10] width 9 height 9
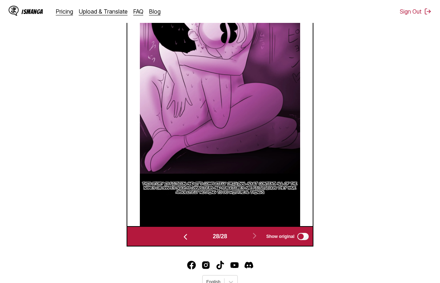
scroll to position [218, 0]
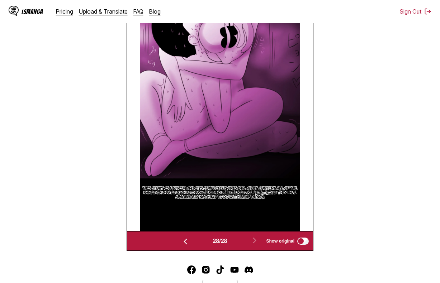
drag, startPoint x: 68, startPoint y: 113, endPoint x: 72, endPoint y: 119, distance: 7.9
click at [68, 113] on section "From Japanese To English Drop files here, or click to browse. Max file size: 5M…" at bounding box center [220, 63] width 428 height 375
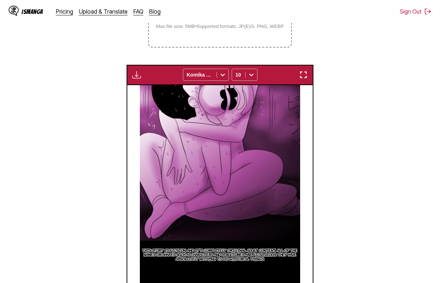
scroll to position [146, 0]
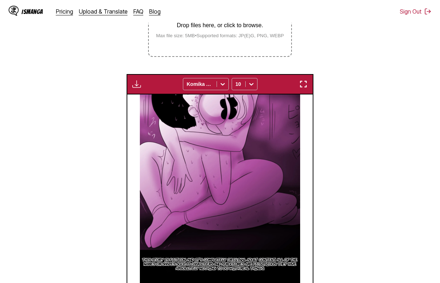
click at [139, 83] on img "button" at bounding box center [136, 84] width 9 height 9
click at [343, 129] on section "From Japanese To English Drop files here, or click to browse. Max file size: 5M…" at bounding box center [220, 135] width 428 height 375
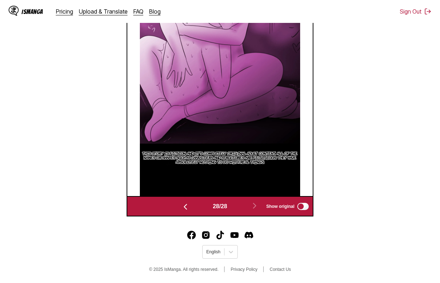
scroll to position [253, 0]
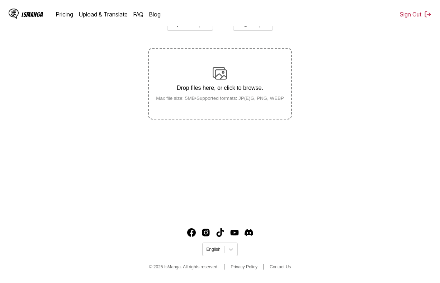
scroll to position [86, 0]
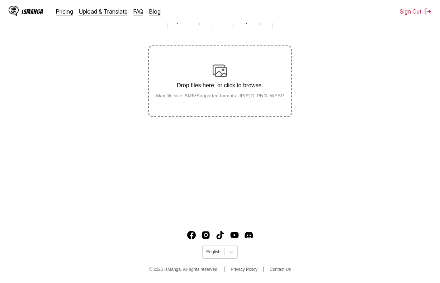
click at [254, 115] on label "Drop files here, or click to browse. Max file size: 5MB • Supported formats: JP…" at bounding box center [220, 81] width 142 height 70
click at [0, 0] on input "Drop files here, or click to browse. Max file size: 5MB • Supported formats: JP…" at bounding box center [0, 0] width 0 height 0
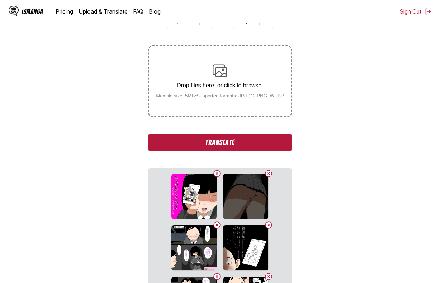
scroll to position [111, 0]
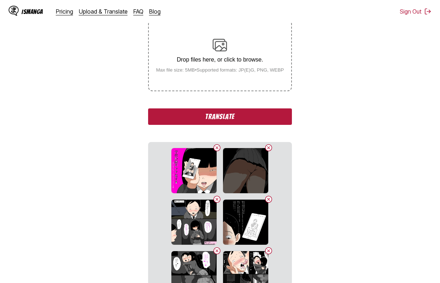
click at [267, 116] on button "Translate" at bounding box center [219, 117] width 143 height 16
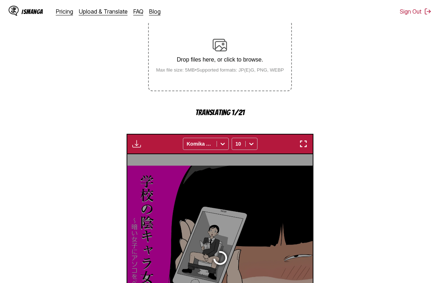
scroll to position [192, 0]
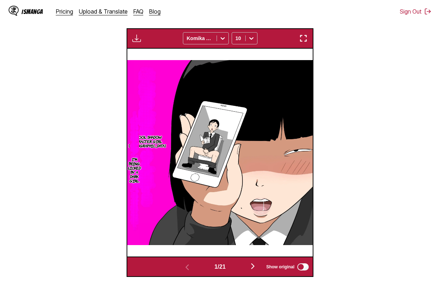
click at [302, 38] on img "button" at bounding box center [303, 38] width 9 height 9
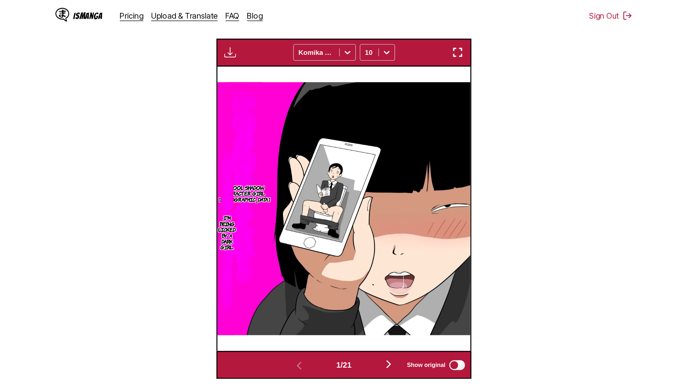
scroll to position [75, 0]
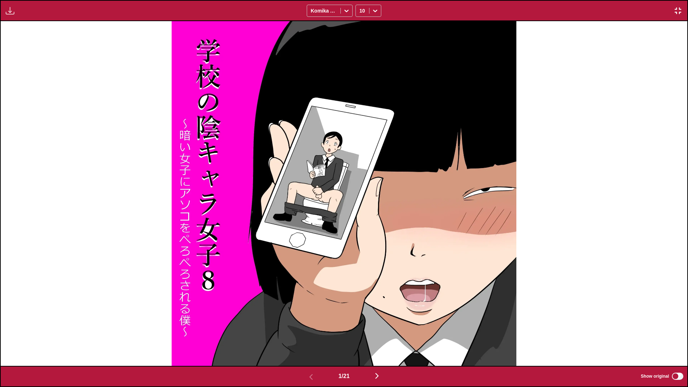
click at [0, 11] on div "Download Panel Download All Komika Axis 10" at bounding box center [344, 10] width 688 height 21
click at [6, 11] on img "button" at bounding box center [10, 10] width 9 height 9
click at [13, 14] on button "Download Panel" at bounding box center [29, 17] width 46 height 17
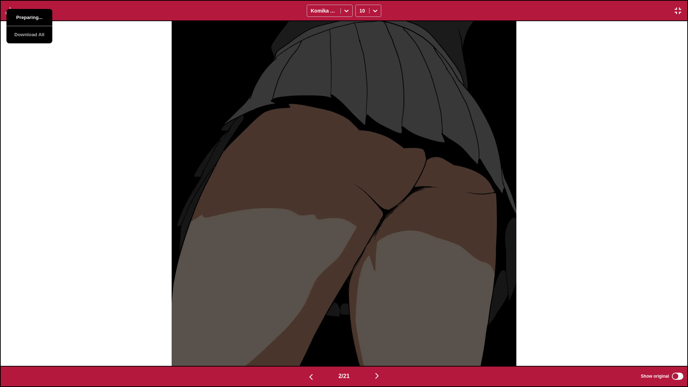
click at [13, 14] on button "Preparing..." at bounding box center [29, 17] width 46 height 17
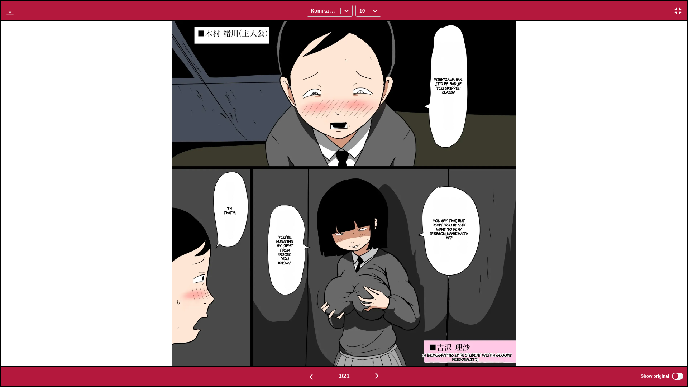
click at [6, 7] on img "button" at bounding box center [10, 10] width 9 height 9
click at [17, 15] on button "Download Panel" at bounding box center [29, 17] width 46 height 17
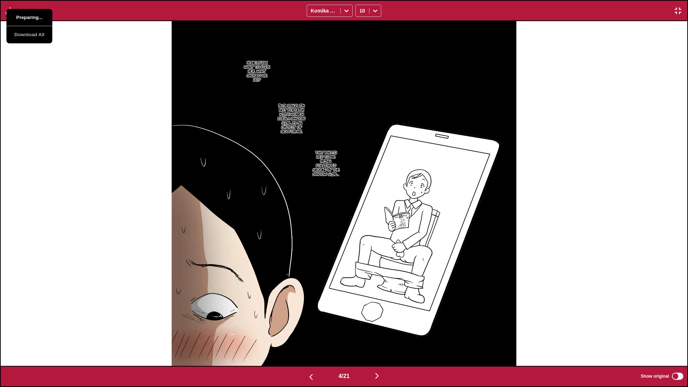
click at [17, 15] on button "Preparing..." at bounding box center [29, 17] width 46 height 17
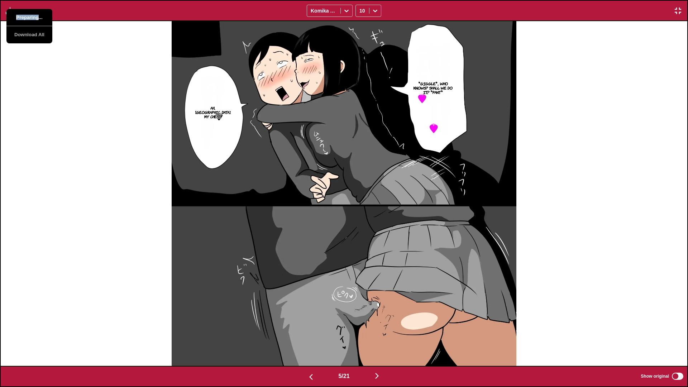
click at [17, 15] on button "Preparing..." at bounding box center [29, 17] width 46 height 17
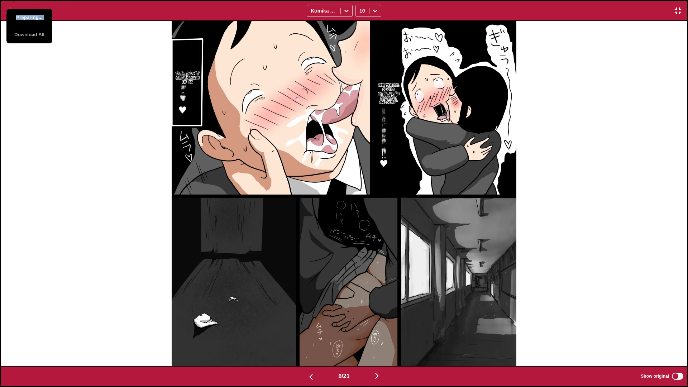
click at [17, 15] on button "Preparing..." at bounding box center [29, 17] width 46 height 17
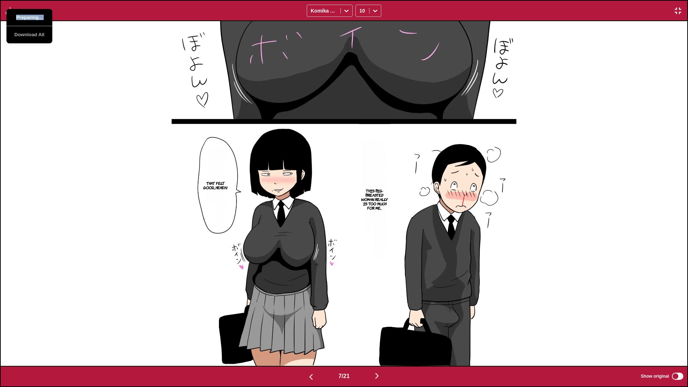
click at [17, 15] on button "Preparing..." at bounding box center [29, 17] width 46 height 17
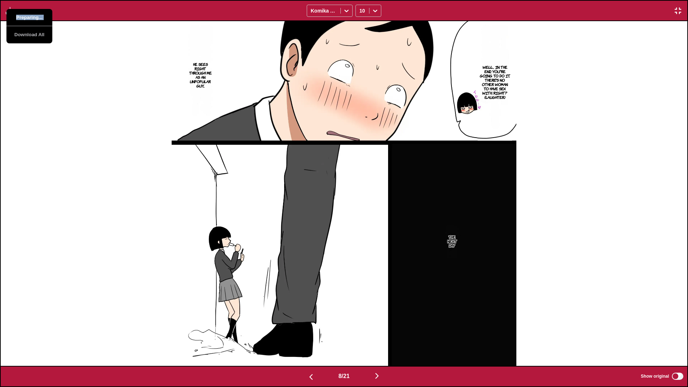
click at [17, 15] on button "Preparing..." at bounding box center [29, 17] width 46 height 17
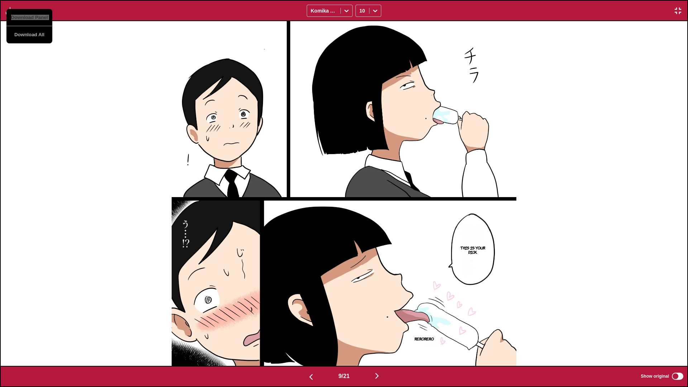
click at [17, 15] on button "Download Panel" at bounding box center [29, 17] width 46 height 17
drag, startPoint x: 142, startPoint y: 92, endPoint x: 108, endPoint y: 75, distance: 38.3
click at [142, 92] on div "This is your dick. Rerorero" at bounding box center [344, 193] width 687 height 345
click at [16, 9] on button "button" at bounding box center [10, 10] width 13 height 9
click at [104, 70] on div "This is your dick. Rerorero" at bounding box center [344, 193] width 687 height 345
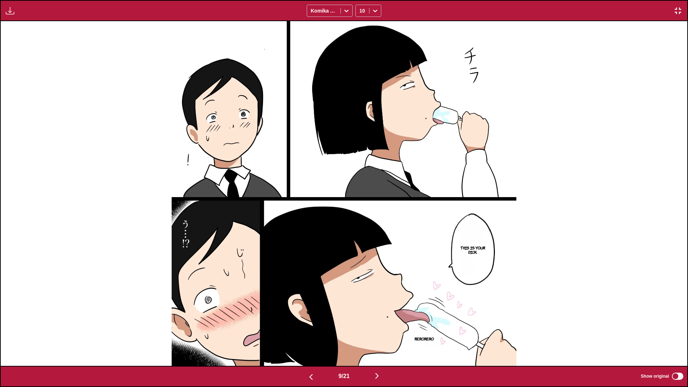
click at [8, 13] on img "button" at bounding box center [10, 10] width 9 height 9
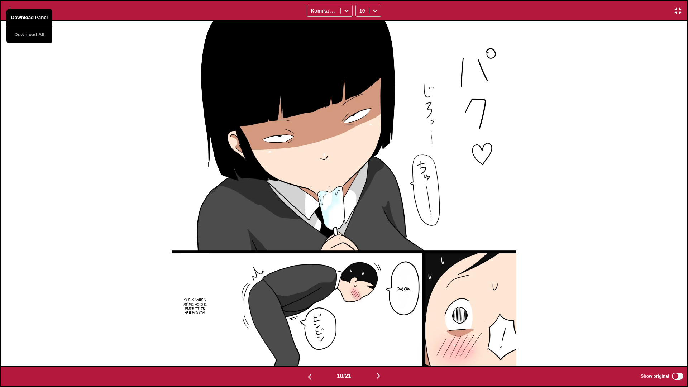
click at [37, 16] on button "Download Panel" at bounding box center [29, 17] width 46 height 17
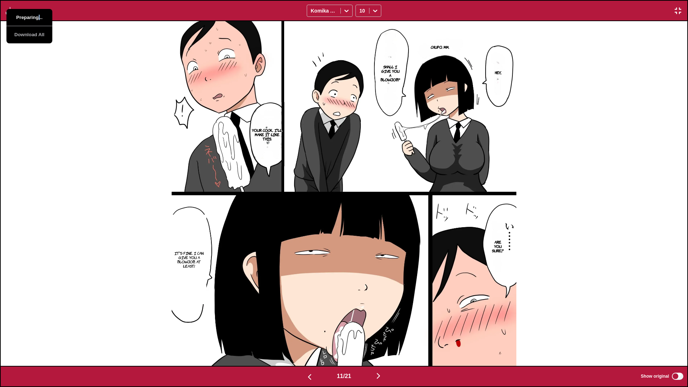
click at [37, 16] on button "Preparing..." at bounding box center [29, 17] width 46 height 17
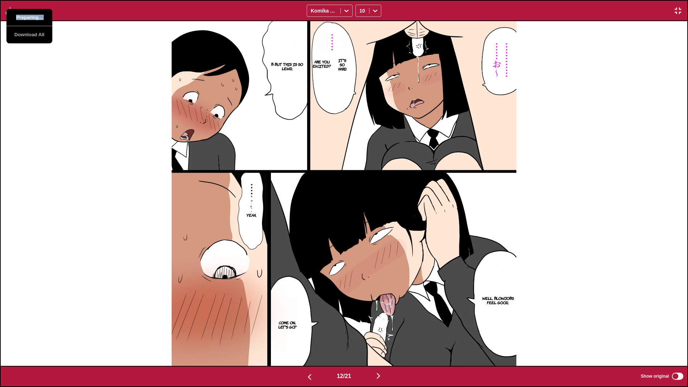
click at [37, 16] on button "Preparing..." at bounding box center [29, 17] width 46 height 17
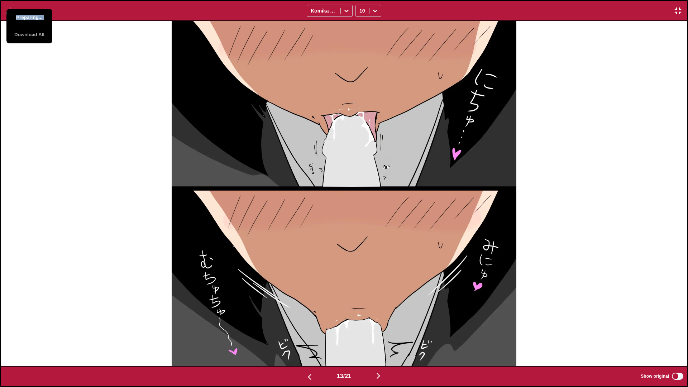
click at [37, 16] on button "Preparing..." at bounding box center [29, 17] width 46 height 17
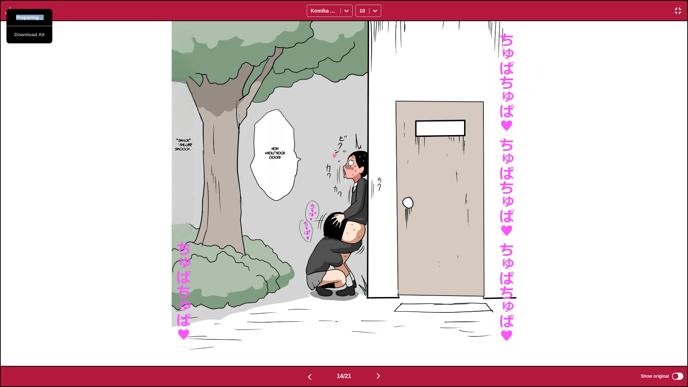
click at [37, 16] on button "Preparing..." at bounding box center [29, 17] width 46 height 17
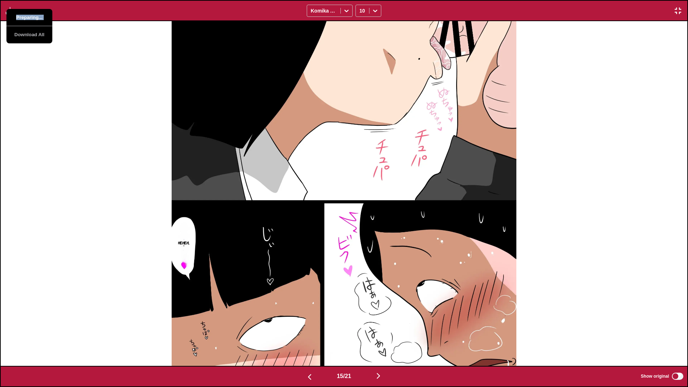
click at [37, 16] on button "Preparing..." at bounding box center [29, 17] width 46 height 17
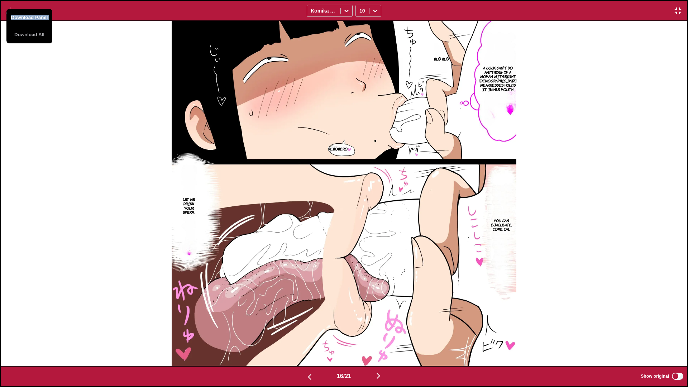
click at [38, 16] on button "Download Panel" at bounding box center [29, 17] width 46 height 17
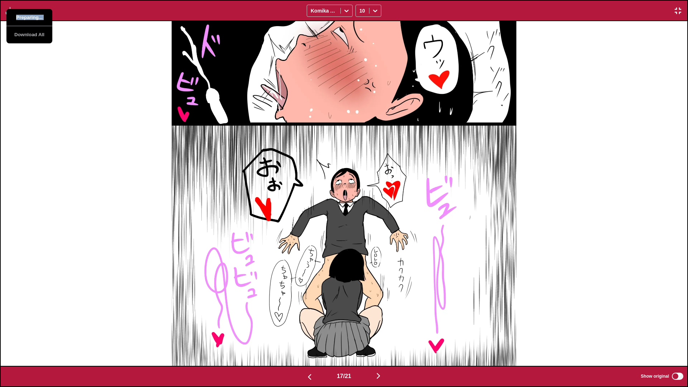
click at [38, 16] on button "Preparing..." at bounding box center [29, 17] width 46 height 17
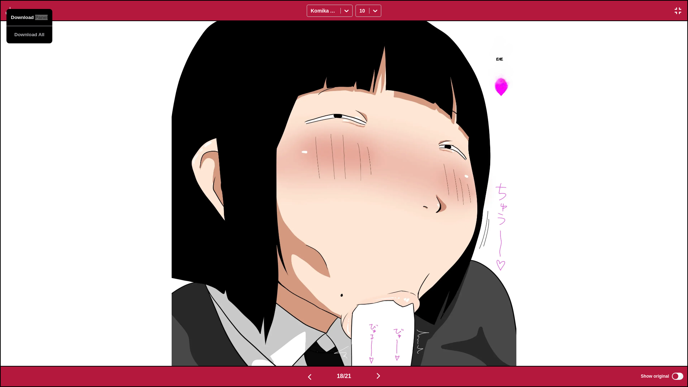
click at [38, 16] on button "Download Panel" at bounding box center [29, 17] width 46 height 17
click at [115, 77] on div "Ehe" at bounding box center [344, 193] width 687 height 345
click at [17, 12] on div "Download Panel Download All Komika Axis 10" at bounding box center [344, 10] width 688 height 21
click at [14, 12] on img "button" at bounding box center [10, 10] width 9 height 9
click at [70, 15] on div "Download Panel Download All Komika Axis 10" at bounding box center [344, 10] width 688 height 21
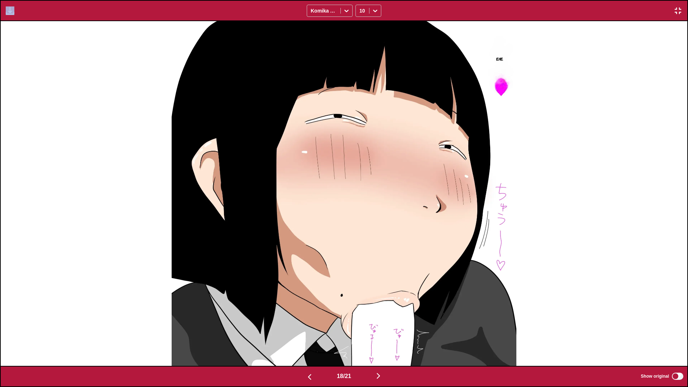
click at [70, 15] on div "Download Panel Download All Komika Axis 10" at bounding box center [344, 10] width 688 height 21
click at [58, 46] on div "Ehe" at bounding box center [344, 193] width 687 height 345
click at [10, 12] on img "button" at bounding box center [10, 10] width 9 height 9
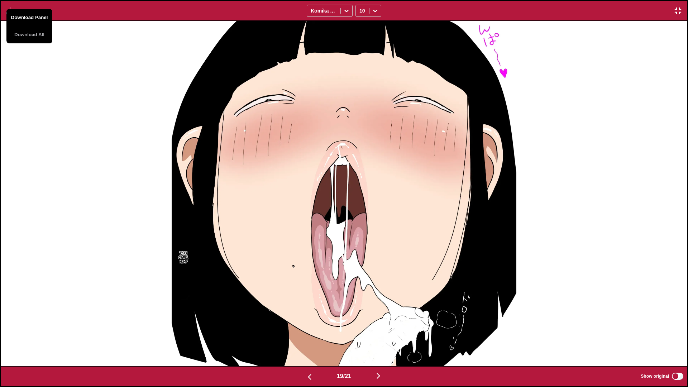
click at [33, 15] on button "Download Panel" at bounding box center [29, 17] width 46 height 17
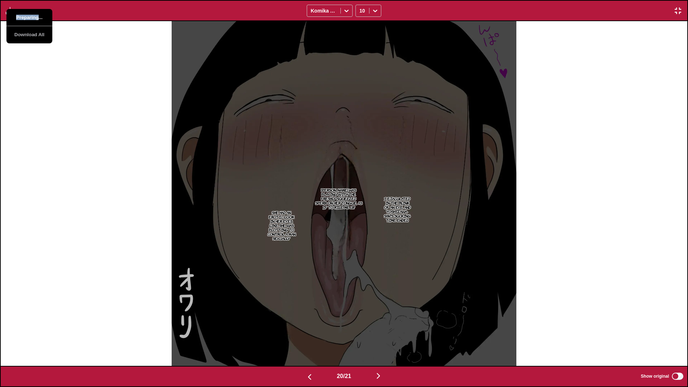
click at [33, 15] on button "Preparing..." at bounding box center [29, 17] width 46 height 17
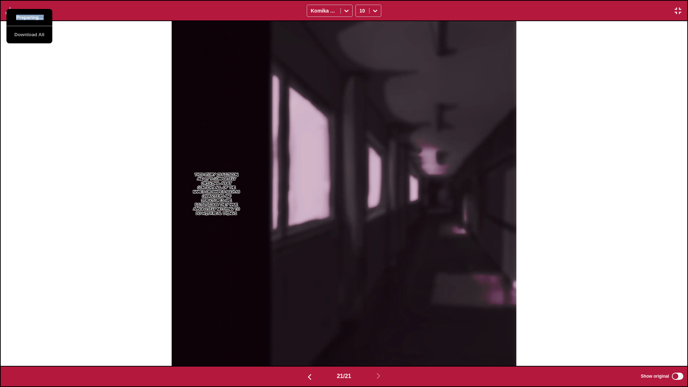
click at [33, 15] on button "Preparing..." at bounding box center [29, 17] width 46 height 17
click at [97, 105] on div "This story is fiction, and it's completely original adult content.. All of the …" at bounding box center [344, 193] width 687 height 345
click at [439, 11] on img "button" at bounding box center [678, 10] width 9 height 9
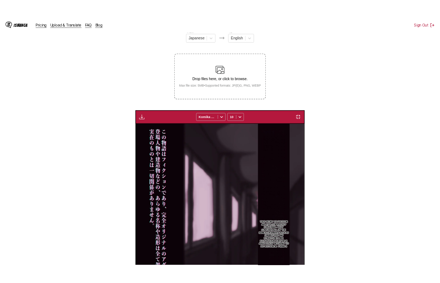
scroll to position [0, 3708]
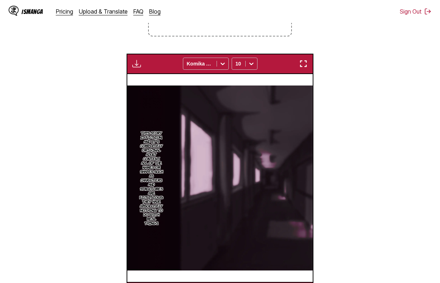
click at [332, 30] on section "From Japanese To English Drop files here, or click to browse. Max file size: 5M…" at bounding box center [220, 115] width 428 height 375
click at [262, 30] on label "Drop files here, or click to browse. Max file size: 5MB • Supported formats: JP…" at bounding box center [220, 1] width 142 height 70
click at [0, 0] on input "Drop files here, or click to browse. Max file size: 5MB • Supported formats: JP…" at bounding box center [0, 0] width 0 height 0
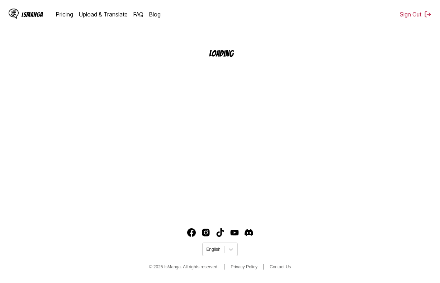
scroll to position [86, 0]
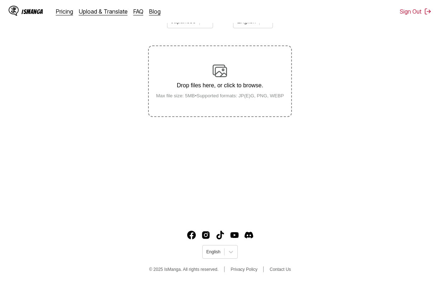
click at [230, 54] on label "Drop files here, or click to browse. Max file size: 5MB • Supported formats: JP…" at bounding box center [220, 81] width 142 height 70
click at [0, 0] on input "Drop files here, or click to browse. Max file size: 5MB • Supported formats: JP…" at bounding box center [0, 0] width 0 height 0
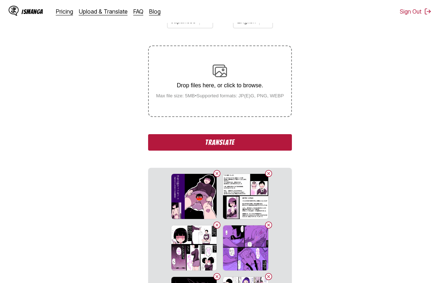
scroll to position [111, 0]
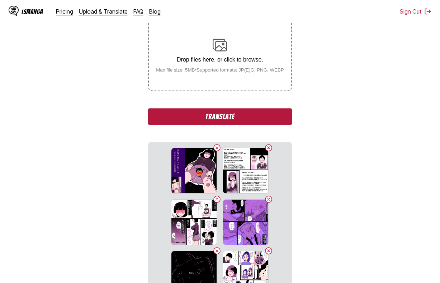
click at [244, 117] on button "Translate" at bounding box center [219, 117] width 143 height 16
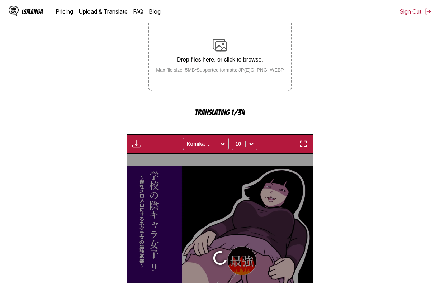
scroll to position [192, 0]
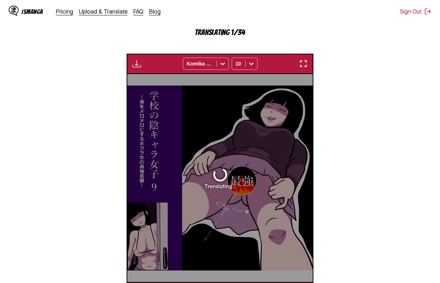
click at [360, 17] on div "IsManga Pricing Upload & Translate FAQ Blog Sign Out Pricing Upload & Translate…" at bounding box center [220, 11] width 440 height 23
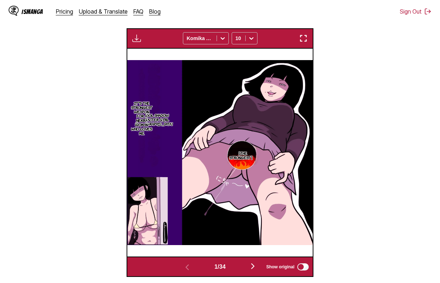
click at [302, 37] on img "button" at bounding box center [303, 38] width 9 height 9
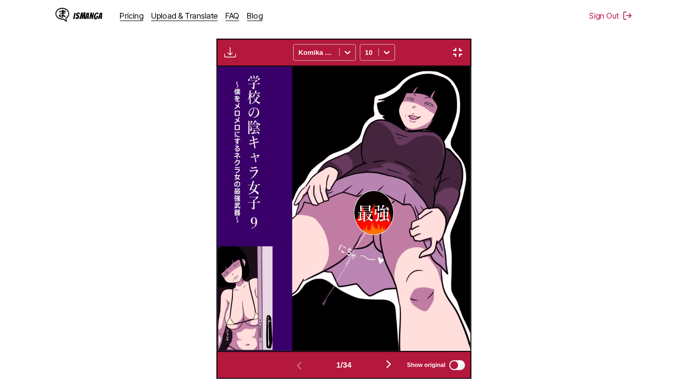
scroll to position [75, 0]
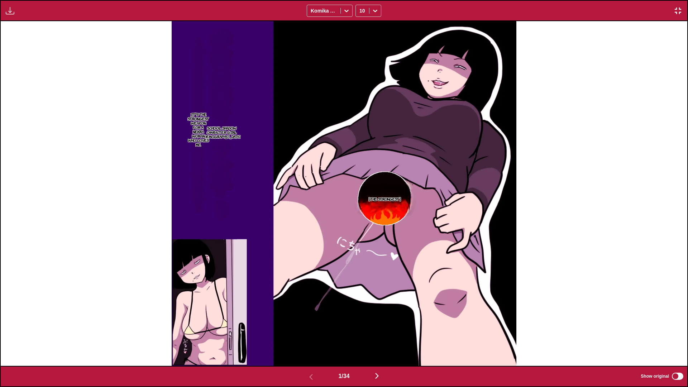
click at [439, 278] on label "Show original" at bounding box center [663, 376] width 44 height 9
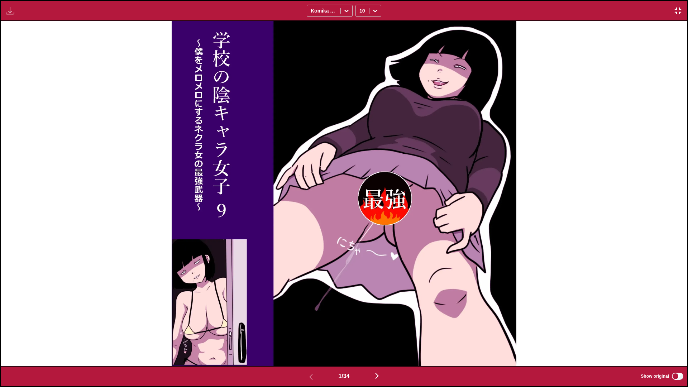
click at [9, 13] on img "button" at bounding box center [10, 10] width 9 height 9
click at [21, 17] on button "Download Panel" at bounding box center [29, 17] width 46 height 17
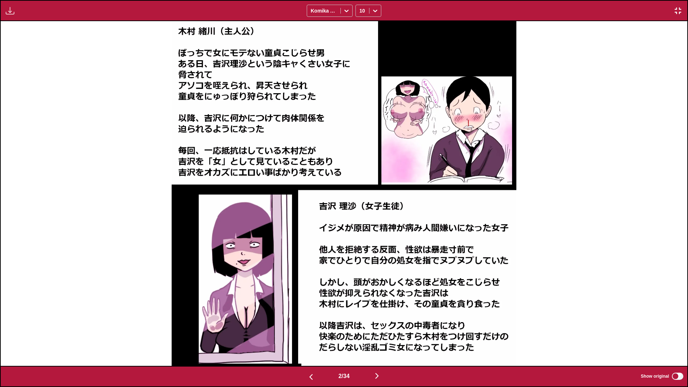
click at [439, 278] on div "2 / 34 Show original" at bounding box center [344, 376] width 688 height 21
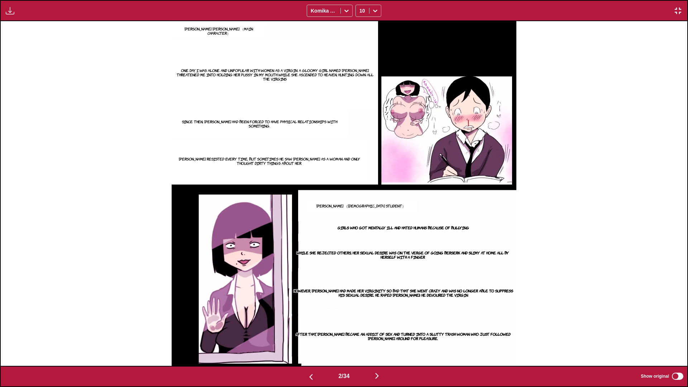
click at [6, 8] on img "button" at bounding box center [10, 10] width 9 height 9
click at [13, 14] on button "Download Panel" at bounding box center [29, 17] width 46 height 17
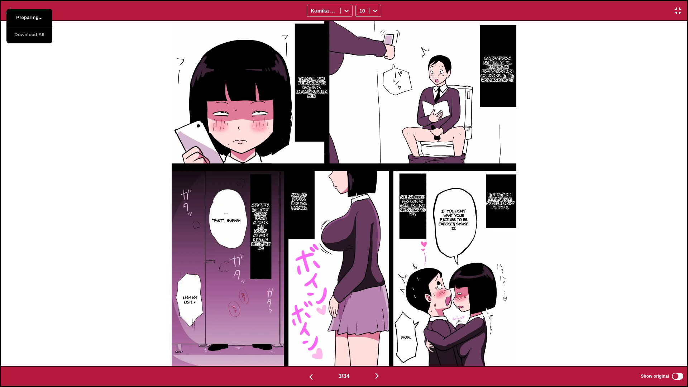
click at [30, 17] on button "Preparing..." at bounding box center [29, 17] width 46 height 17
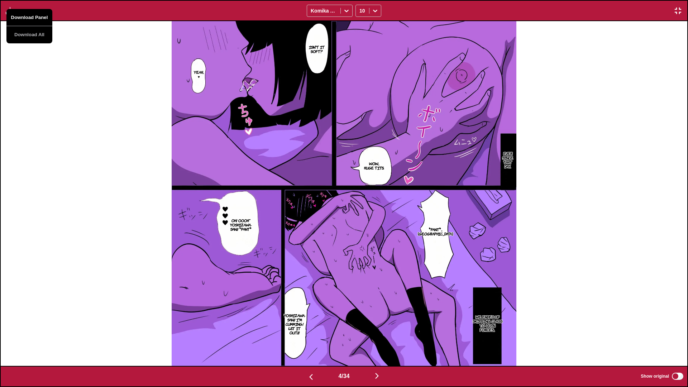
click at [30, 17] on button "Download Panel" at bounding box center [29, 17] width 46 height 17
click at [63, 39] on div "Isn't it soft? Yeah... ♥ Ever since that day... Wow... Huge tits. *pant*... Haa…" at bounding box center [344, 193] width 687 height 345
drag, startPoint x: 0, startPoint y: 10, endPoint x: 9, endPoint y: 10, distance: 8.3
click at [5, 10] on div "Preparing... Download All Komika Axis 10" at bounding box center [344, 10] width 688 height 21
click at [9, 10] on img "button" at bounding box center [10, 10] width 9 height 9
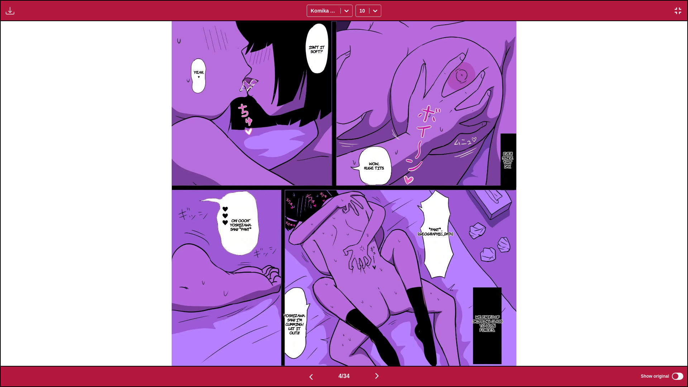
click at [87, 37] on div "Isn't it soft? Yeah... ♥ Ever since that day... Wow... Huge tits. *pant*... Haa…" at bounding box center [344, 193] width 687 height 345
click at [13, 10] on img "button" at bounding box center [10, 10] width 9 height 9
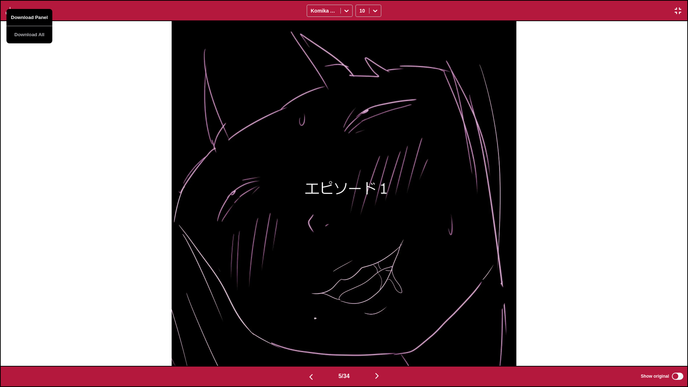
click at [32, 14] on button "Download Panel" at bounding box center [29, 17] width 46 height 17
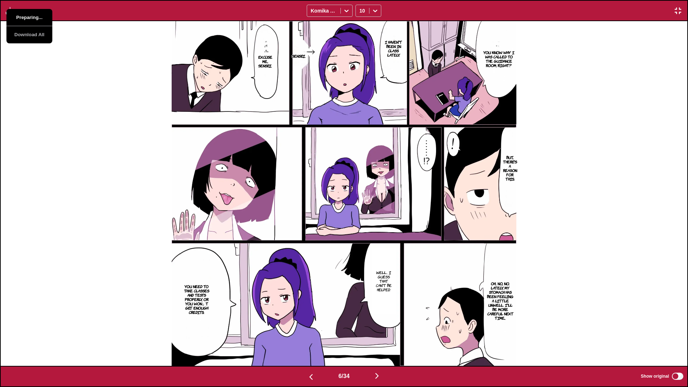
click at [32, 14] on button "Preparing..." at bounding box center [29, 17] width 46 height 17
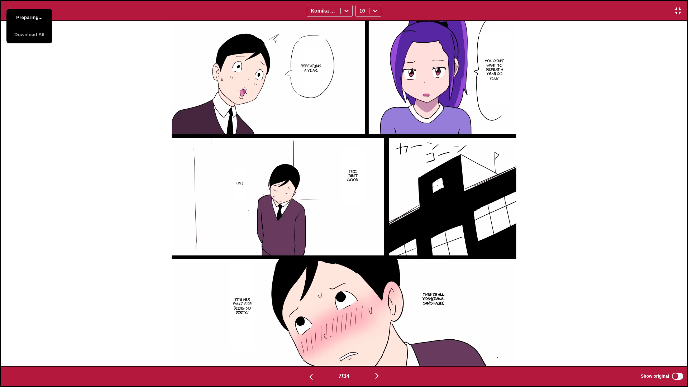
click at [32, 14] on button "Preparing..." at bounding box center [29, 17] width 46 height 17
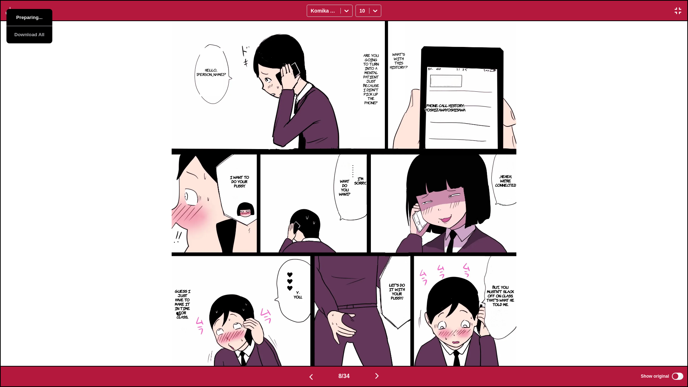
click at [32, 14] on button "Preparing..." at bounding box center [29, 17] width 46 height 17
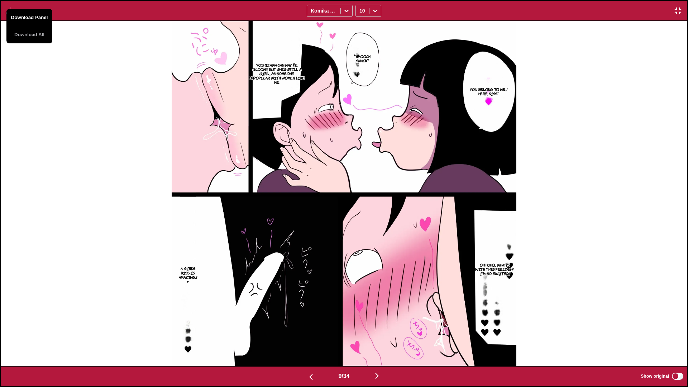
click at [32, 14] on button "Download Panel" at bounding box center [29, 17] width 46 height 17
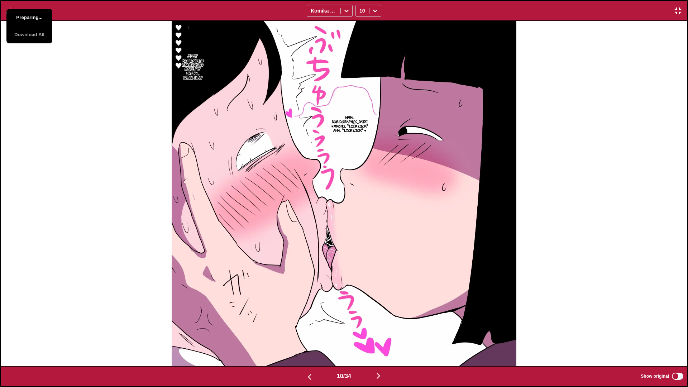
click at [32, 14] on button "Preparing..." at bounding box center [29, 17] width 46 height 17
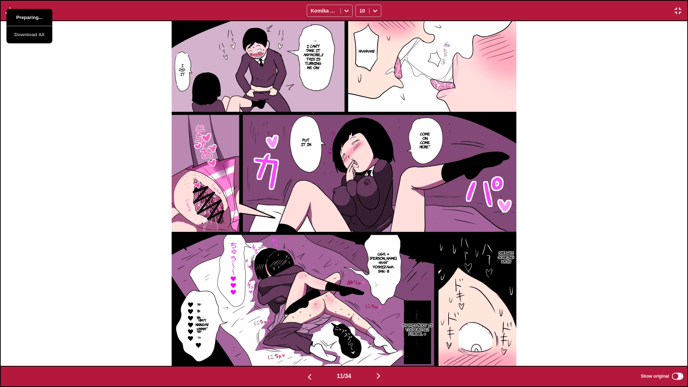
click at [32, 14] on button "Preparing..." at bounding box center [29, 17] width 46 height 17
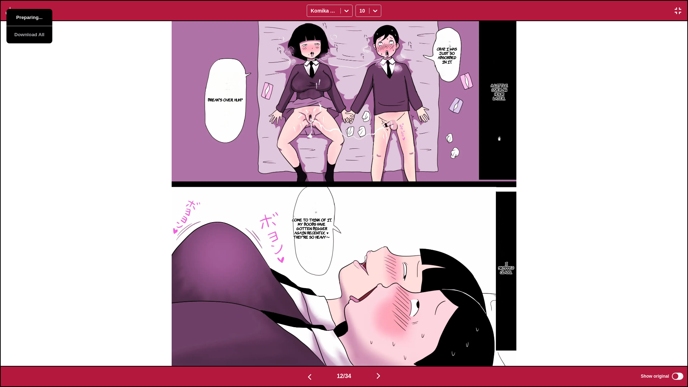
click at [32, 14] on button "Preparing..." at bounding box center [29, 17] width 46 height 17
click at [32, 14] on button "Download Panel" at bounding box center [29, 17] width 46 height 17
drag, startPoint x: 85, startPoint y: 62, endPoint x: 84, endPoint y: 59, distance: 3.7
click at [86, 62] on div "Crap... I was just so absorbed in it. A little over an hour later... Break's ov…" at bounding box center [344, 193] width 687 height 345
drag, startPoint x: 44, startPoint y: 54, endPoint x: 12, endPoint y: 24, distance: 44.1
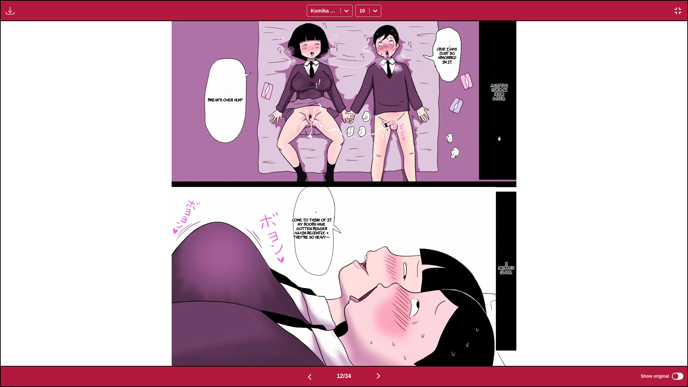
click at [35, 47] on div "Crap... I was just so absorbed in it. A little over an hour later... Break's ov…" at bounding box center [344, 193] width 687 height 345
click at [8, 10] on img "button" at bounding box center [10, 10] width 9 height 9
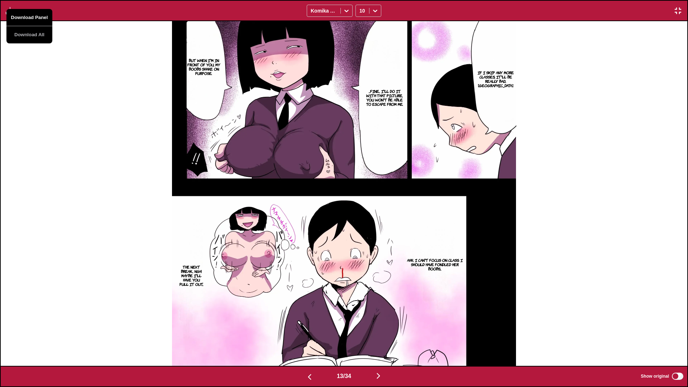
click at [23, 18] on button "Download Panel" at bounding box center [29, 17] width 46 height 17
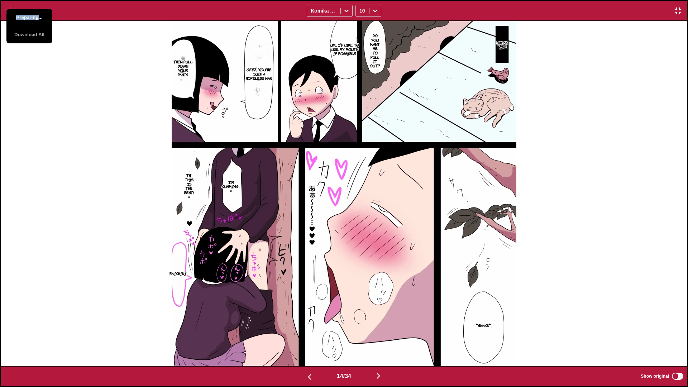
click at [23, 18] on button "Preparing..." at bounding box center [29, 17] width 46 height 17
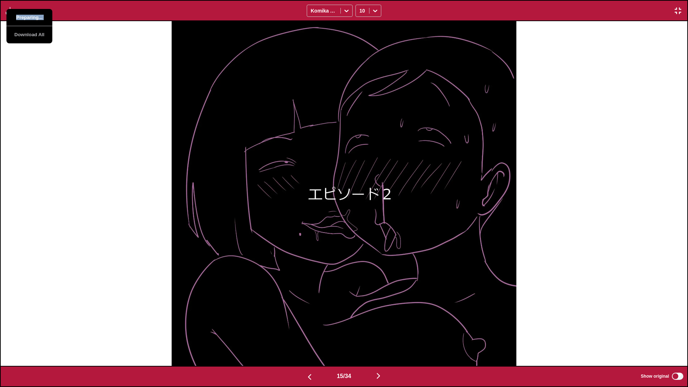
click at [23, 18] on button "Preparing..." at bounding box center [29, 17] width 46 height 17
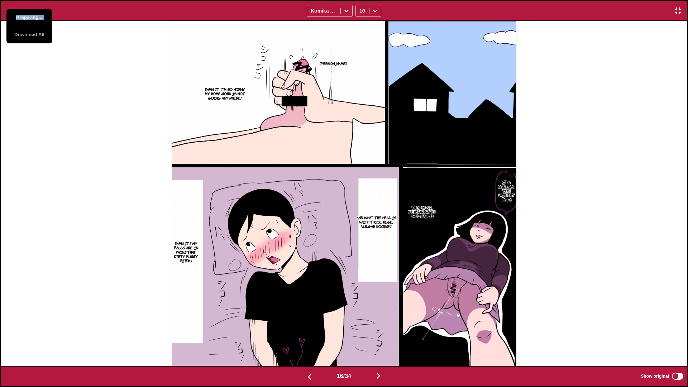
click at [23, 18] on button "Preparing..." at bounding box center [29, 17] width 46 height 17
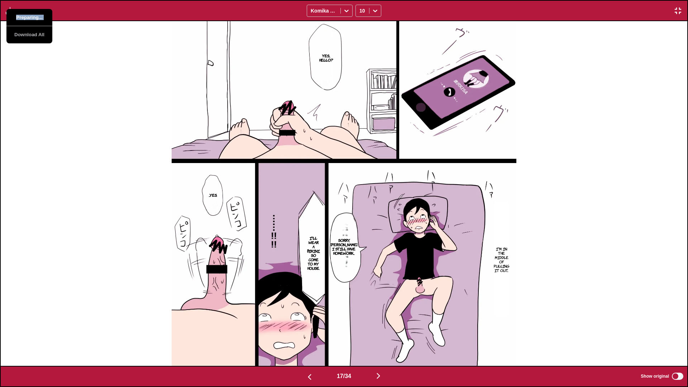
click at [23, 18] on button "Preparing..." at bounding box center [29, 17] width 46 height 17
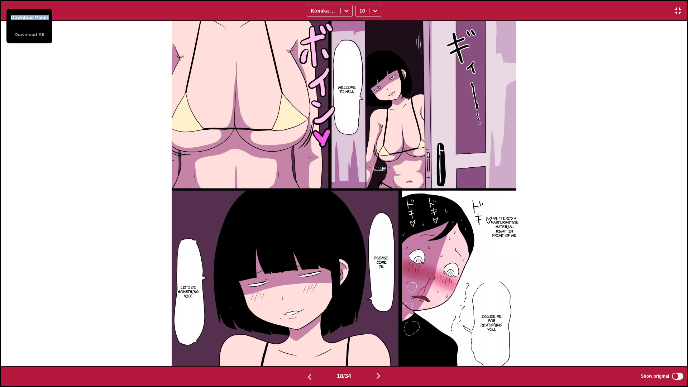
click at [23, 18] on button "Download Panel" at bounding box center [29, 17] width 46 height 17
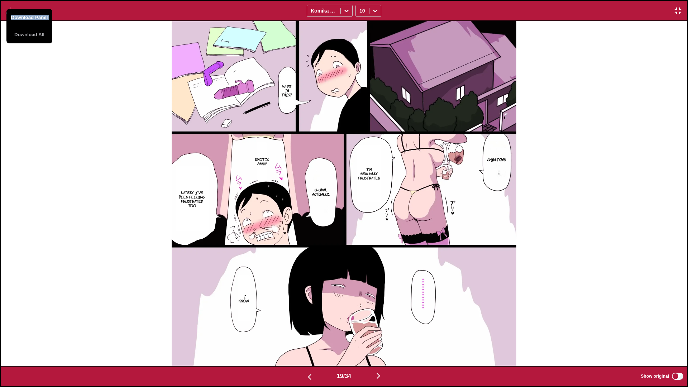
click at [23, 18] on button "Download Panel" at bounding box center [29, 17] width 46 height 17
click at [119, 125] on div "What is this...? Chin toys I'm sexually frustrated. Erotic ass!!!! U-Umm... Act…" at bounding box center [344, 193] width 687 height 345
click at [14, 14] on button "button" at bounding box center [10, 10] width 13 height 9
click at [100, 60] on div "What is this...? Chin toys I'm sexually frustrated. Erotic ass!!!! U-Umm... Act…" at bounding box center [344, 193] width 687 height 345
click at [9, 13] on img "button" at bounding box center [10, 10] width 9 height 9
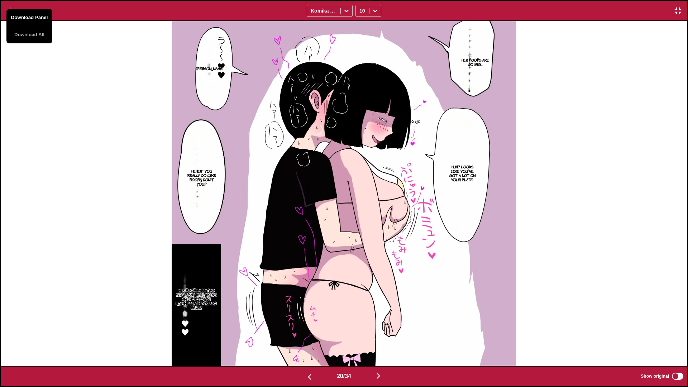
click at [23, 13] on button "Download Panel" at bounding box center [29, 17] width 46 height 17
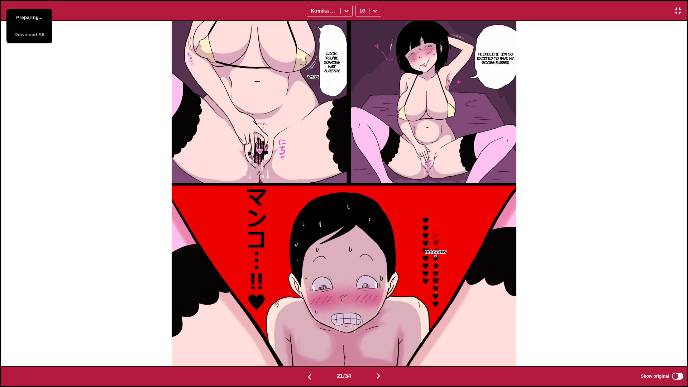
click at [23, 13] on button "Preparing..." at bounding box center [29, 17] width 46 height 17
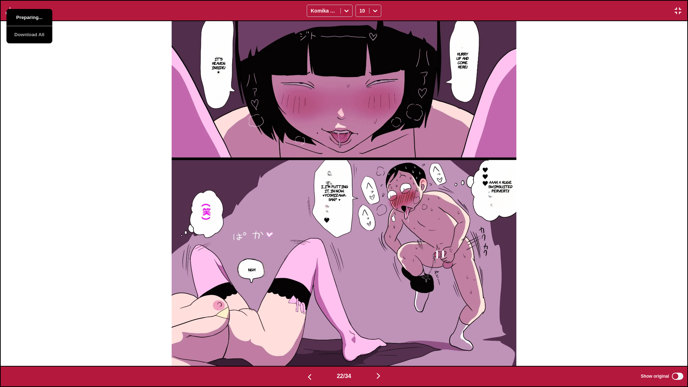
click at [23, 13] on button "Preparing..." at bounding box center [29, 17] width 46 height 17
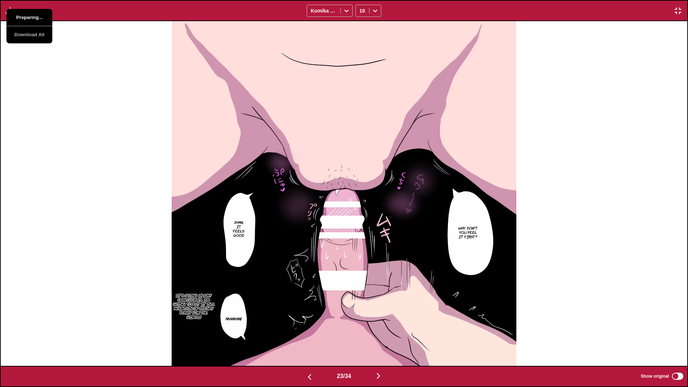
click at [23, 13] on button "Preparing..." at bounding box center [29, 17] width 46 height 17
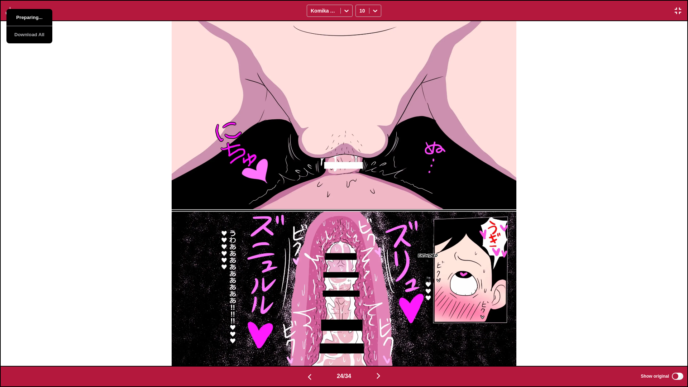
click at [23, 13] on button "Preparing..." at bounding box center [29, 17] width 46 height 17
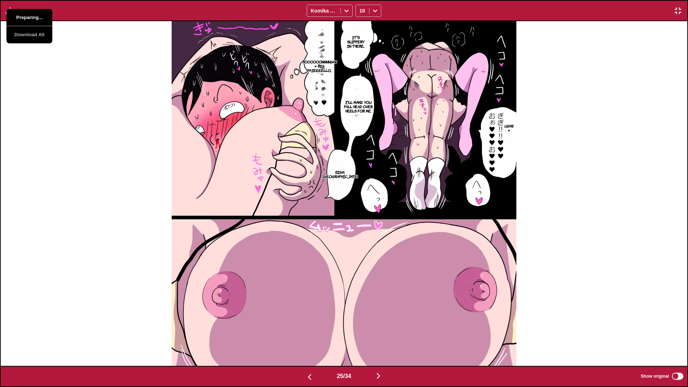
click at [23, 13] on button "Preparing..." at bounding box center [29, 17] width 46 height 17
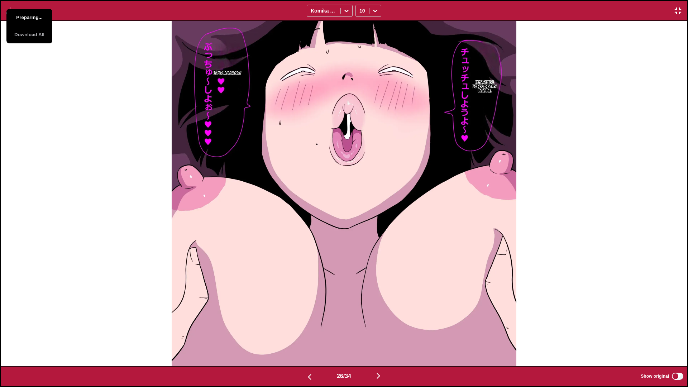
click at [23, 13] on button "Preparing..." at bounding box center [29, 17] width 46 height 17
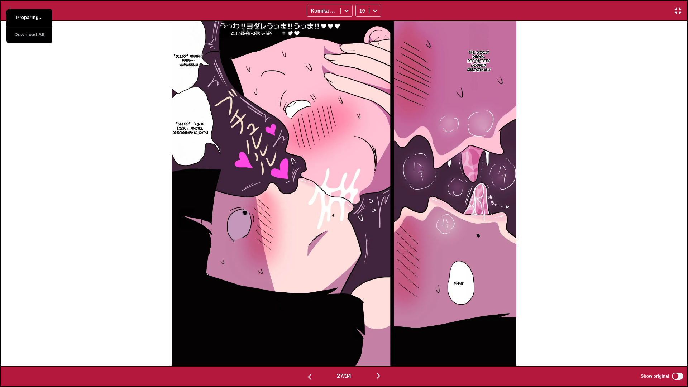
click at [23, 13] on button "Preparing..." at bounding box center [29, 17] width 46 height 17
click at [23, 13] on button "Download Panel" at bounding box center [29, 17] width 46 height 17
click at [82, 118] on div "Ahh... This is so dirty. The girls' drool definitely looked delicious...!! *slu…" at bounding box center [344, 193] width 687 height 345
click at [29, 56] on div "Ahh... This is so dirty. The girls' drool definitely looked delicious...!! *slu…" at bounding box center [344, 193] width 687 height 345
click at [37, 64] on div "Ahh... This is so dirty. The girls' drool definitely looked delicious...!! *slu…" at bounding box center [344, 193] width 687 height 345
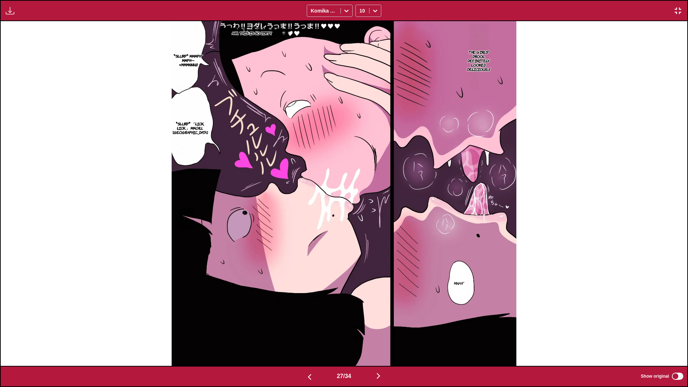
click at [20, 36] on div "Ahh... This is so dirty. The girls' drool definitely looked delicious...!! *slu…" at bounding box center [344, 193] width 687 height 345
click at [20, 35] on div "Ahh... This is so dirty. The girls' drool definitely looked delicious...!! *slu…" at bounding box center [344, 193] width 687 height 345
click at [15, 16] on div "Download Panel Download All Komika Axis 10" at bounding box center [344, 10] width 688 height 21
click at [11, 11] on img "button" at bounding box center [10, 10] width 9 height 9
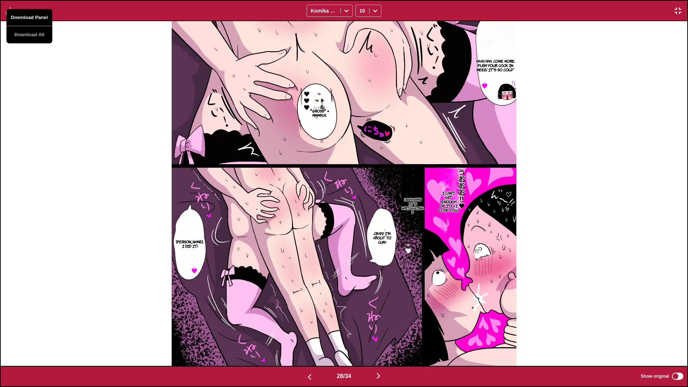
click at [19, 16] on button "Download Panel" at bounding box center [29, 17] width 46 height 17
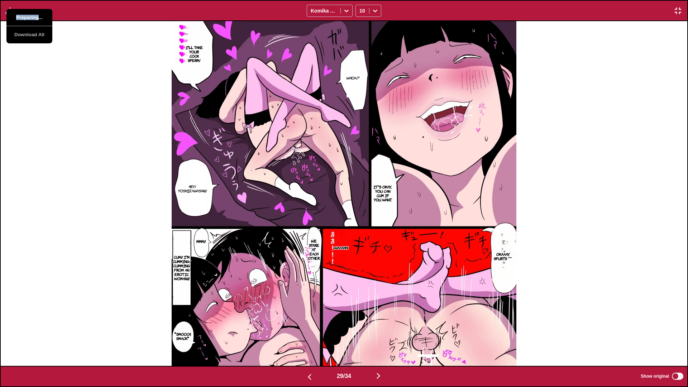
click at [19, 16] on button "Preparing..." at bounding box center [29, 17] width 46 height 17
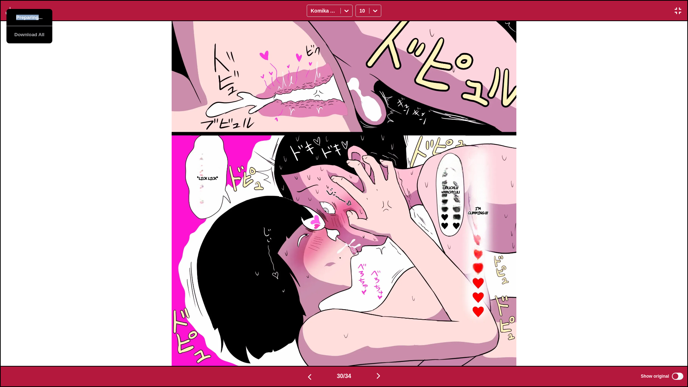
click at [19, 16] on button "Preparing..." at bounding box center [29, 17] width 46 height 17
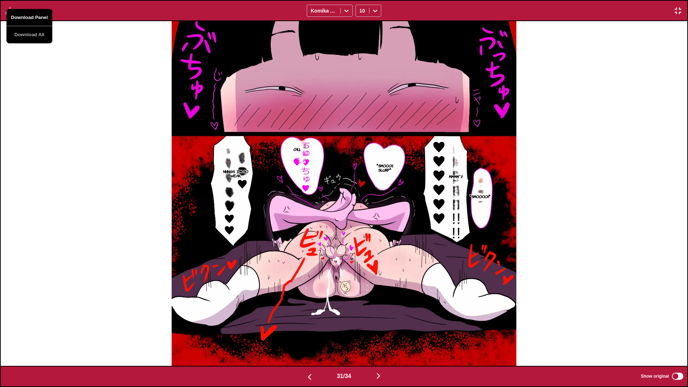
click at [19, 16] on button "Download Panel" at bounding box center [29, 17] width 46 height 17
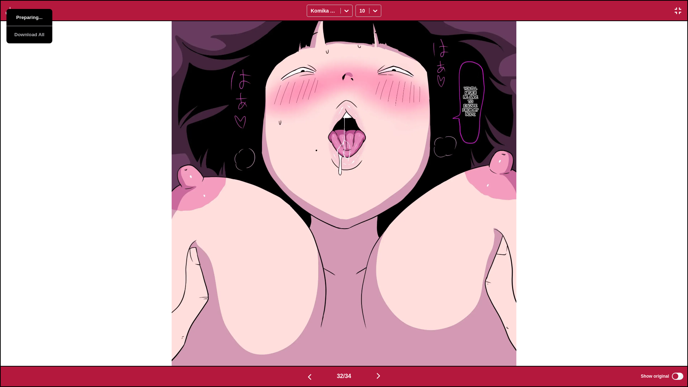
click at [22, 20] on button "Preparing..." at bounding box center [29, 17] width 46 height 17
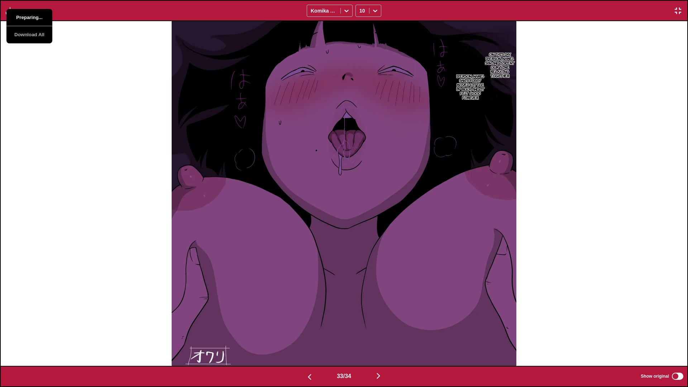
click at [22, 20] on button "Preparing..." at bounding box center [29, 17] width 46 height 17
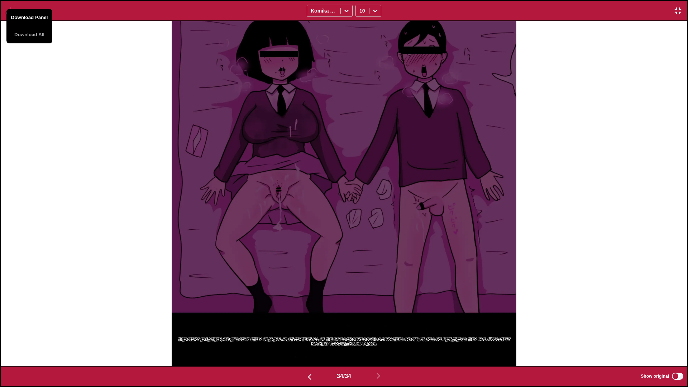
click at [22, 20] on button "Download Panel" at bounding box center [29, 17] width 46 height 17
drag, startPoint x: 62, startPoint y: 170, endPoint x: 177, endPoint y: 118, distance: 126.1
click at [62, 170] on div "This story is fiction, and it's completely original adult content.. All of the …" at bounding box center [344, 193] width 687 height 345
click at [439, 10] on button "button" at bounding box center [678, 10] width 13 height 9
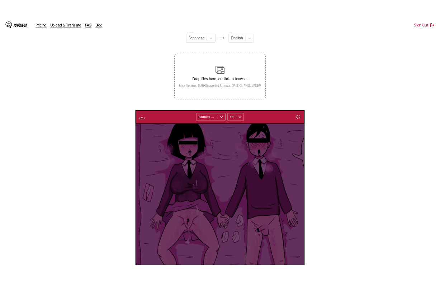
scroll to position [0, 6117]
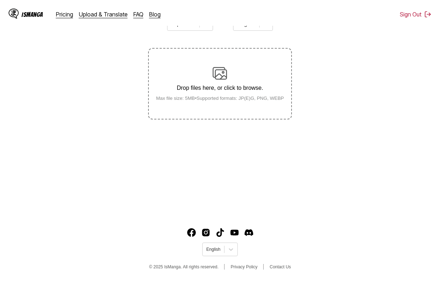
scroll to position [86, 0]
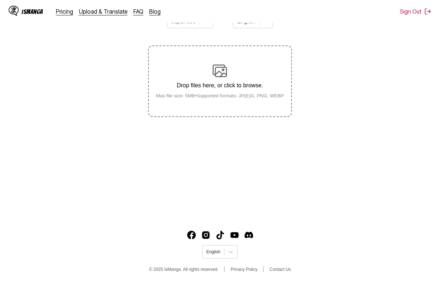
drag, startPoint x: 323, startPoint y: 41, endPoint x: 279, endPoint y: 57, distance: 47.1
click at [322, 42] on section "From Japanese To English Drop files here, or click to browse. Max file size: 5M…" at bounding box center [220, 62] width 428 height 109
click at [261, 61] on label "Drop files here, or click to browse. Max file size: 5MB • Supported formats: JP…" at bounding box center [220, 81] width 142 height 70
click at [0, 0] on input "Drop files here, or click to browse. Max file size: 5MB • Supported formats: JP…" at bounding box center [0, 0] width 0 height 0
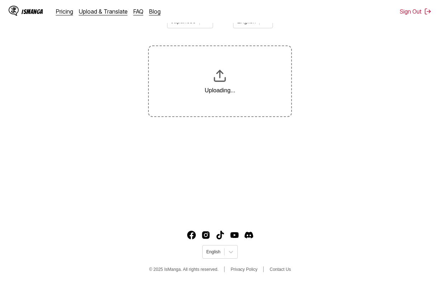
scroll to position [111, 0]
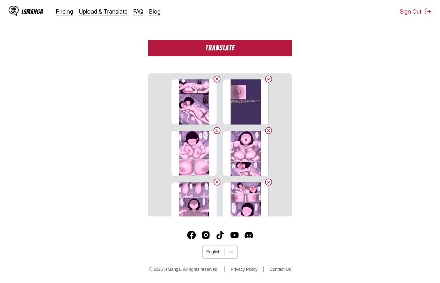
click at [281, 52] on button "Translate" at bounding box center [219, 48] width 143 height 16
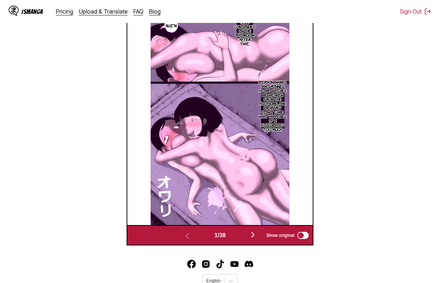
scroll to position [192, 0]
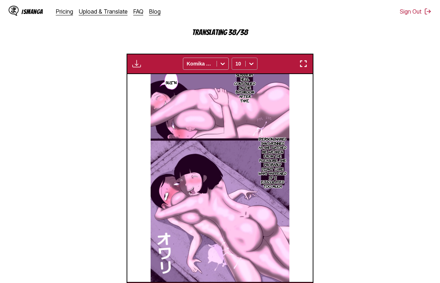
click at [251, 63] on icon at bounding box center [251, 63] width 7 height 7
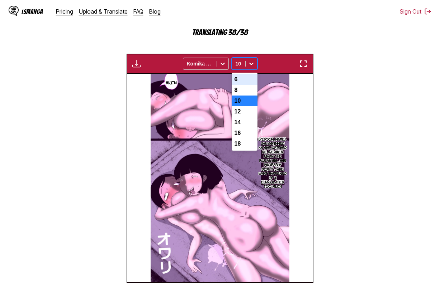
click at [242, 85] on div "6" at bounding box center [245, 79] width 26 height 11
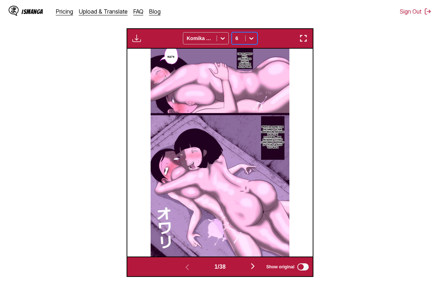
click at [249, 65] on p "The slippery hell continued in the bathroom after that..." at bounding box center [244, 60] width 18 height 18
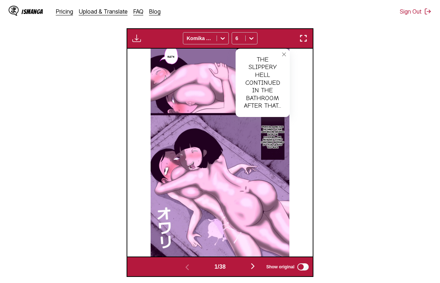
click at [284, 54] on icon "close-tooltip" at bounding box center [283, 54] width 5 height 5
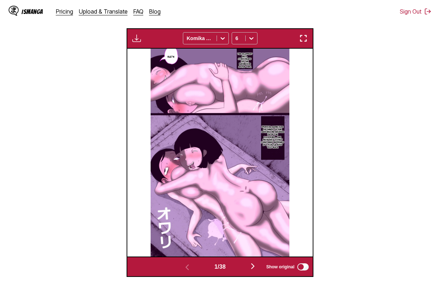
click at [306, 42] on img "button" at bounding box center [303, 38] width 9 height 9
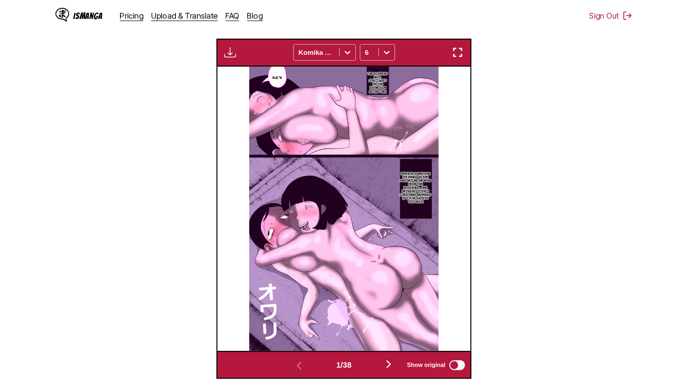
scroll to position [75, 0]
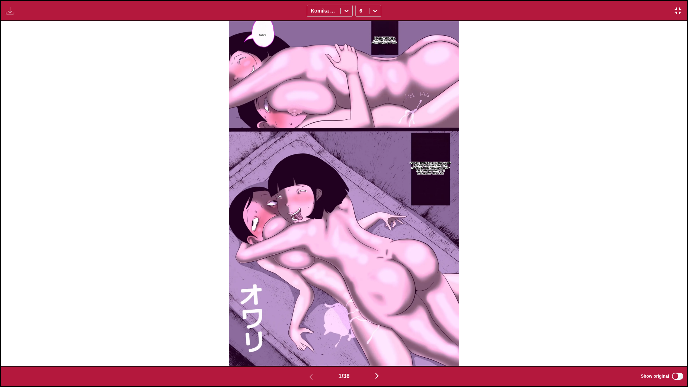
click at [3, 10] on div "Download Panel Download All Komika Axis 6" at bounding box center [344, 10] width 688 height 21
click at [16, 13] on button "button" at bounding box center [10, 10] width 13 height 9
click at [22, 22] on button "Download Panel" at bounding box center [29, 17] width 46 height 17
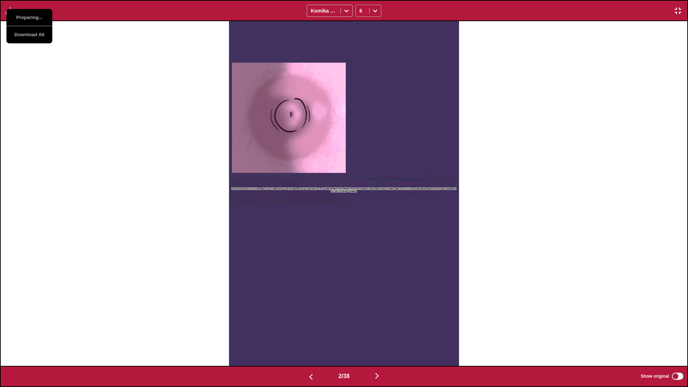
drag, startPoint x: 368, startPoint y: 9, endPoint x: 368, endPoint y: 13, distance: 3.6
click at [368, 10] on div "6" at bounding box center [362, 11] width 13 height 10
drag, startPoint x: 371, startPoint y: 108, endPoint x: 372, endPoint y: 80, distance: 28.0
click at [371, 107] on img at bounding box center [344, 193] width 230 height 345
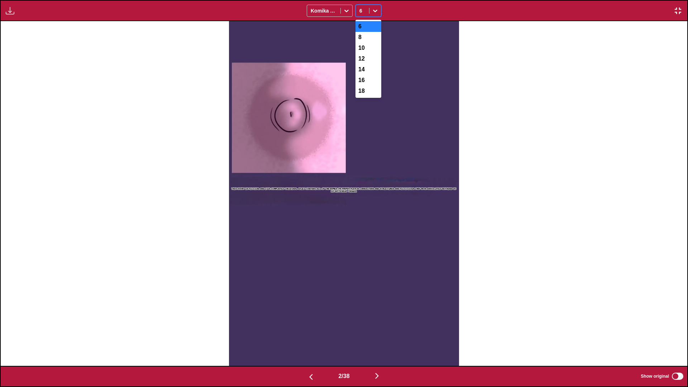
click at [372, 5] on div at bounding box center [375, 10] width 11 height 11
click at [363, 72] on div "14" at bounding box center [369, 69] width 26 height 11
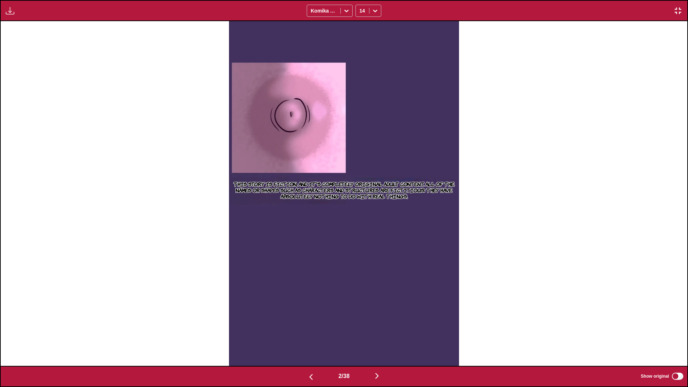
drag, startPoint x: 5, startPoint y: 8, endPoint x: 14, endPoint y: 14, distance: 10.4
click at [6, 9] on button "button" at bounding box center [10, 10] width 13 height 9
click at [14, 14] on button "Download Panel" at bounding box center [29, 17] width 46 height 17
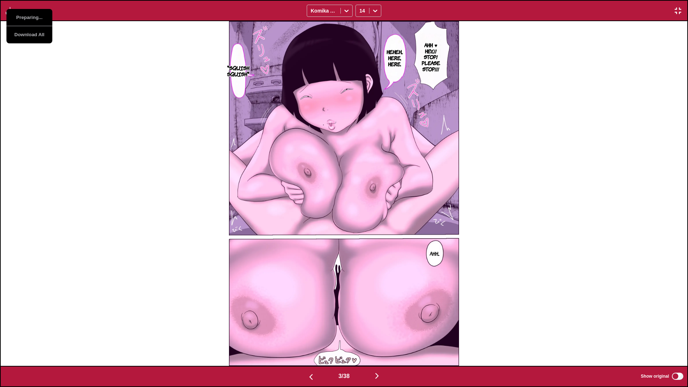
click at [140, 72] on div "Ahh ♥ Hey...!! Stop! Please stop!!! Heheh... Here, here. *squish squish* Ahh..." at bounding box center [344, 193] width 687 height 345
click at [16, 15] on button "button" at bounding box center [10, 10] width 13 height 9
click at [18, 15] on button "Download Panel" at bounding box center [29, 17] width 46 height 17
click at [109, 58] on div "Ahh ♥ Hey...!! Stop! Please stop!!! Heheh... Here, here. *squish squish* Ahh..." at bounding box center [344, 193] width 687 height 345
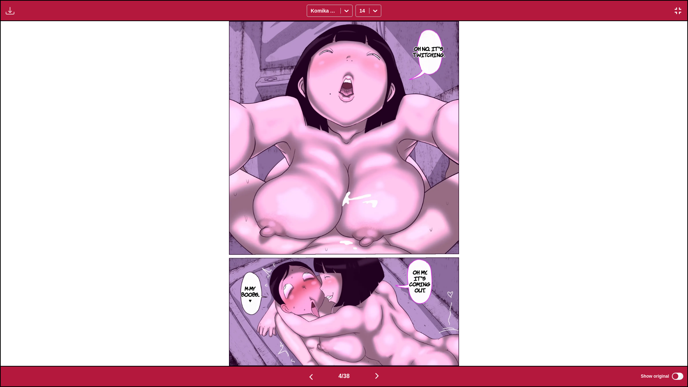
click at [6, 13] on img "button" at bounding box center [10, 10] width 9 height 9
click at [15, 16] on button "Preparing..." at bounding box center [29, 17] width 46 height 17
click at [133, 110] on div "Oh no... It's twitching. Oh my... It's coming out. M-My boobs... ♥" at bounding box center [344, 193] width 687 height 345
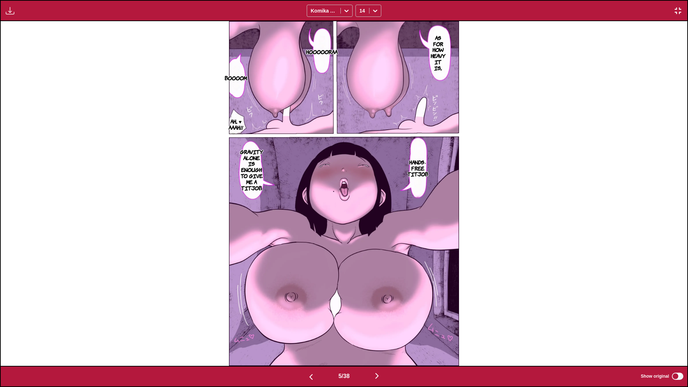
drag, startPoint x: 8, startPoint y: 7, endPoint x: 16, endPoint y: 13, distance: 10.8
click at [8, 7] on img "button" at bounding box center [10, 10] width 9 height 9
click at [16, 13] on button "Download Panel" at bounding box center [29, 17] width 46 height 17
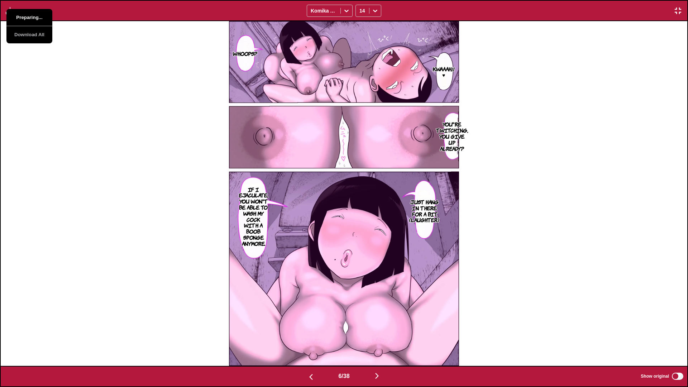
click at [16, 13] on button "Preparing..." at bounding box center [29, 17] width 46 height 17
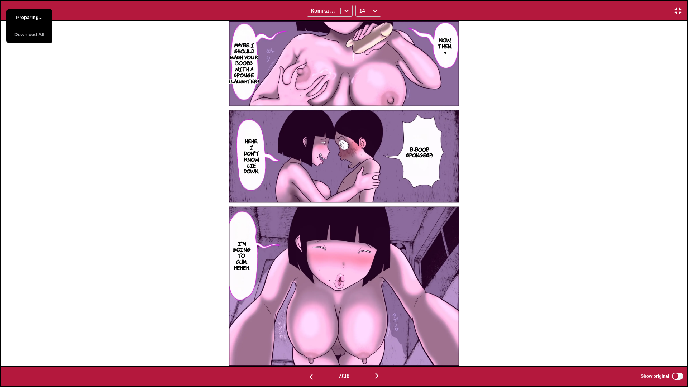
click at [16, 13] on button "Preparing..." at bounding box center [29, 17] width 46 height 17
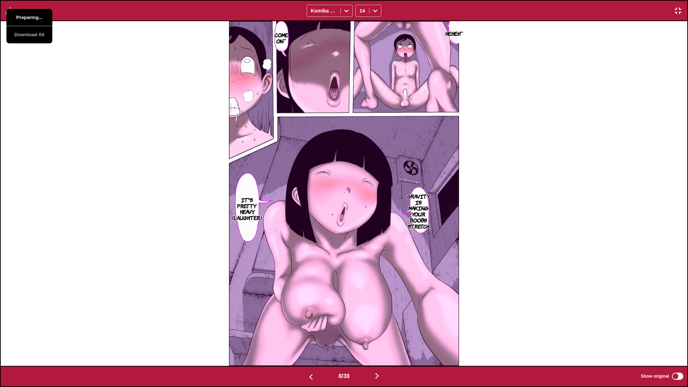
click at [16, 13] on button "Preparing..." at bounding box center [29, 17] width 46 height 17
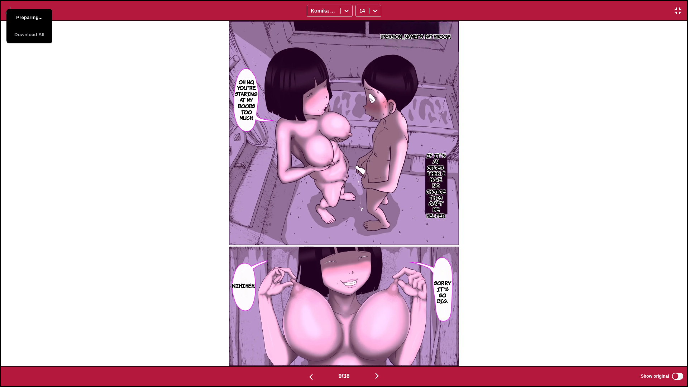
click at [16, 13] on button "Preparing..." at bounding box center [29, 17] width 46 height 17
click at [168, 58] on div "Yoshizawasan's bathroom. Oh no, you're staring at my boobs too much. If it's an…" at bounding box center [344, 193] width 687 height 345
click at [16, 13] on button "button" at bounding box center [10, 10] width 13 height 9
drag, startPoint x: 90, startPoint y: 30, endPoint x: 53, endPoint y: 15, distance: 39.7
click at [90, 30] on div "Yoshizawasan's bathroom. Oh no, you're staring at my boobs too much. If it's an…" at bounding box center [344, 193] width 687 height 345
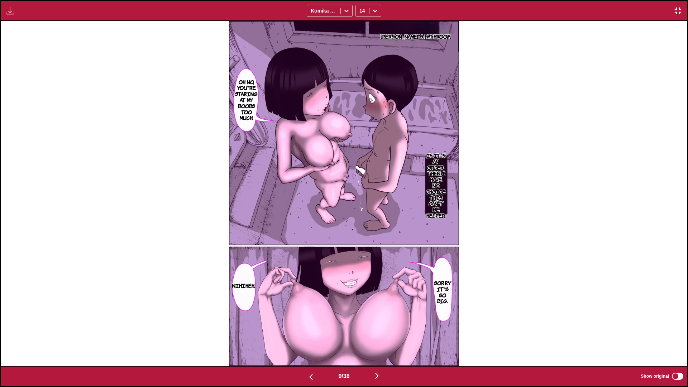
click at [11, 16] on div "Download Panel Download All Komika Axis 14" at bounding box center [344, 10] width 688 height 21
click at [13, 14] on img "button" at bounding box center [10, 10] width 9 height 9
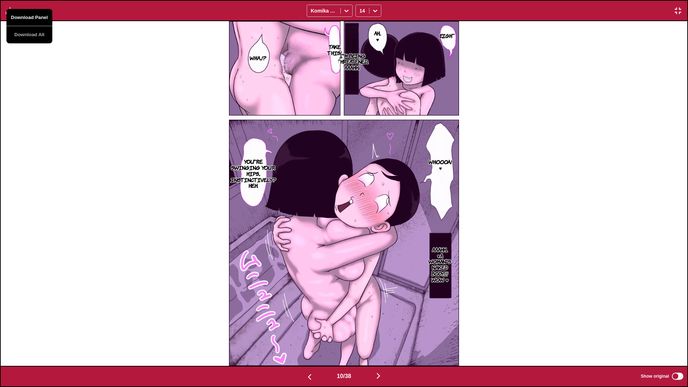
click at [21, 16] on button "Download Panel" at bounding box center [29, 17] width 46 height 17
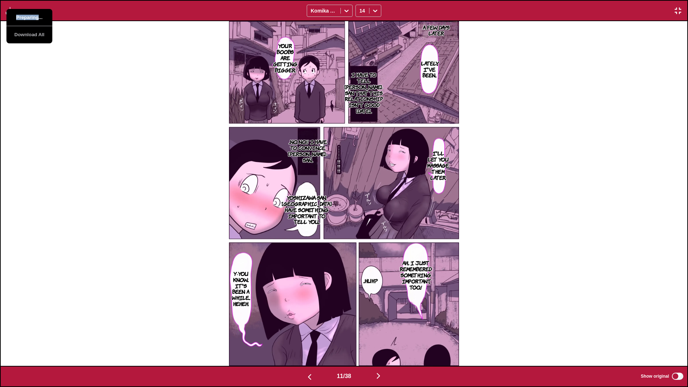
click at [21, 16] on button "Preparing..." at bounding box center [29, 17] width 46 height 17
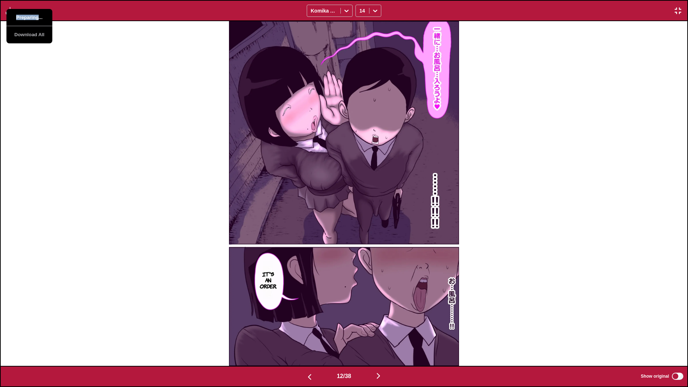
click at [21, 16] on button "Preparing..." at bounding box center [29, 17] width 46 height 17
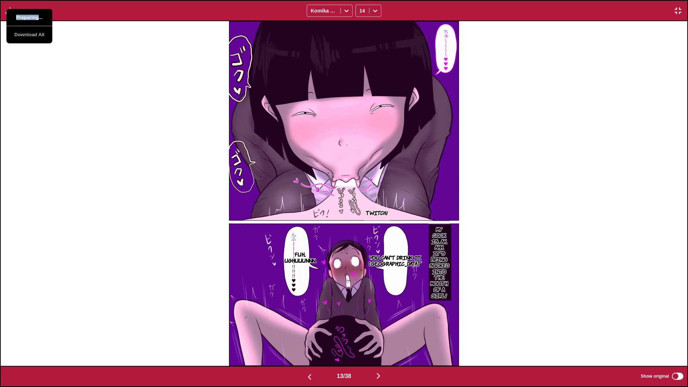
click at [21, 16] on button "Preparing..." at bounding box center [29, 17] width 46 height 17
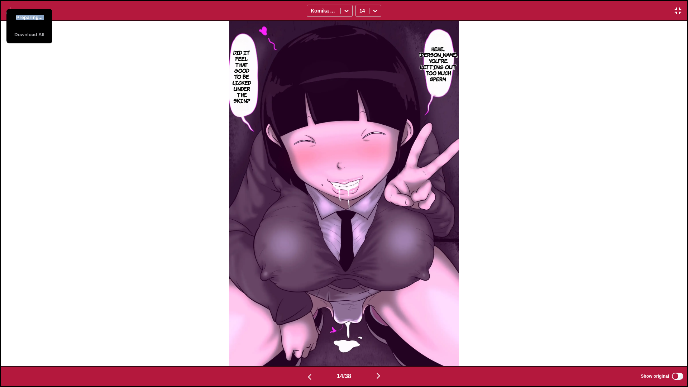
click at [21, 16] on button "Preparing..." at bounding box center [29, 17] width 46 height 17
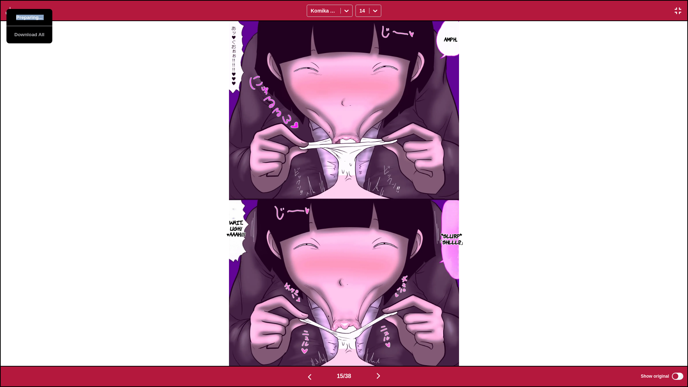
click at [21, 16] on button "Preparing..." at bounding box center [29, 17] width 46 height 17
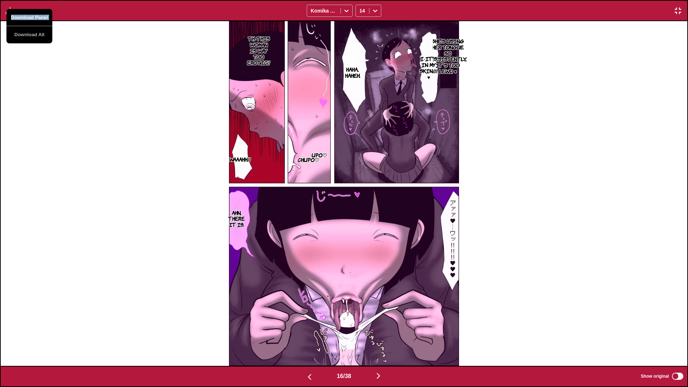
click at [21, 16] on button "Download Panel" at bounding box center [29, 17] width 46 height 17
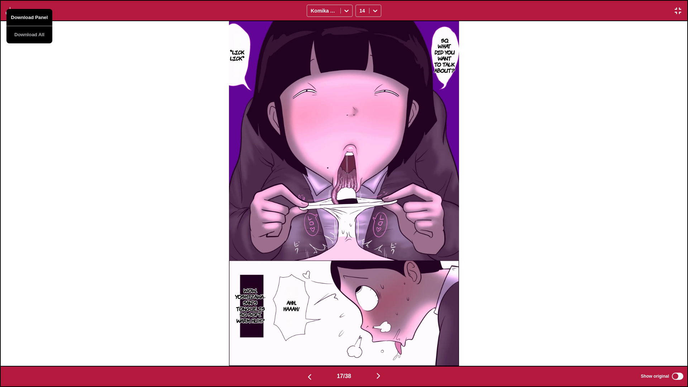
click at [21, 16] on button "Download Panel" at bounding box center [29, 17] width 46 height 17
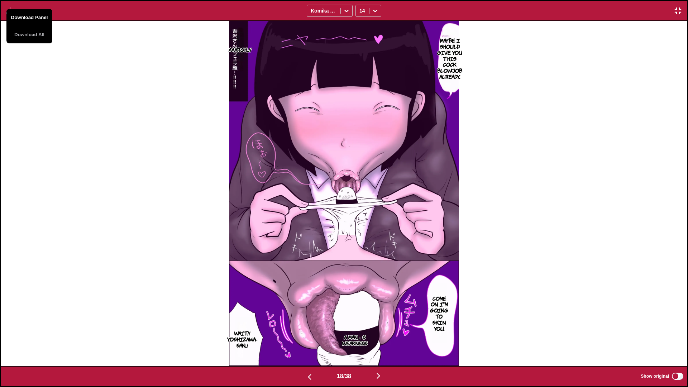
click at [21, 16] on button "Download Panel" at bounding box center [29, 17] width 46 height 17
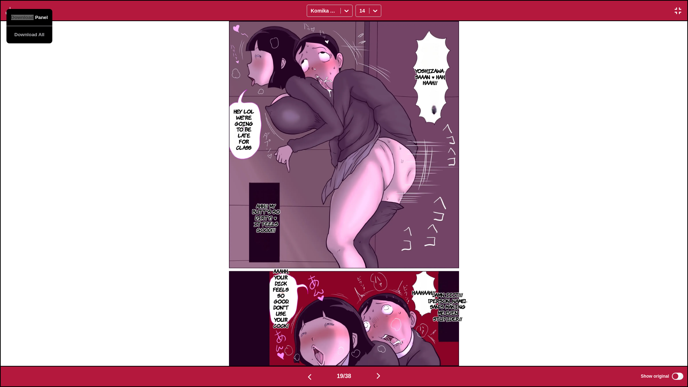
click at [21, 16] on button "Download Panel" at bounding box center [29, 17] width 46 height 17
drag, startPoint x: 119, startPoint y: 39, endPoint x: 50, endPoint y: 20, distance: 71.4
click at [119, 39] on div "Yoshizawa-saaan ♥ Hah, haah!! Hey lol We're going to be late for class Ahh!! My…" at bounding box center [344, 193] width 687 height 345
click at [17, 10] on div "Download Panel Download All Komika Axis 14" at bounding box center [344, 10] width 688 height 21
click at [15, 10] on button "button" at bounding box center [10, 10] width 13 height 9
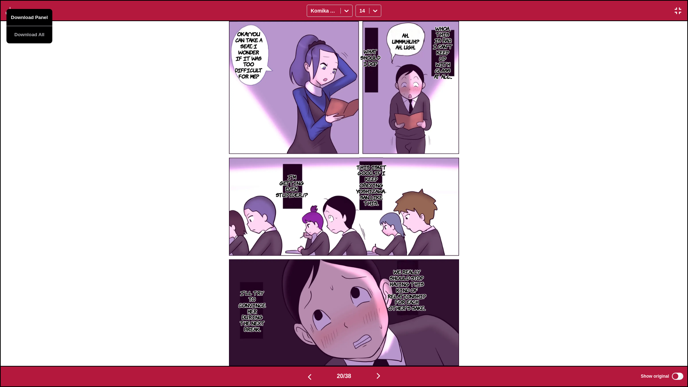
click at [28, 14] on button "Download Panel" at bounding box center [29, 17] width 46 height 17
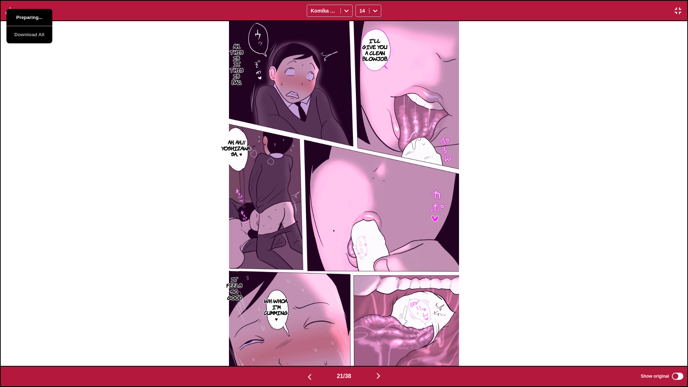
click at [29, 14] on button "Preparing..." at bounding box center [29, 17] width 46 height 17
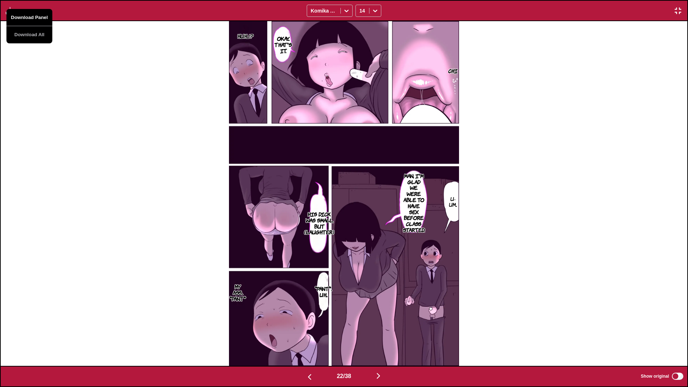
click at [29, 14] on button "Download Panel" at bounding box center [29, 17] width 46 height 17
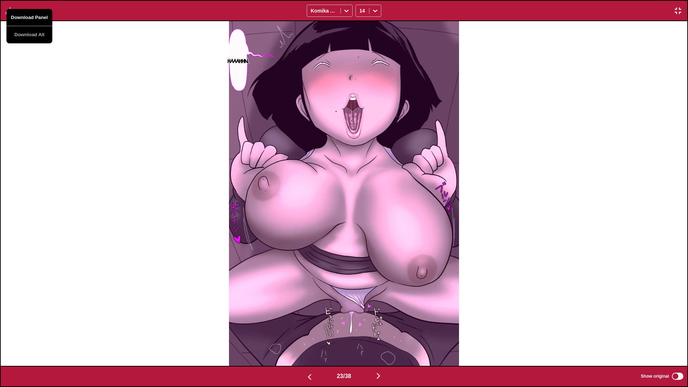
click at [29, 14] on button "Download Panel" at bounding box center [29, 17] width 46 height 17
click at [133, 60] on div "Haaahhn..." at bounding box center [344, 193] width 687 height 345
click at [11, 13] on img "button" at bounding box center [10, 10] width 9 height 9
click at [103, 42] on div "Haaahhn..." at bounding box center [344, 193] width 687 height 345
click at [7, 9] on img "button" at bounding box center [10, 10] width 9 height 9
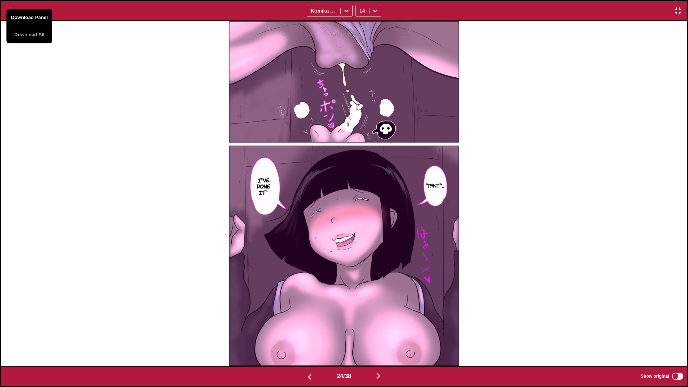
click at [30, 16] on button "Download Panel" at bounding box center [29, 17] width 46 height 17
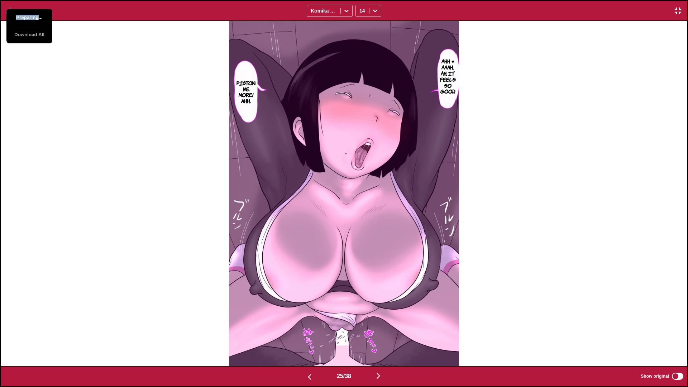
click at [30, 16] on button "Preparing..." at bounding box center [29, 17] width 46 height 17
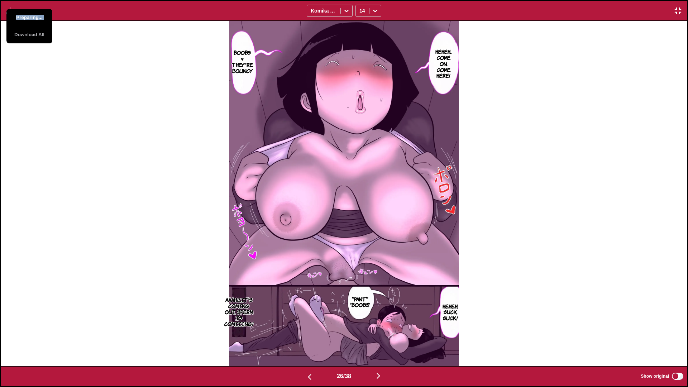
click at [30, 16] on button "Preparing..." at bounding box center [29, 17] width 46 height 17
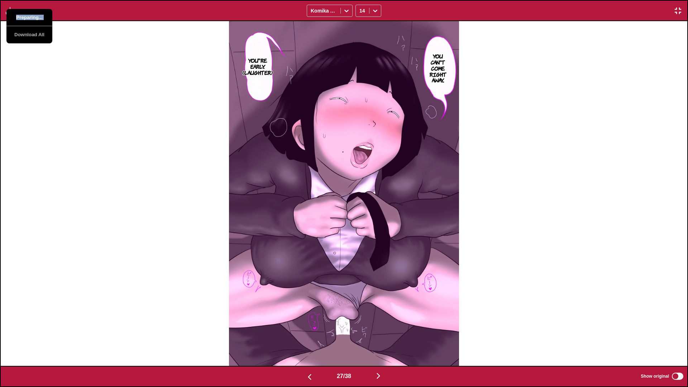
click at [30, 16] on button "Preparing..." at bounding box center [29, 17] width 46 height 17
click at [143, 65] on div "You can't come right away... You're early. (laughter)" at bounding box center [344, 193] width 687 height 345
click at [6, 10] on img "button" at bounding box center [10, 10] width 9 height 9
click at [110, 43] on div "You can't come right away... You're early. (laughter)" at bounding box center [344, 193] width 687 height 345
click at [9, 13] on img "button" at bounding box center [10, 10] width 9 height 9
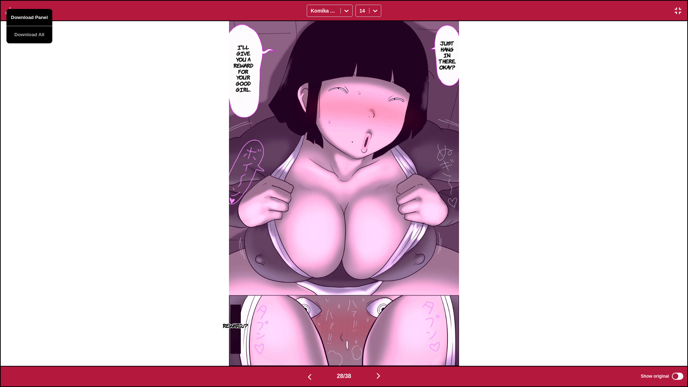
click at [35, 21] on button "Download Panel" at bounding box center [29, 17] width 46 height 17
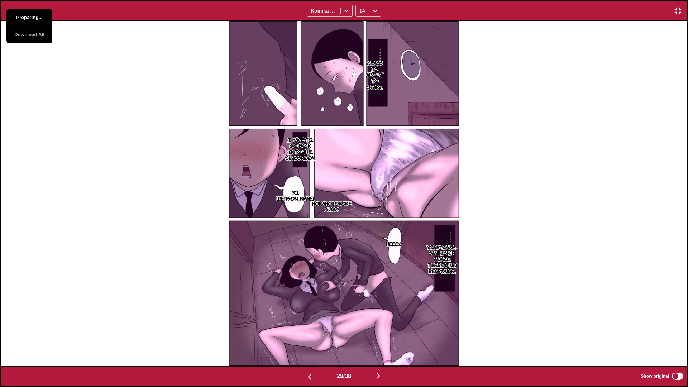
click at [35, 21] on button "Preparing..." at bounding box center [29, 17] width 46 height 17
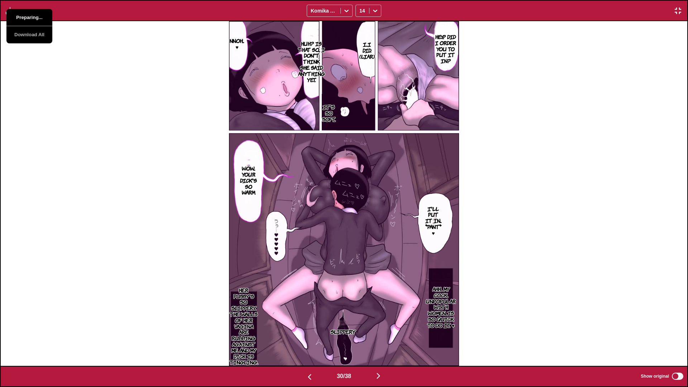
click at [35, 21] on button "Preparing..." at bounding box center [29, 17] width 46 height 17
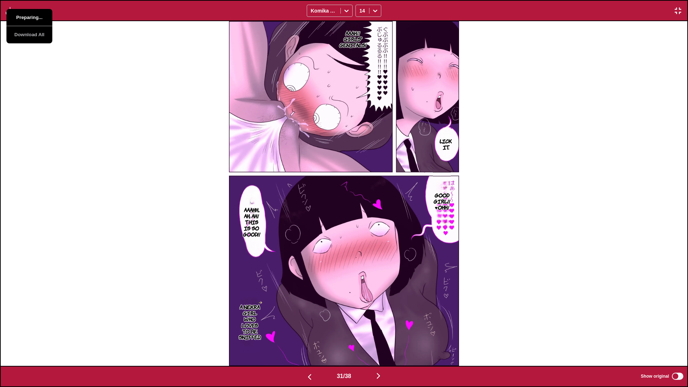
click at [35, 21] on button "Preparing..." at bounding box center [29, 17] width 46 height 17
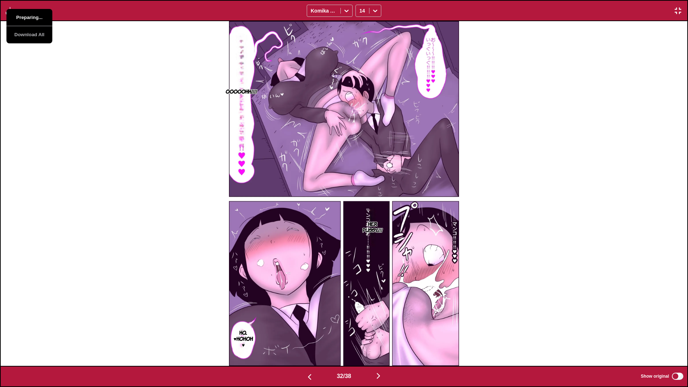
click at [35, 21] on button "Preparing..." at bounding box center [29, 17] width 46 height 17
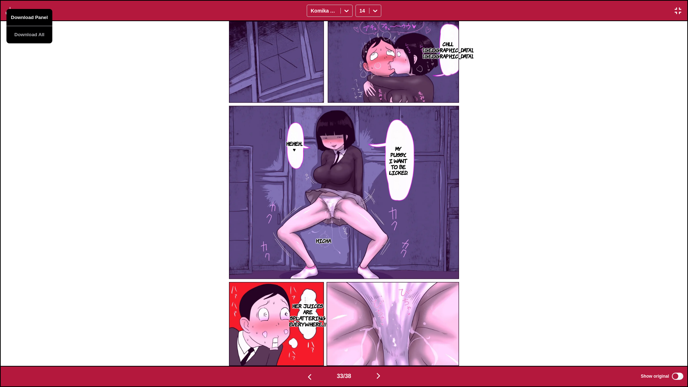
click at [35, 21] on button "Download Panel" at bounding box center [29, 17] width 46 height 17
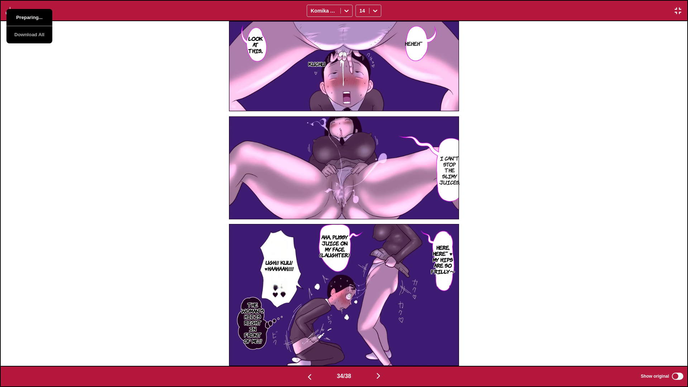
click at [36, 21] on button "Preparing..." at bounding box center [29, 17] width 46 height 17
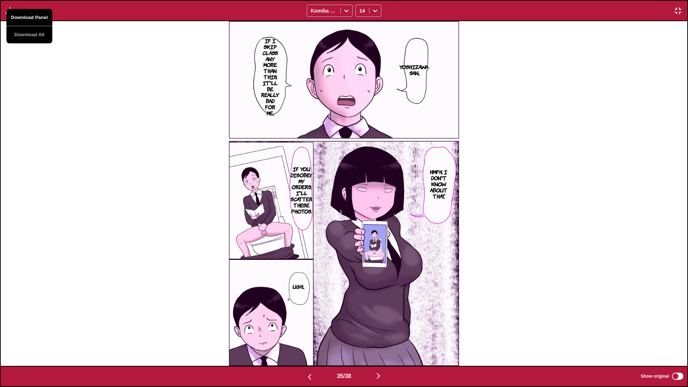
click at [36, 21] on button "Download Panel" at bounding box center [29, 17] width 46 height 17
click at [36, 21] on button "Preparing..." at bounding box center [29, 17] width 46 height 17
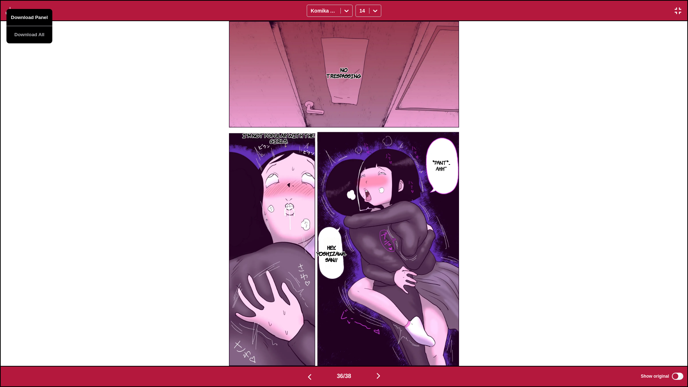
click at [36, 21] on button "Download Panel" at bounding box center [29, 17] width 46 height 17
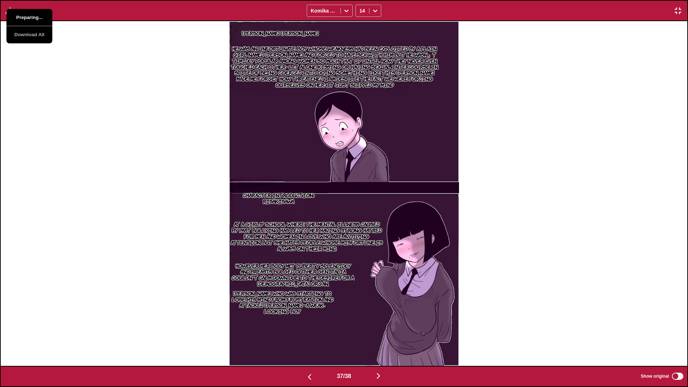
click at [36, 21] on button "Preparing..." at bounding box center [29, 17] width 46 height 17
click at [36, 21] on button "Download Panel" at bounding box center [29, 17] width 46 height 17
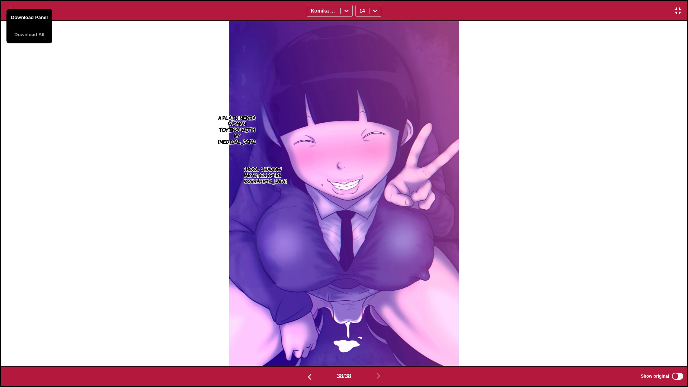
click at [36, 21] on button "Download Panel" at bounding box center [29, 17] width 46 height 17
click at [36, 21] on button "Preparing..." at bounding box center [29, 17] width 46 height 17
click at [148, 67] on div "School Shadow Character Girl 10 A plain nekra woman toying with my crotch." at bounding box center [344, 193] width 687 height 345
click at [51, 42] on div "School Shadow Character Girl 10 A plain nekra woman toying with my crotch." at bounding box center [344, 193] width 687 height 345
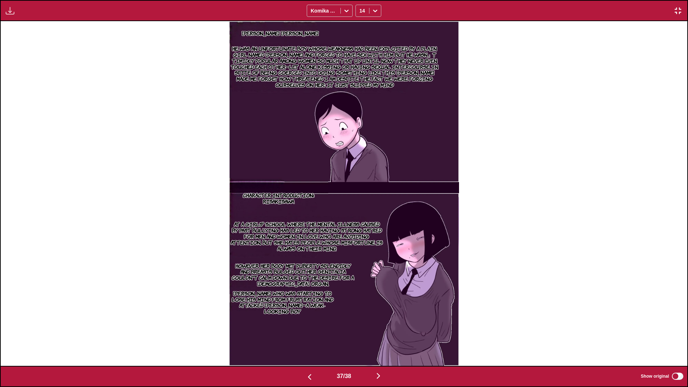
click at [6, 10] on img "button" at bounding box center [10, 10] width 9 height 9
click at [26, 20] on button "Download Panel" at bounding box center [29, 17] width 46 height 17
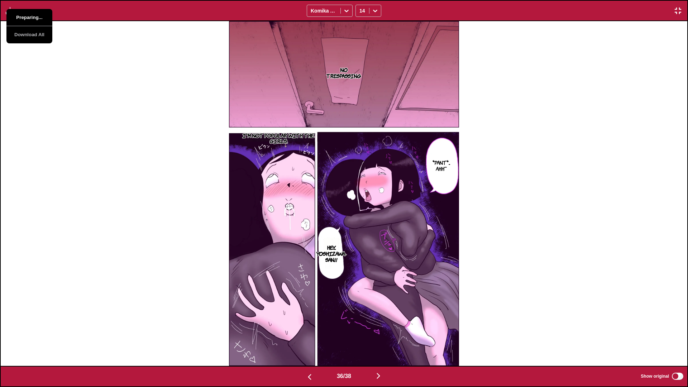
click at [26, 20] on button "Preparing..." at bounding box center [29, 17] width 46 height 17
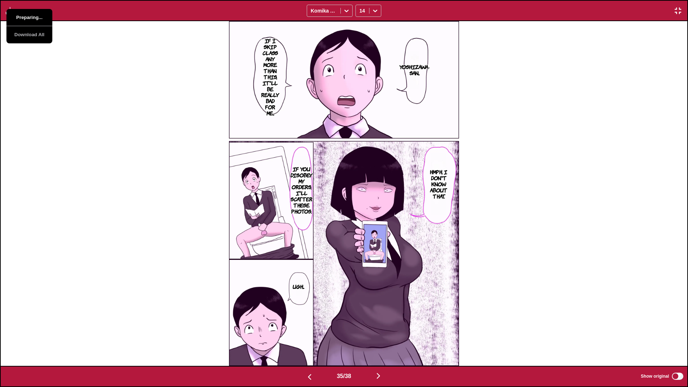
click at [26, 20] on button "Preparing..." at bounding box center [29, 17] width 46 height 17
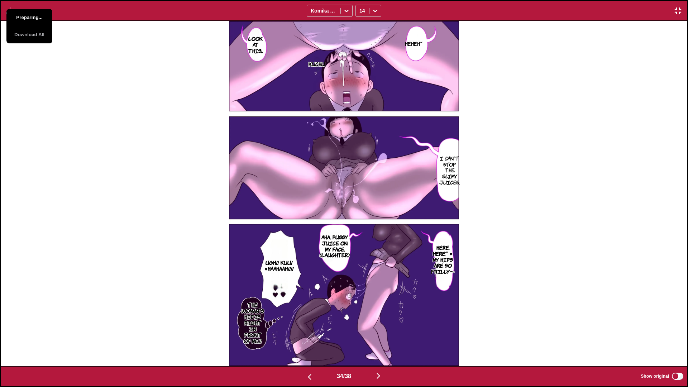
click at [26, 20] on button "Preparing..." at bounding box center [29, 17] width 46 height 17
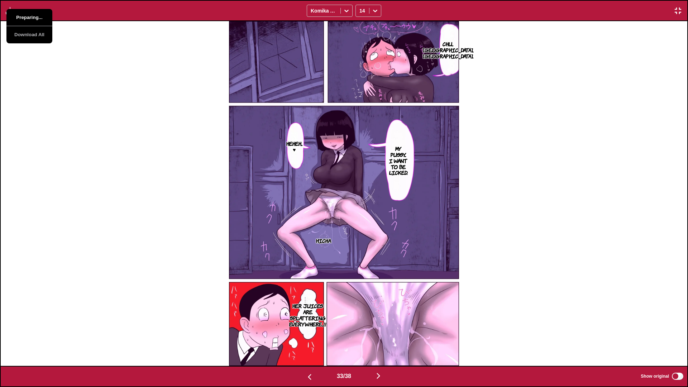
click at [26, 20] on button "Preparing..." at bounding box center [29, 17] width 46 height 17
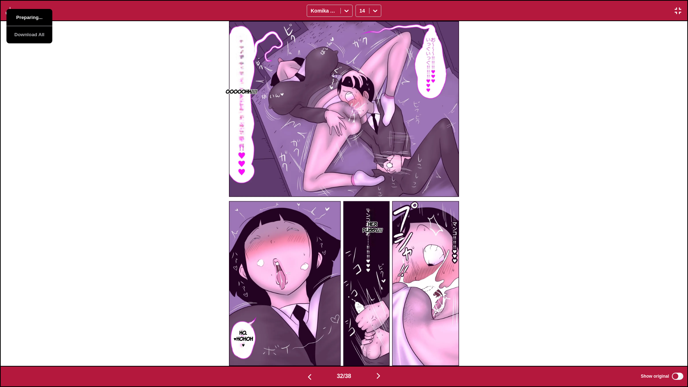
click at [26, 20] on button "Preparing..." at bounding box center [29, 17] width 46 height 17
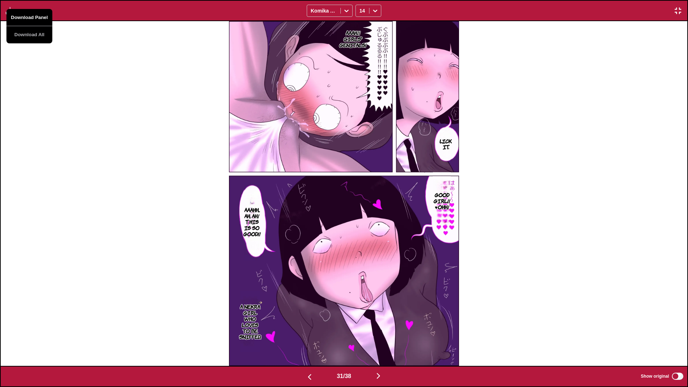
click at [26, 20] on button "Download Panel" at bounding box center [29, 17] width 46 height 17
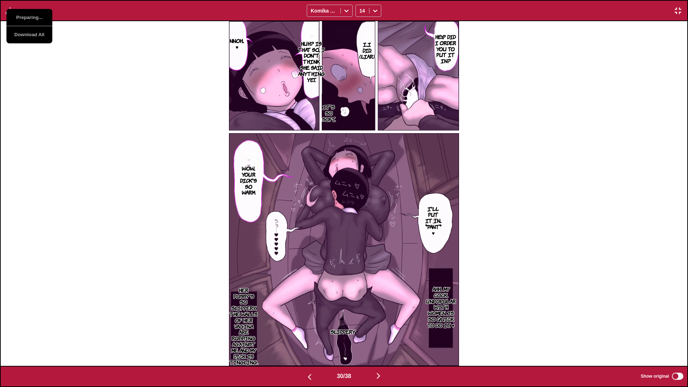
drag, startPoint x: 127, startPoint y: 89, endPoint x: 396, endPoint y: 51, distance: 271.8
click at [127, 89] on div "Hey...? Did I order you to put it in? I...I did. (Liar) Nnoh... ♥ Huh? Is that …" at bounding box center [344, 193] width 687 height 345
drag, startPoint x: 664, startPoint y: 17, endPoint x: 674, endPoint y: 13, distance: 10.3
click at [439, 16] on div "Preparing... Download All Komika Axis 14" at bounding box center [344, 10] width 688 height 21
click at [439, 13] on img "button" at bounding box center [678, 10] width 9 height 9
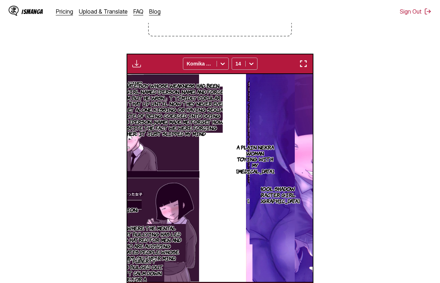
scroll to position [0, 5376]
